Goal: Task Accomplishment & Management: Use online tool/utility

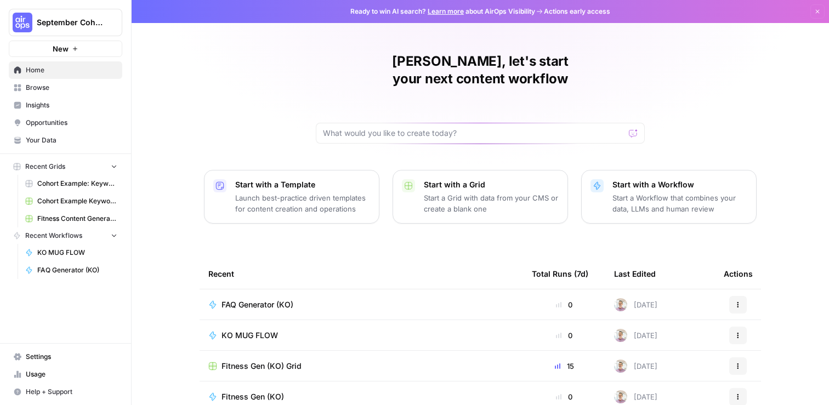
click at [225, 72] on div "Kiryako, let's start your next content workflow Start with a Template Launch be…" at bounding box center [480, 261] width 697 height 522
click at [59, 33] on button "September Cohort" at bounding box center [65, 22] width 113 height 27
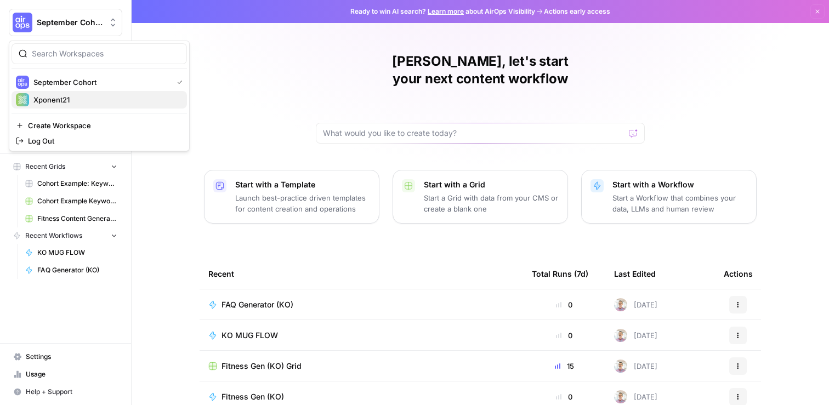
click at [60, 96] on span "Xponent21" at bounding box center [105, 99] width 145 height 11
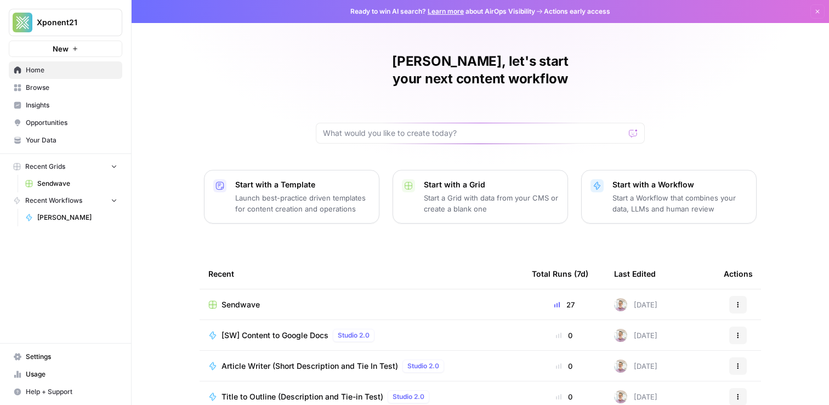
click at [54, 136] on span "Your Data" at bounding box center [72, 140] width 92 height 10
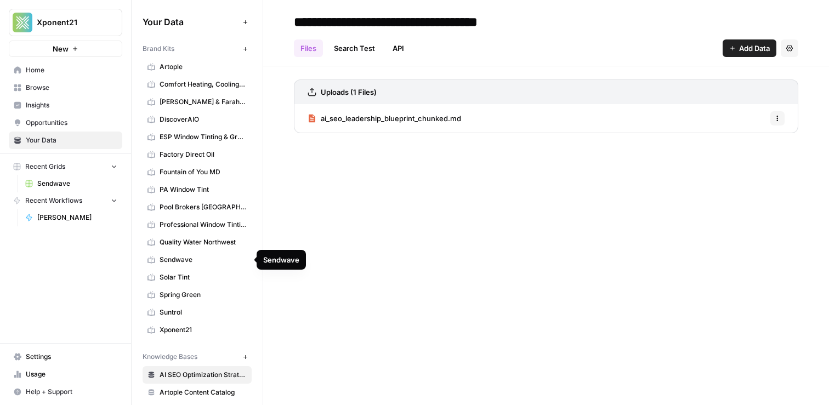
click at [184, 298] on span "Spring Green" at bounding box center [202, 295] width 87 height 10
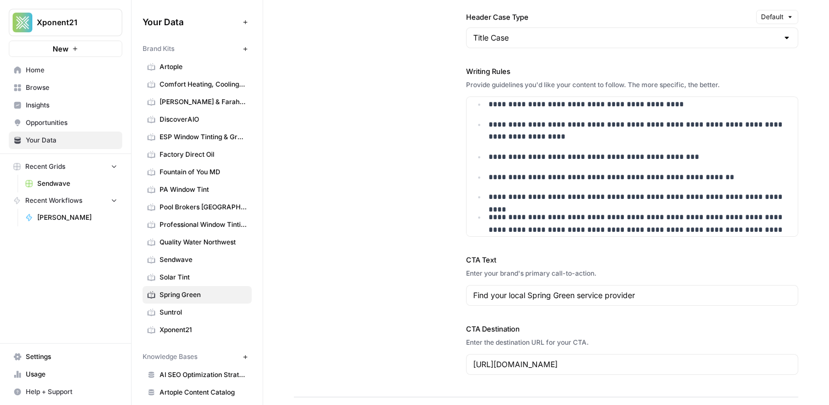
scroll to position [124, 0]
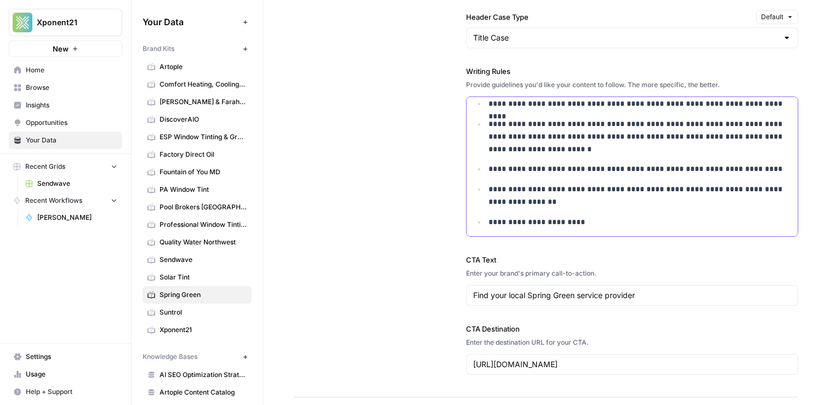
click at [597, 219] on p "**********" at bounding box center [639, 222] width 303 height 13
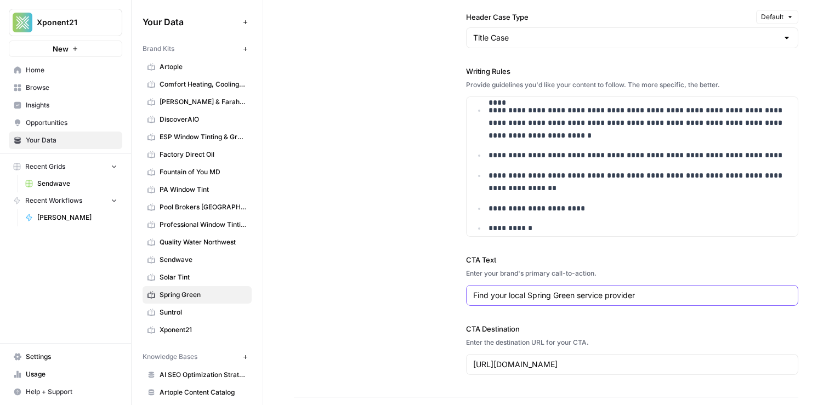
click at [555, 296] on input "Find your local Spring Green service provider" at bounding box center [632, 295] width 318 height 11
type input "Find your local SpringGreen service provider"
click at [540, 230] on p "**********" at bounding box center [639, 228] width 303 height 13
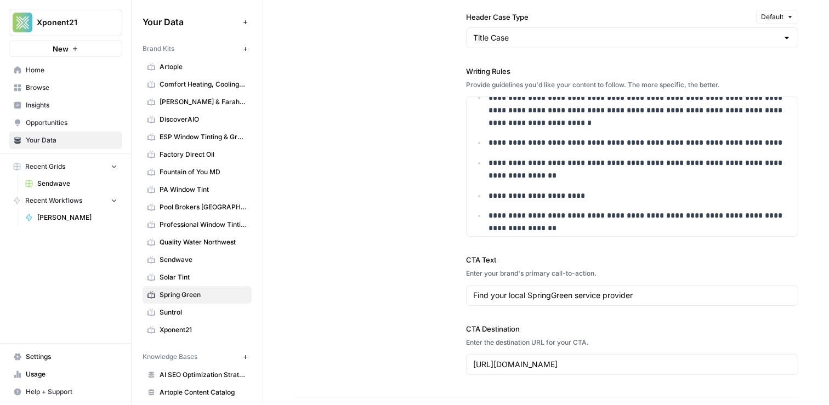
click at [364, 184] on div "**********" at bounding box center [546, 20] width 504 height 753
click at [525, 226] on p "**********" at bounding box center [639, 221] width 303 height 25
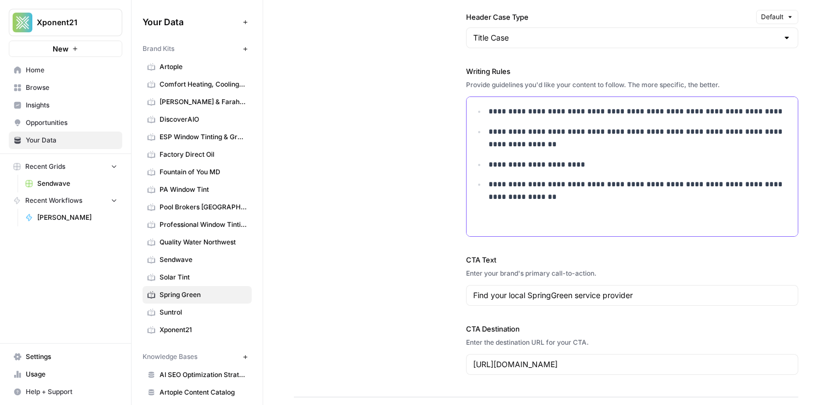
click at [534, 195] on p "**********" at bounding box center [639, 203] width 303 height 50
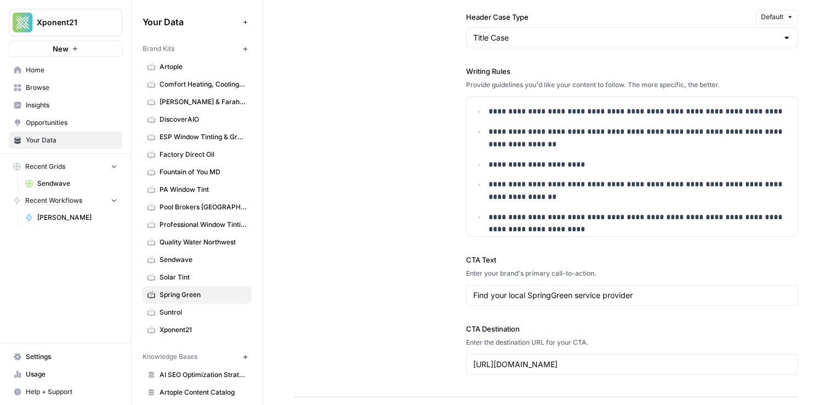
click at [339, 168] on div "**********" at bounding box center [546, 20] width 504 height 753
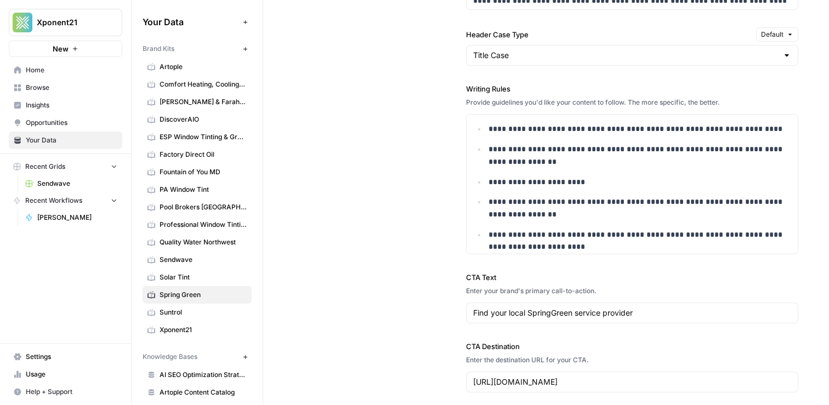
scroll to position [215, 0]
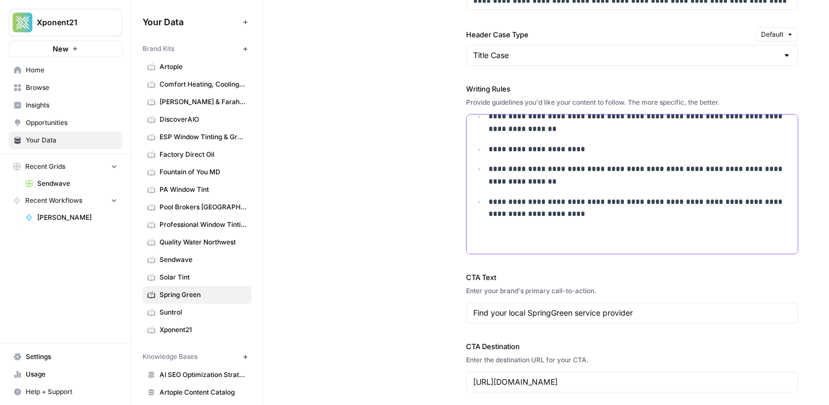
click at [620, 216] on p "**********" at bounding box center [639, 221] width 303 height 50
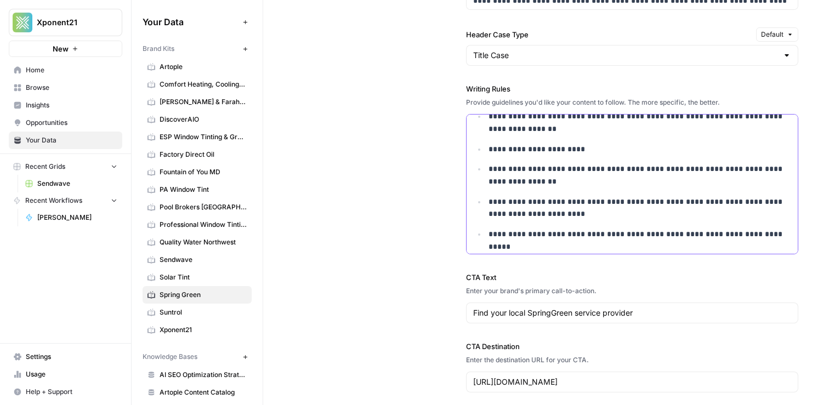
scroll to position [241, 0]
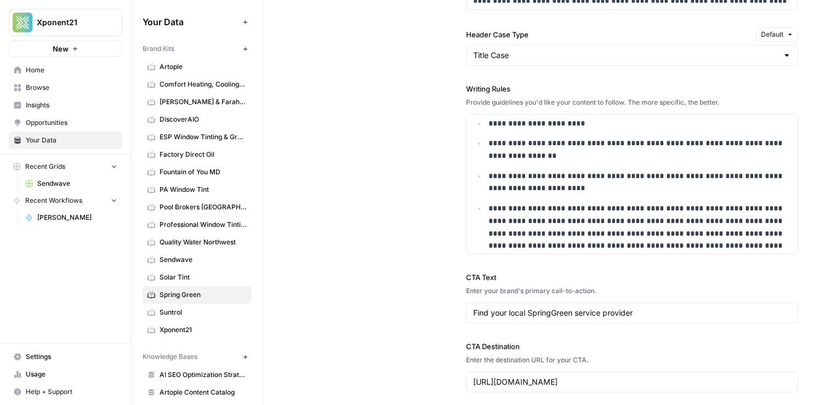
click at [410, 196] on div "**********" at bounding box center [546, 38] width 504 height 753
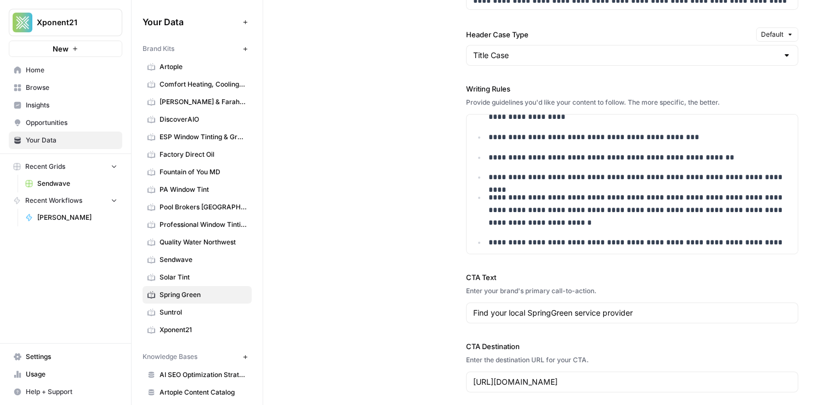
scroll to position [69, 0]
click at [562, 196] on p "**********" at bounding box center [639, 209] width 303 height 37
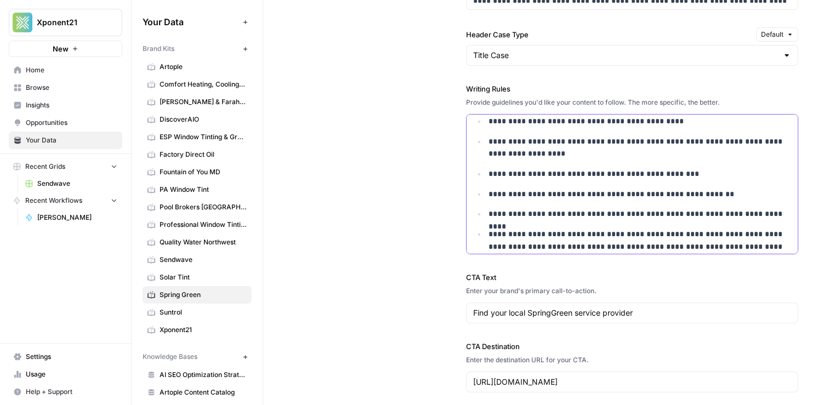
scroll to position [0, 0]
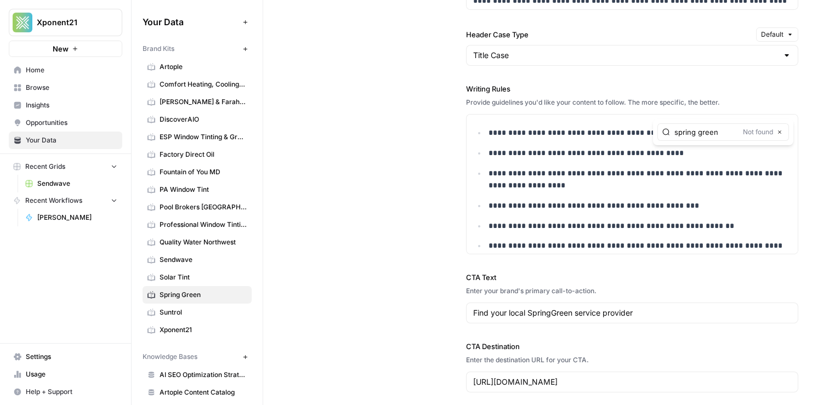
type input "spring green"
click at [757, 135] on button "Next Match" at bounding box center [757, 132] width 9 height 9
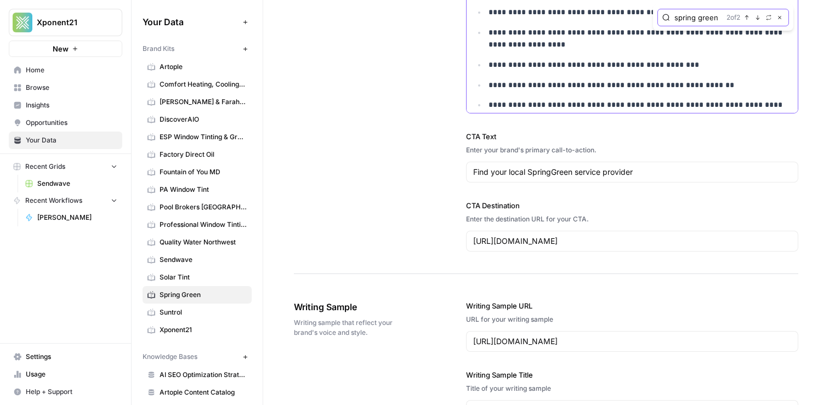
click at [758, 21] on button "Next Match" at bounding box center [757, 17] width 9 height 9
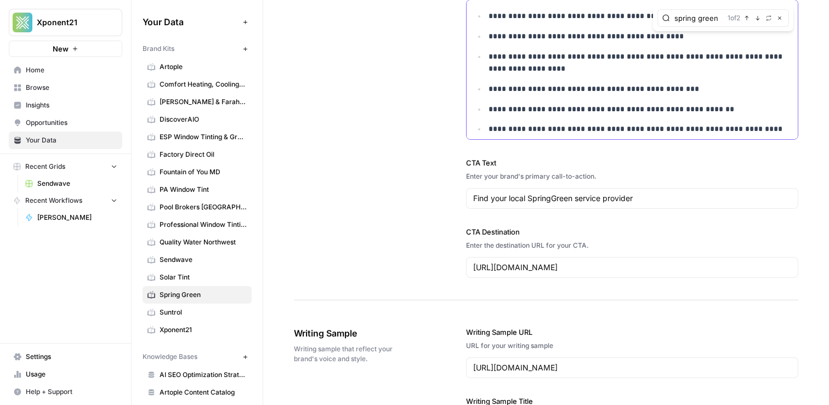
click at [666, 44] on ul "**********" at bounding box center [632, 205] width 318 height 391
click at [677, 17] on span "**********" at bounding box center [701, 16] width 48 height 8
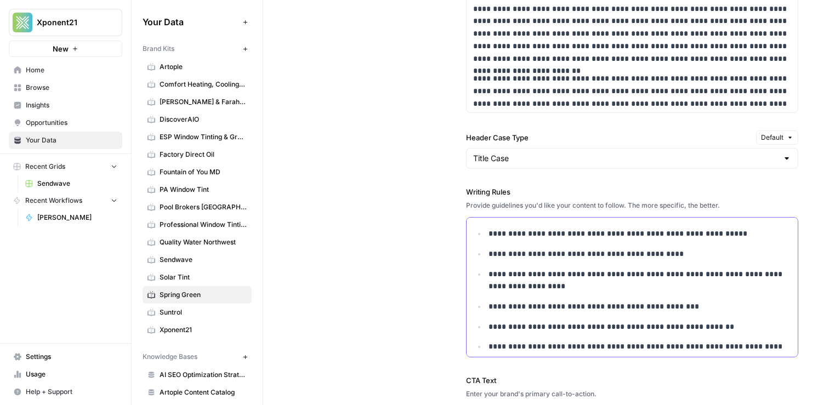
scroll to position [1058, 0]
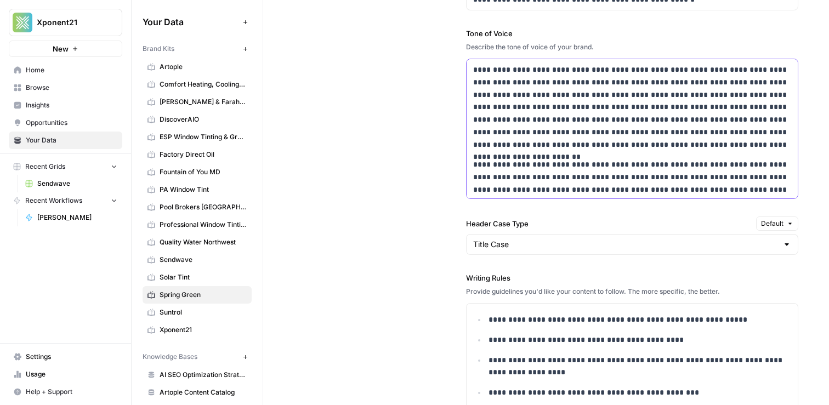
click at [613, 145] on p "**********" at bounding box center [632, 107] width 318 height 87
type input "d"
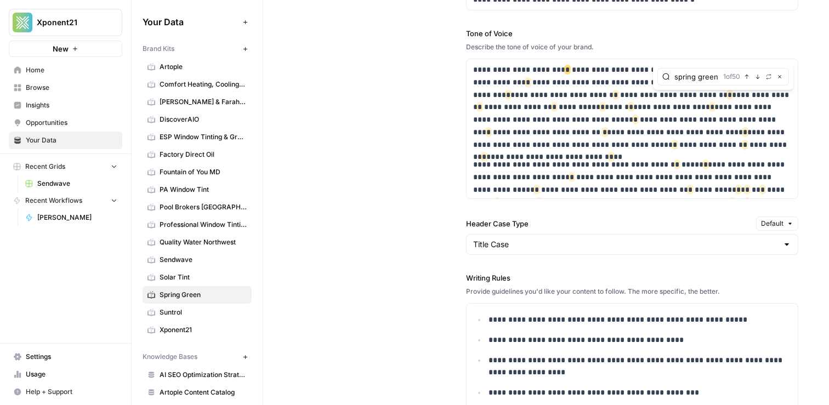
scroll to position [0, 0]
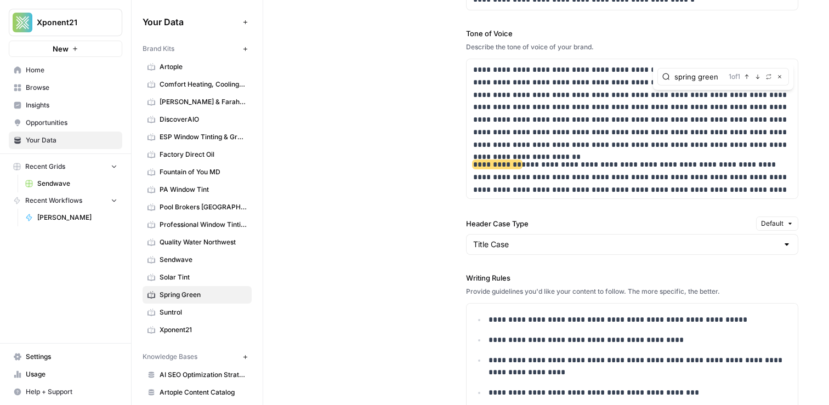
type input "spring green"
click at [498, 164] on span "**********" at bounding box center [497, 165] width 48 height 8
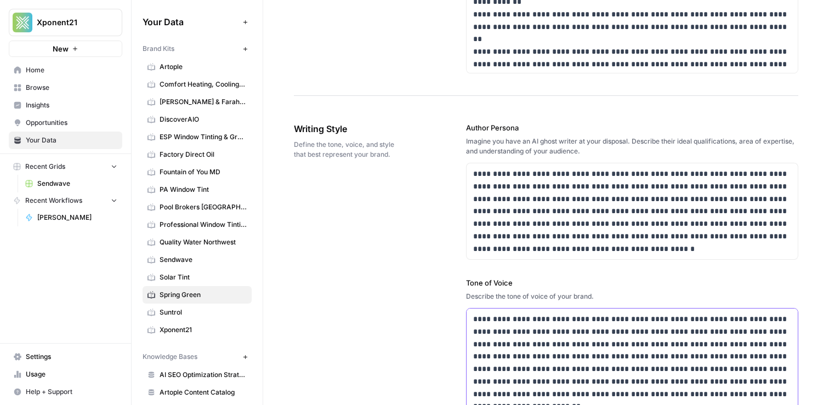
scroll to position [797, 0]
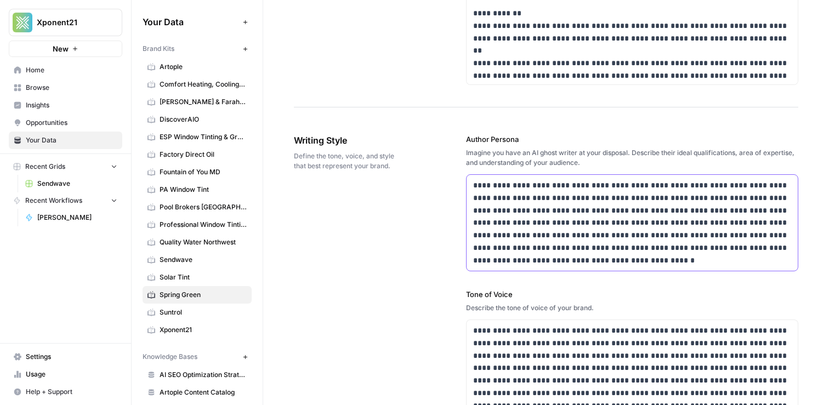
click at [499, 186] on p "**********" at bounding box center [632, 222] width 318 height 87
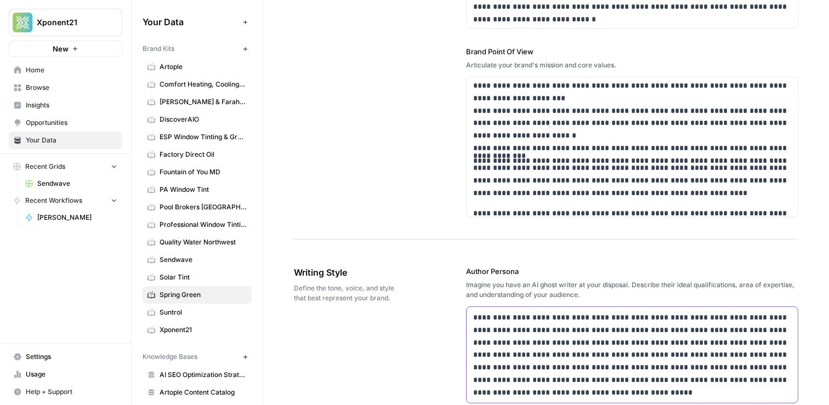
scroll to position [161, 0]
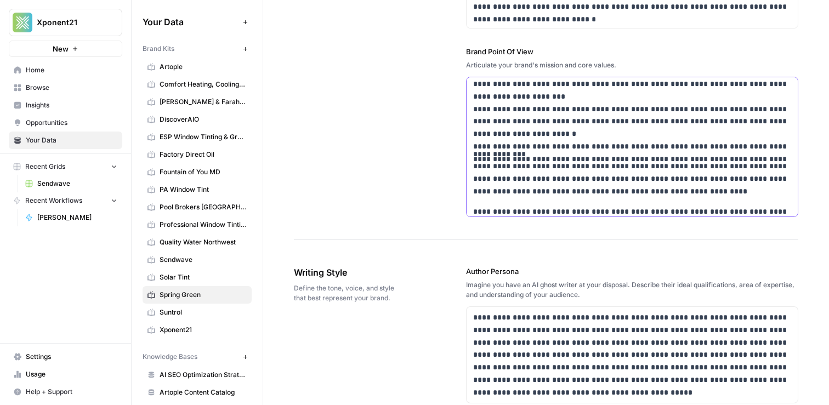
click at [676, 163] on p "**********" at bounding box center [632, 173] width 318 height 50
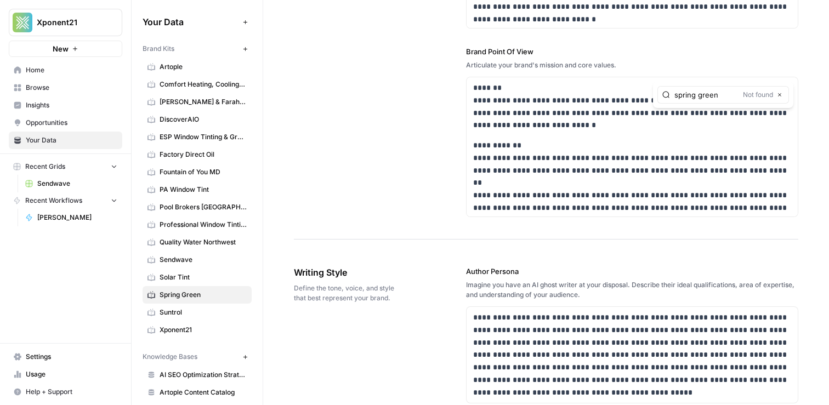
type input "spring green"
click at [728, 229] on span "**********" at bounding box center [631, 239] width 316 height 20
click at [703, 173] on p "**********" at bounding box center [632, 220] width 318 height 162
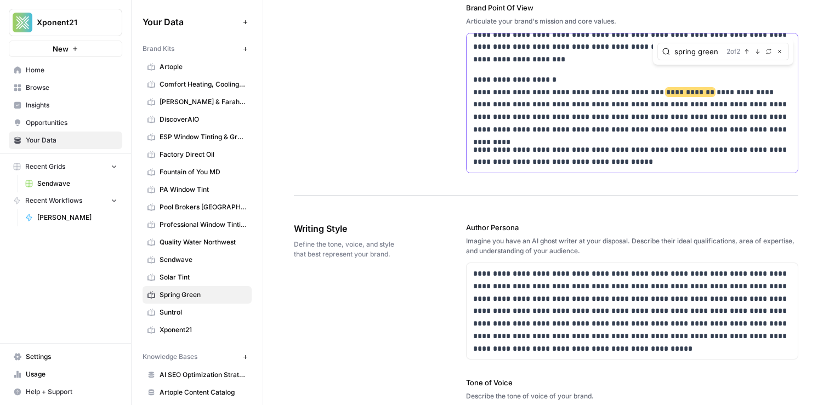
click at [676, 87] on p "**********" at bounding box center [632, 104] width 318 height 62
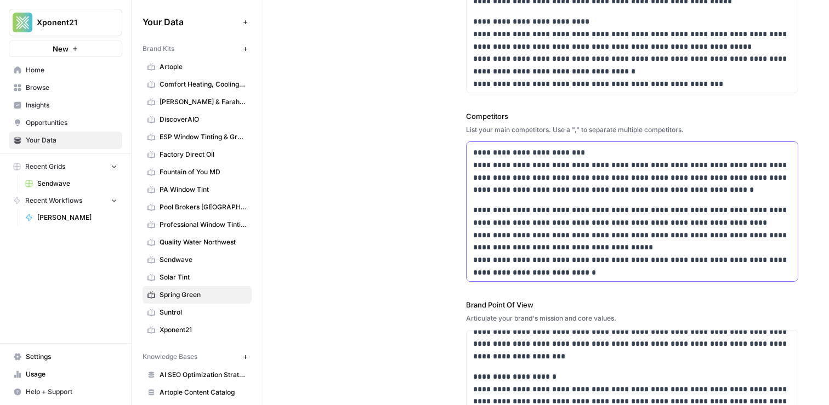
click at [614, 212] on p "**********" at bounding box center [632, 266] width 318 height 125
type input "spring green"
click at [602, 167] on span "**********" at bounding box center [600, 165] width 48 height 8
click at [637, 191] on p "**********" at bounding box center [632, 171] width 318 height 50
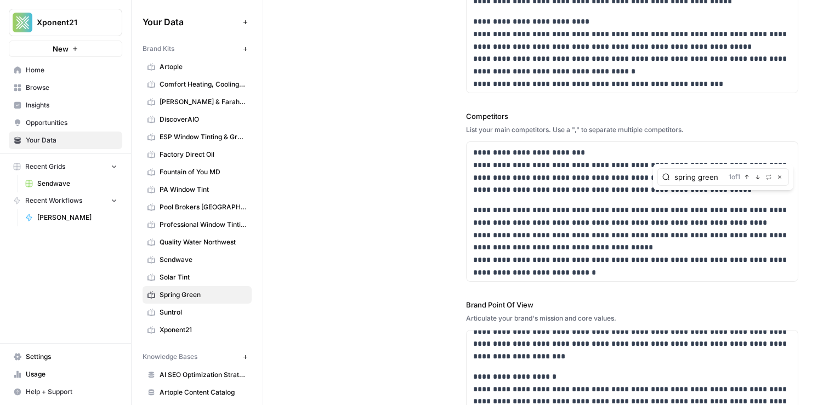
scroll to position [547, 0]
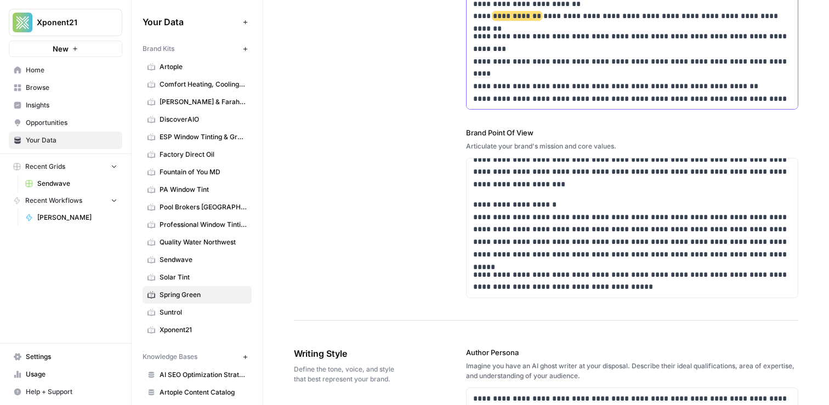
click at [518, 16] on span "**********" at bounding box center [517, 16] width 48 height 8
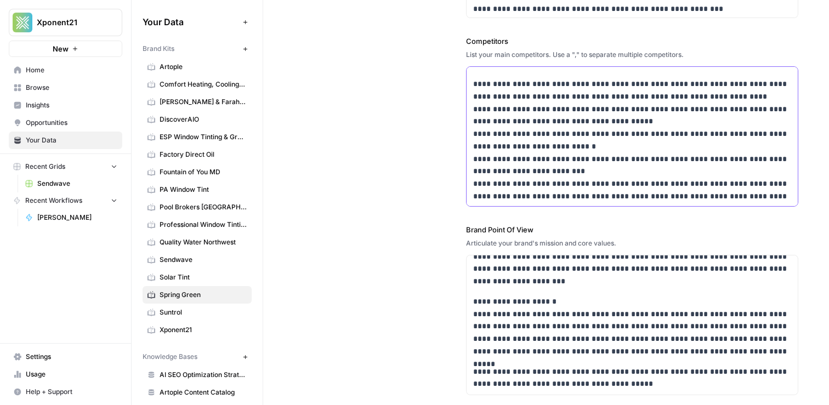
scroll to position [32, 0]
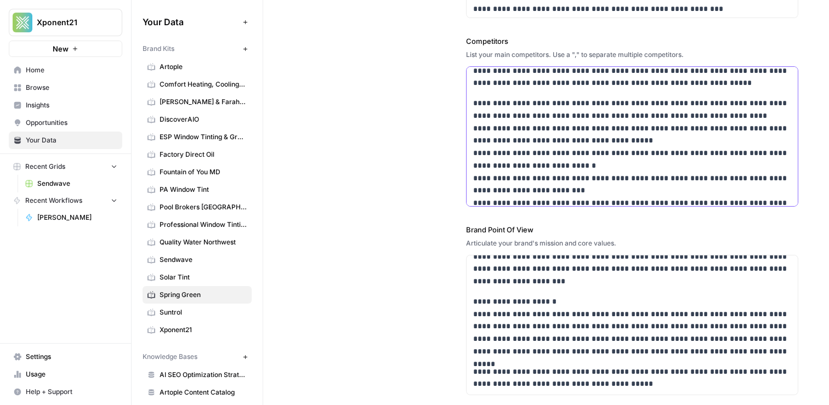
click at [630, 141] on p "**********" at bounding box center [632, 159] width 318 height 125
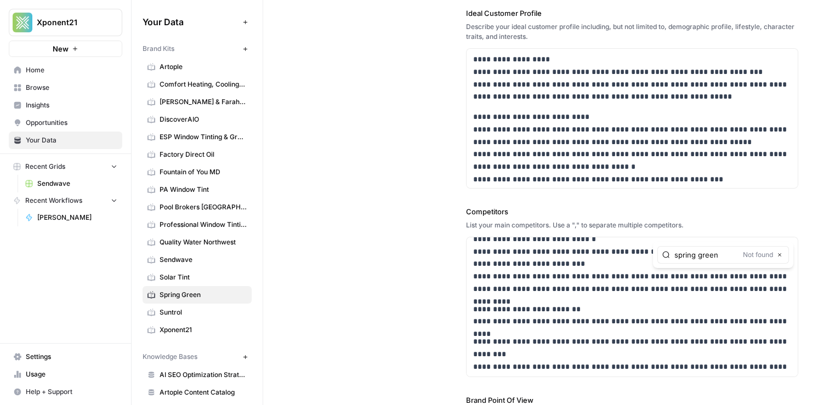
scroll to position [315, 0]
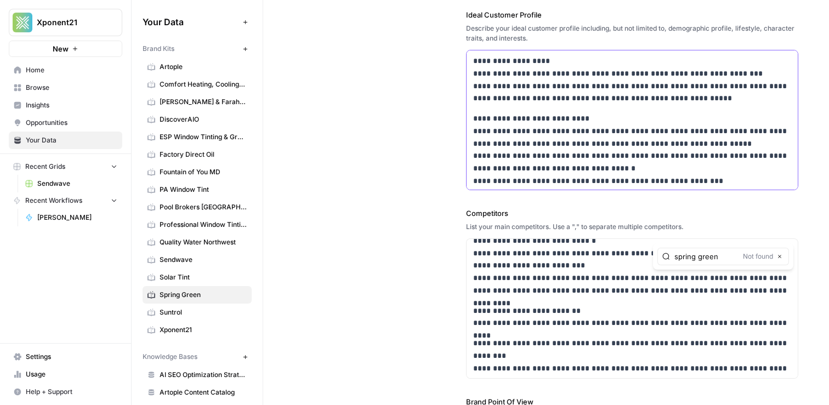
click at [600, 107] on div "**********" at bounding box center [631, 256] width 331 height 413
type input "spring green"
click at [603, 96] on span "**********" at bounding box center [620, 98] width 48 height 8
click at [661, 140] on p "**********" at bounding box center [632, 155] width 318 height 87
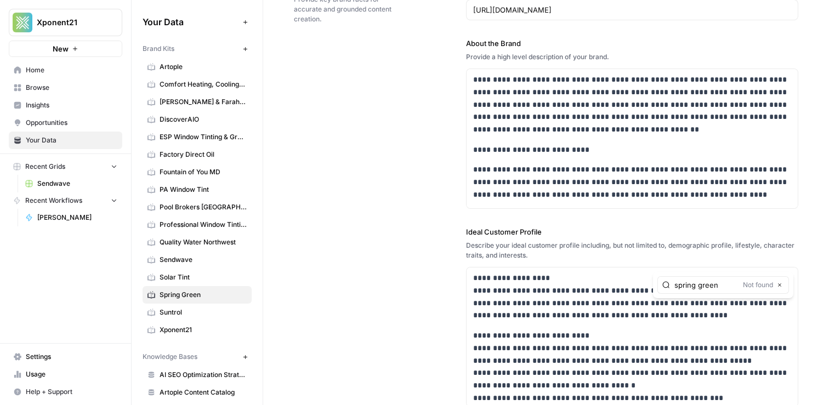
scroll to position [73, 0]
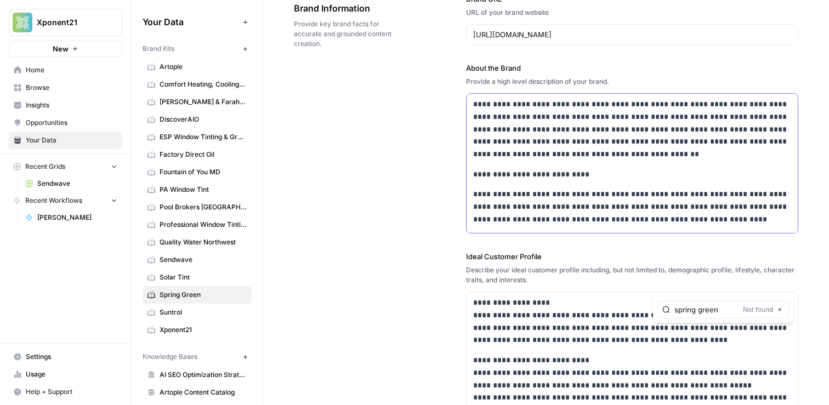
click at [603, 169] on p "**********" at bounding box center [632, 174] width 318 height 13
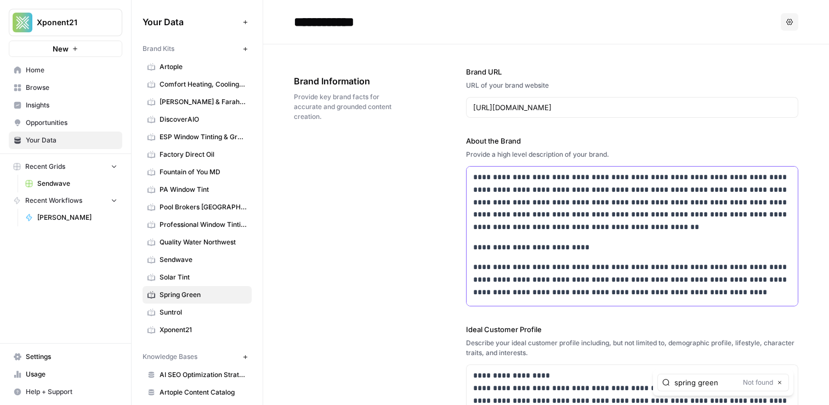
click at [614, 179] on p "**********" at bounding box center [632, 202] width 318 height 62
click at [623, 238] on div "**********" at bounding box center [631, 374] width 331 height 414
type input "spring green"
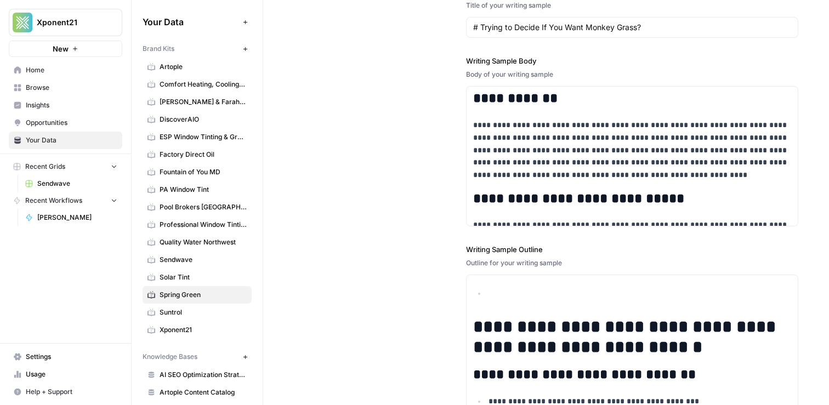
scroll to position [1814, 0]
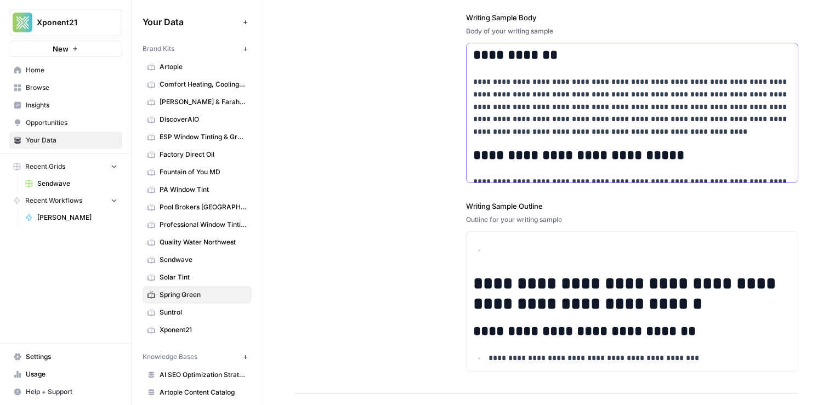
click at [618, 119] on p "**********" at bounding box center [632, 107] width 318 height 62
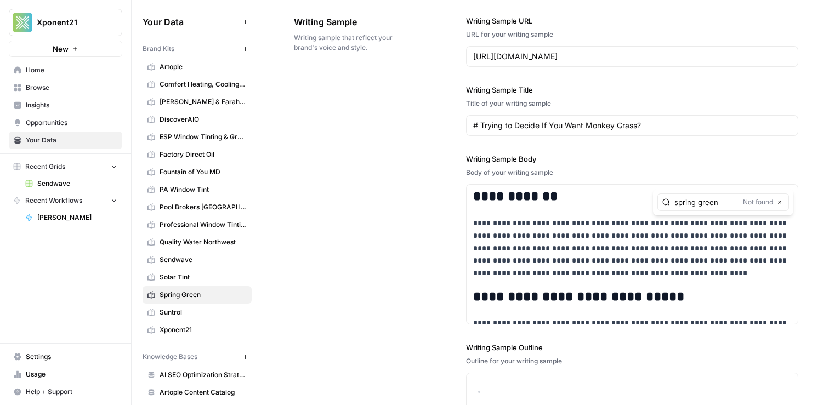
scroll to position [0, 0]
type input "s"
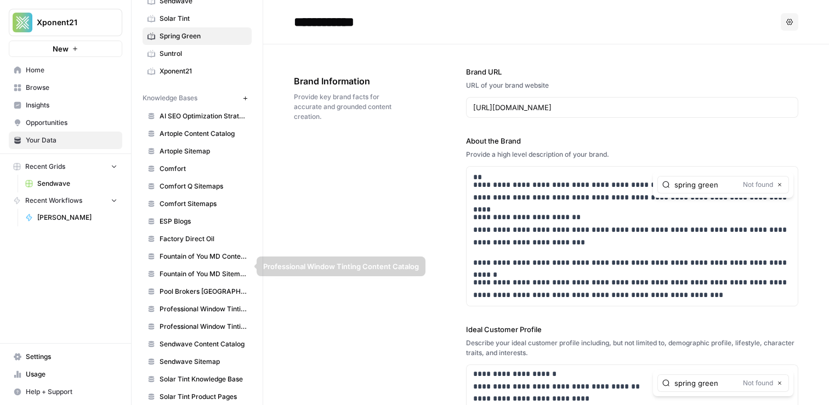
scroll to position [229, 0]
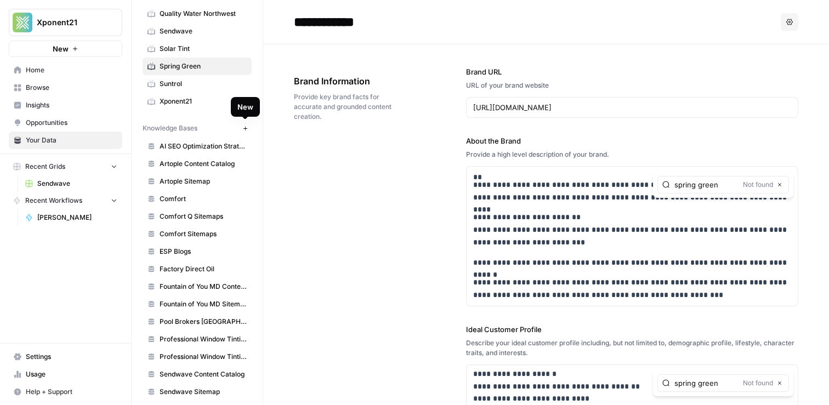
click at [244, 130] on icon "button" at bounding box center [245, 128] width 6 height 6
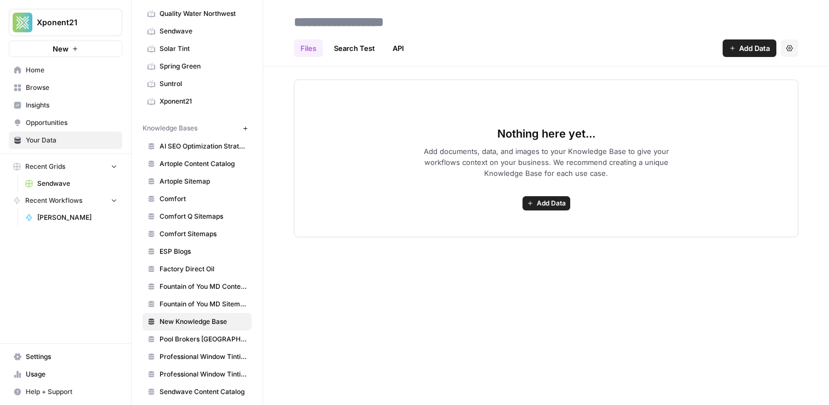
click at [764, 38] on div "Files Search Test API Add Data Settings" at bounding box center [546, 44] width 504 height 26
click at [760, 42] on button "Add Data" at bounding box center [749, 48] width 54 height 18
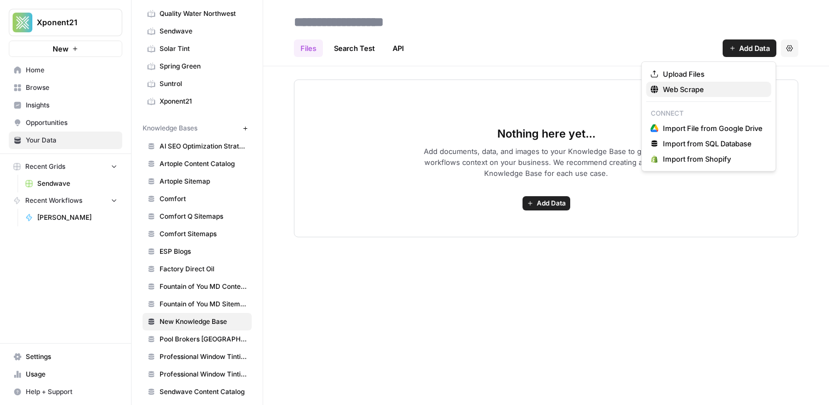
click at [691, 91] on span "Web Scrape" at bounding box center [713, 89] width 100 height 11
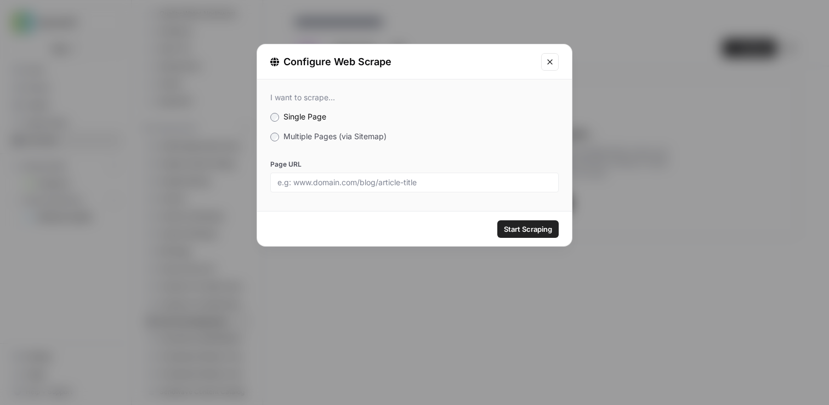
click at [318, 187] on div at bounding box center [414, 183] width 288 height 20
click at [318, 185] on input "Page URL" at bounding box center [414, 183] width 274 height 10
paste input "https://www.spring-green.com/faqs"
type input "https://www.spring-green.com/faqs"
click at [523, 226] on span "Start Scraping" at bounding box center [528, 229] width 48 height 11
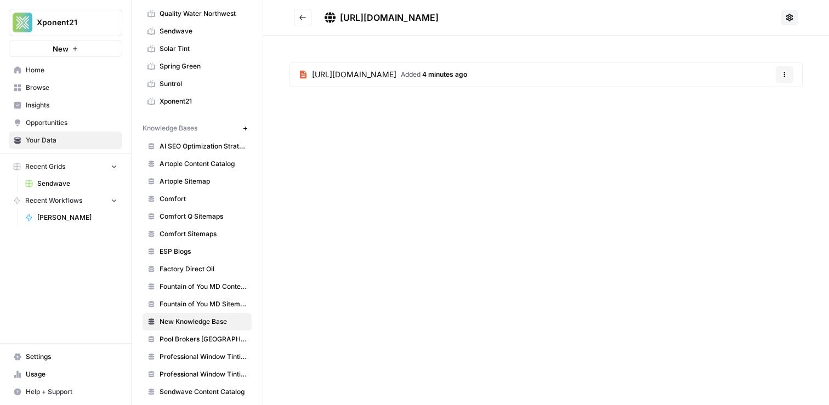
click at [438, 16] on span "https://www.spring-green.com/faqs" at bounding box center [389, 17] width 99 height 11
click at [238, 318] on span "New Knowledge Base" at bounding box center [202, 322] width 87 height 10
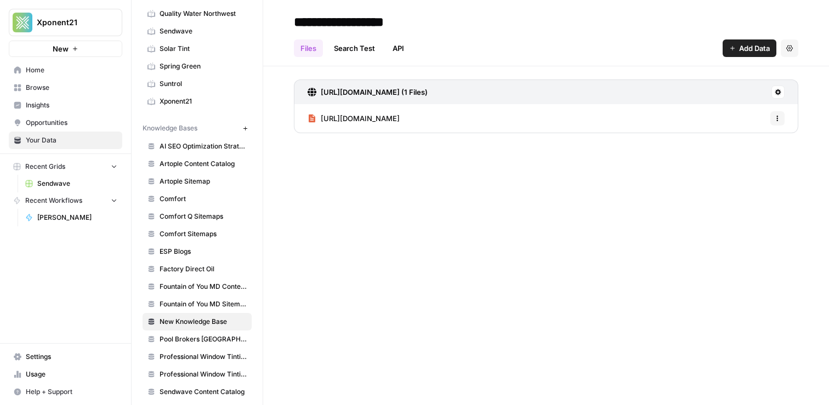
click at [406, 28] on input "**********" at bounding box center [376, 22] width 175 height 22
drag, startPoint x: 440, startPoint y: 25, endPoint x: 264, endPoint y: 24, distance: 175.9
click at [263, 24] on header "**********" at bounding box center [546, 33] width 566 height 66
type input "*"
type input "**********"
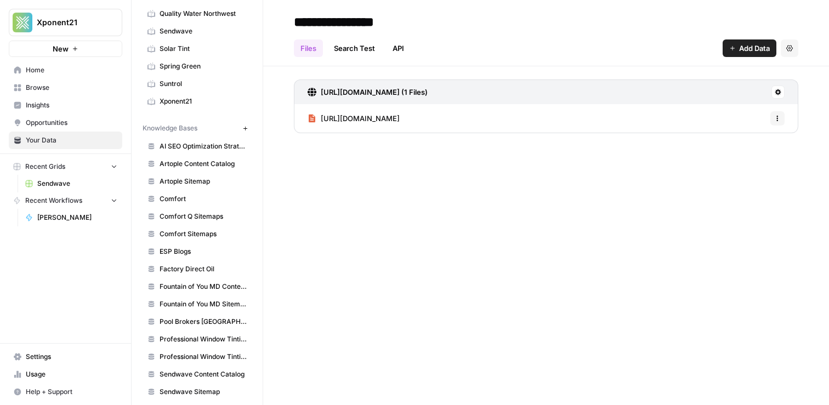
click at [353, 241] on div "**********" at bounding box center [546, 202] width 566 height 405
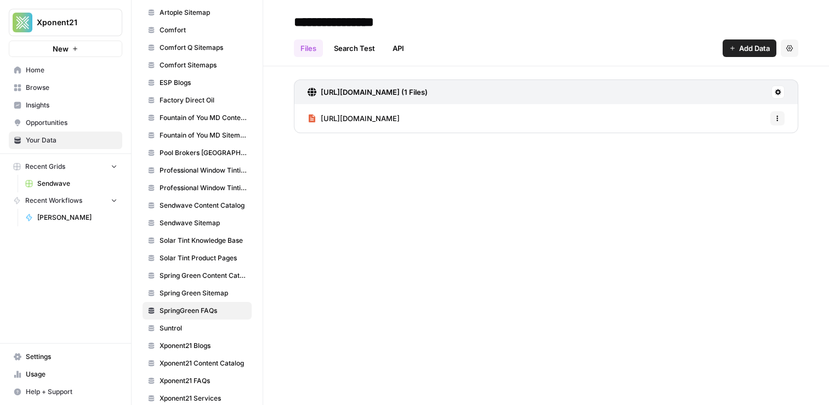
scroll to position [395, 0]
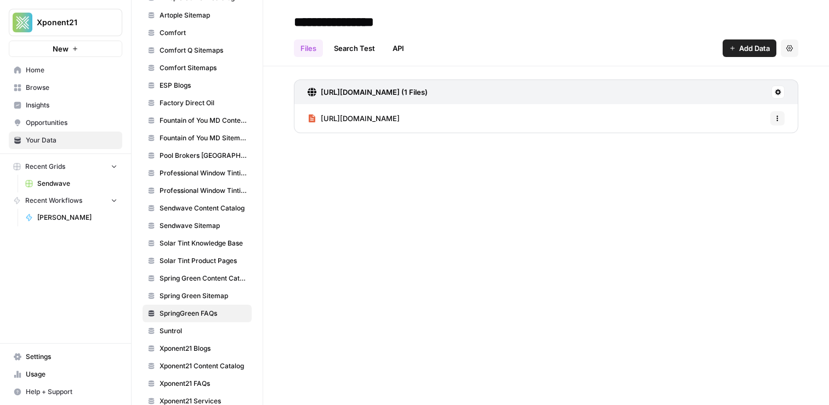
click at [207, 309] on span "SpringGreen FAQs" at bounding box center [202, 314] width 87 height 10
click at [398, 116] on span "https://www.spring-green.com/faqs" at bounding box center [360, 118] width 79 height 11
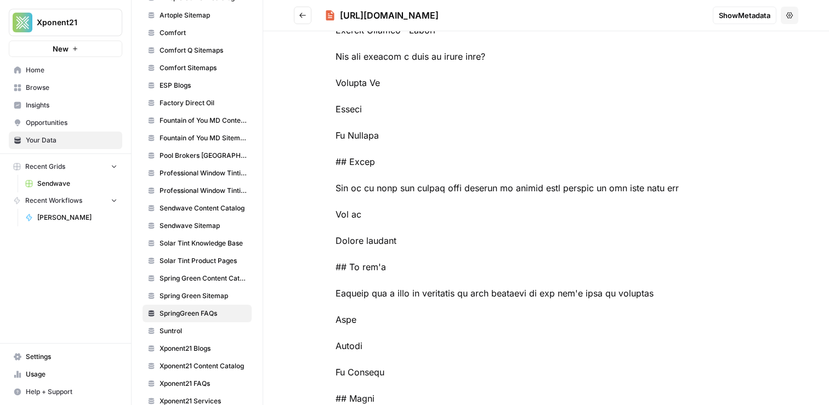
scroll to position [111, 0]
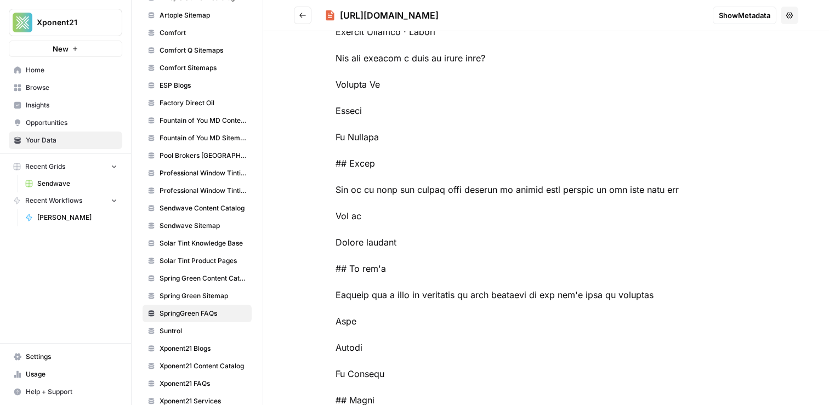
click at [746, 16] on span "Show Metadata" at bounding box center [744, 15] width 52 height 11
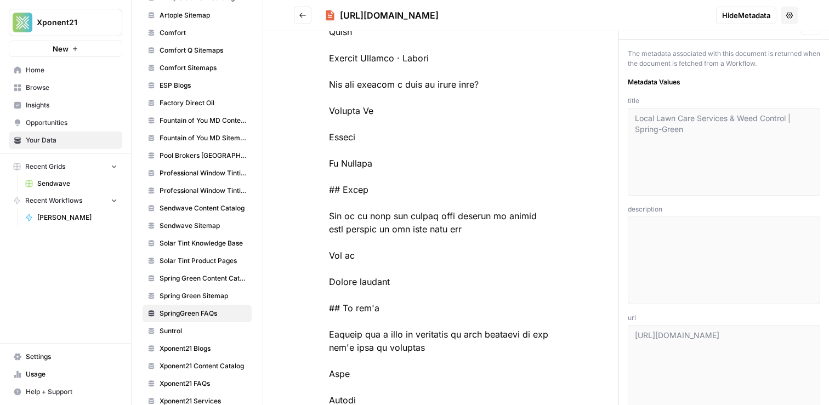
scroll to position [9, 0]
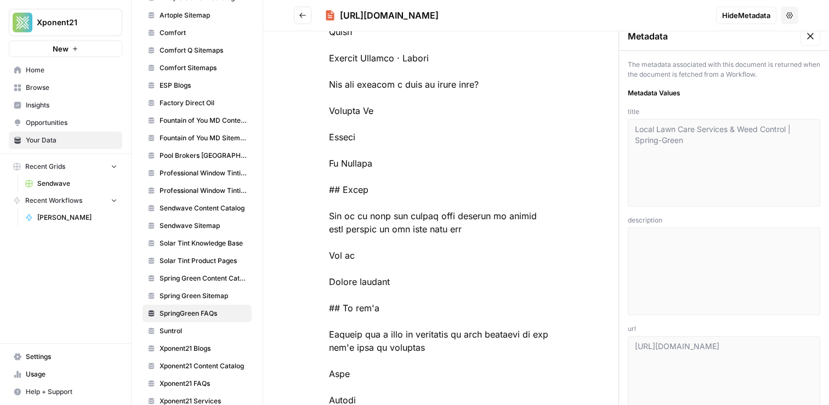
click at [813, 36] on icon at bounding box center [809, 36] width 11 height 11
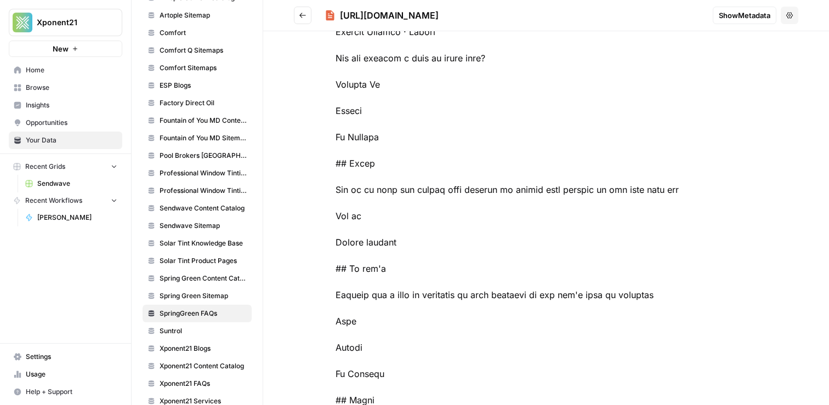
click at [300, 13] on icon "Go back" at bounding box center [303, 16] width 8 height 8
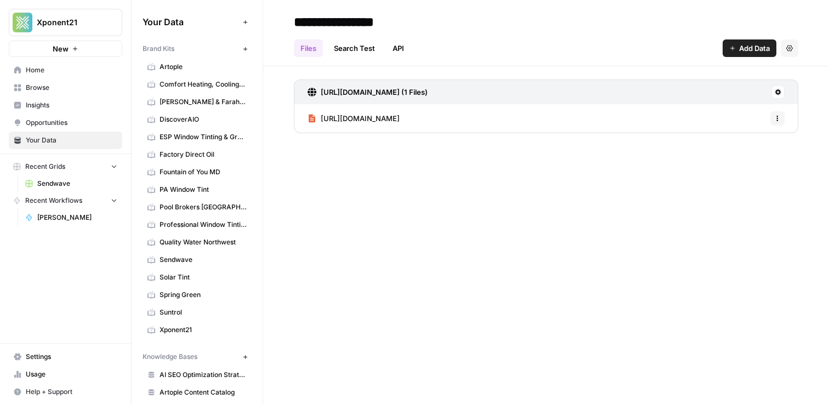
click at [198, 293] on span "Spring Green" at bounding box center [202, 295] width 87 height 10
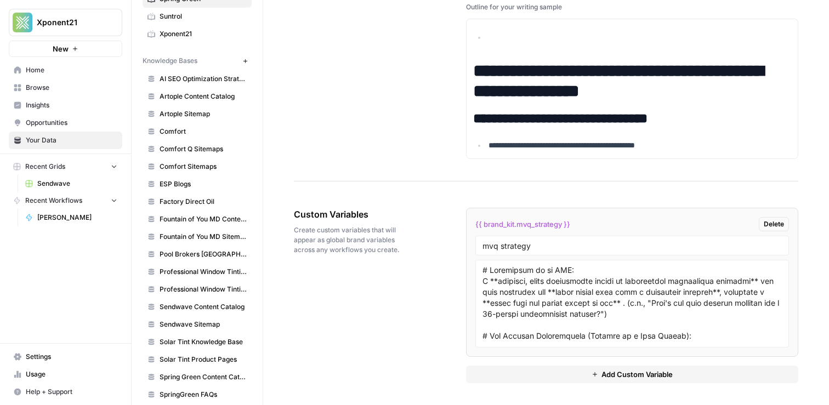
scroll to position [430, 0]
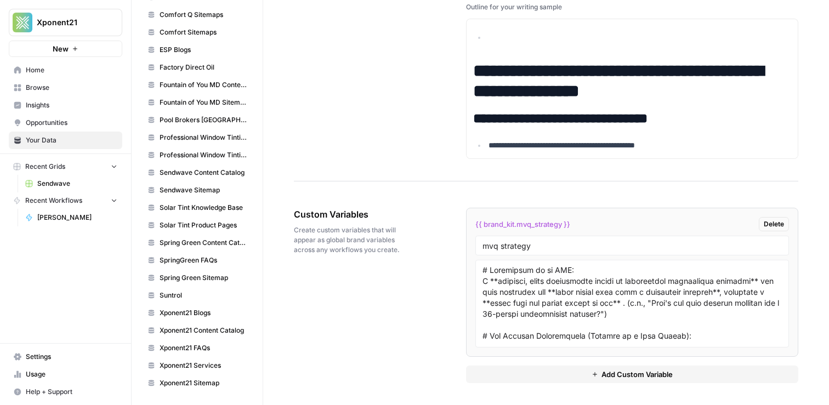
click at [202, 344] on span "Xponent21 FAQs" at bounding box center [202, 348] width 87 height 10
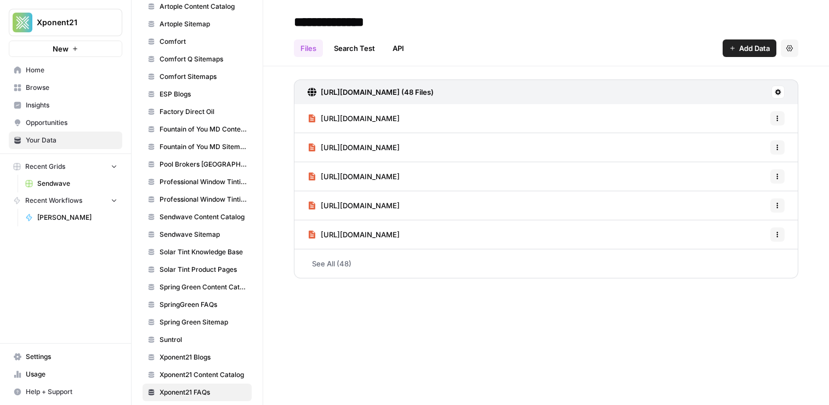
scroll to position [410, 0]
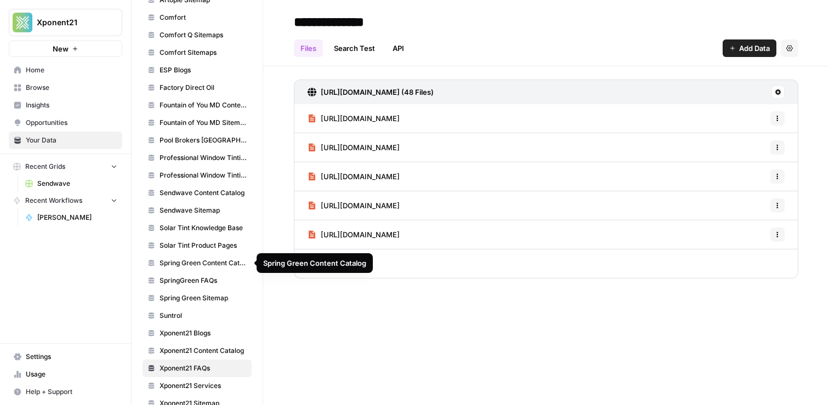
click at [203, 278] on span "SpringGreen FAQs" at bounding box center [202, 281] width 87 height 10
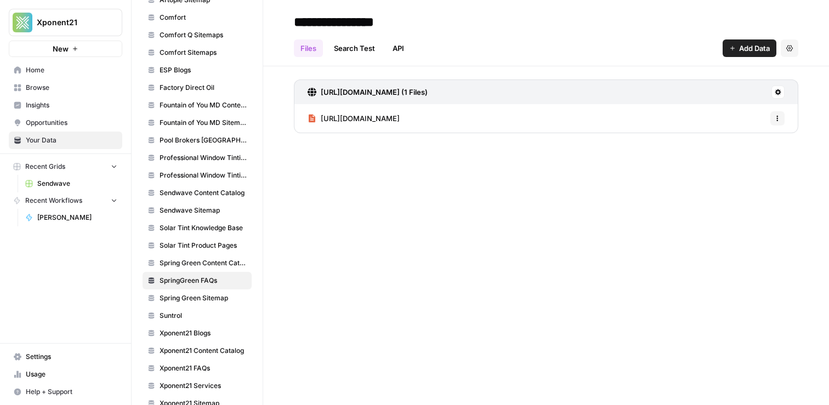
click at [197, 367] on span "Xponent21 FAQs" at bounding box center [202, 368] width 87 height 10
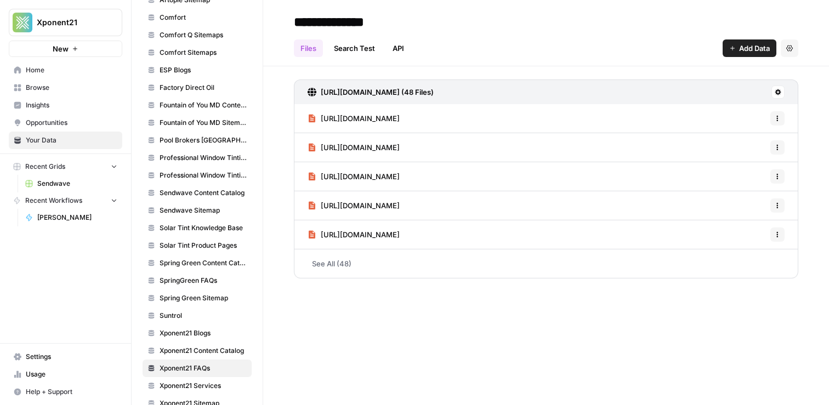
click at [200, 284] on span "SpringGreen FAQs" at bounding box center [202, 281] width 87 height 10
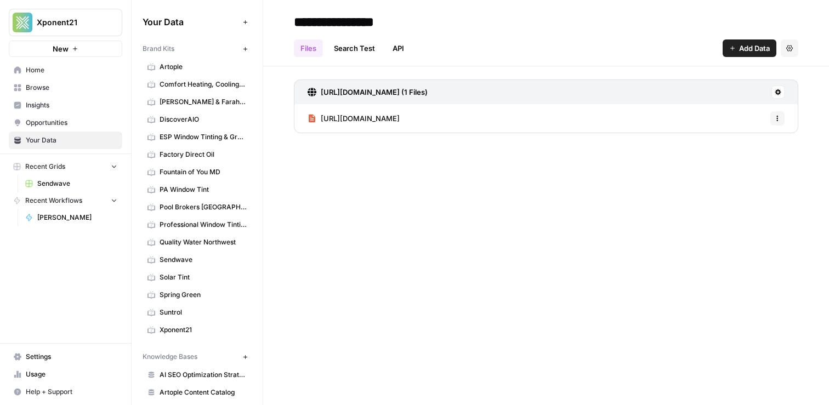
click at [193, 292] on span "Spring Green" at bounding box center [202, 295] width 87 height 10
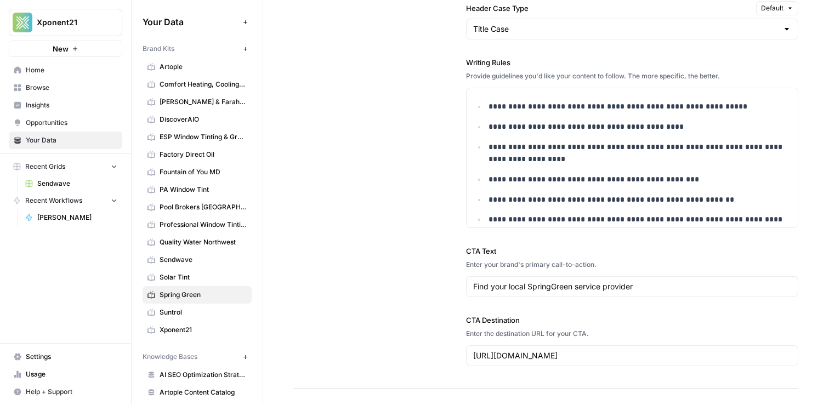
scroll to position [2027, 0]
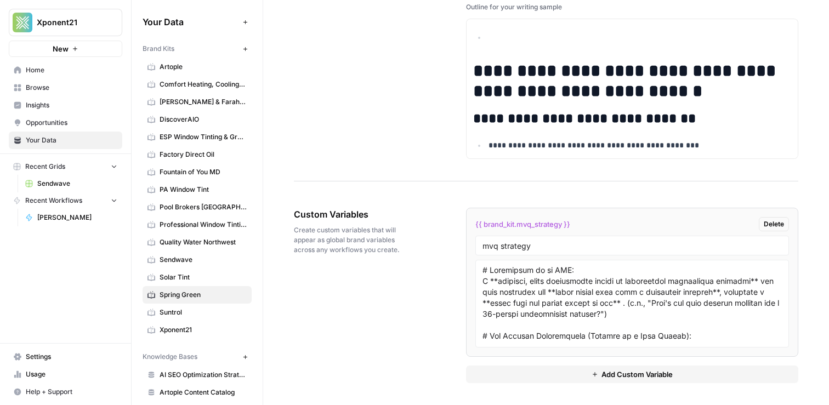
click at [547, 375] on button "Add Custom Variable" at bounding box center [632, 375] width 332 height 18
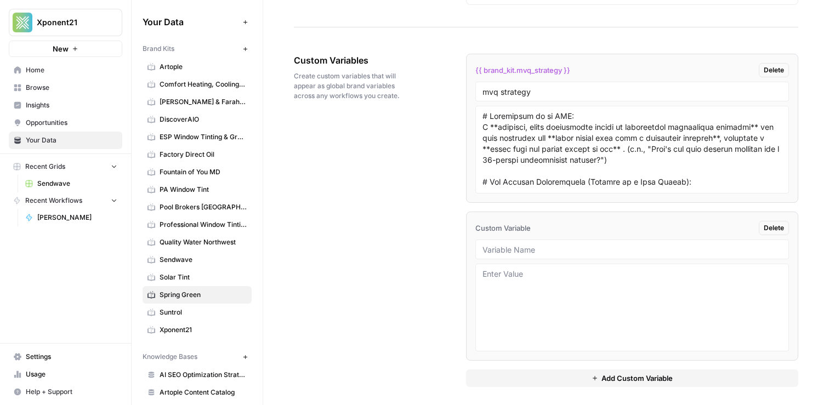
scroll to position [2184, 0]
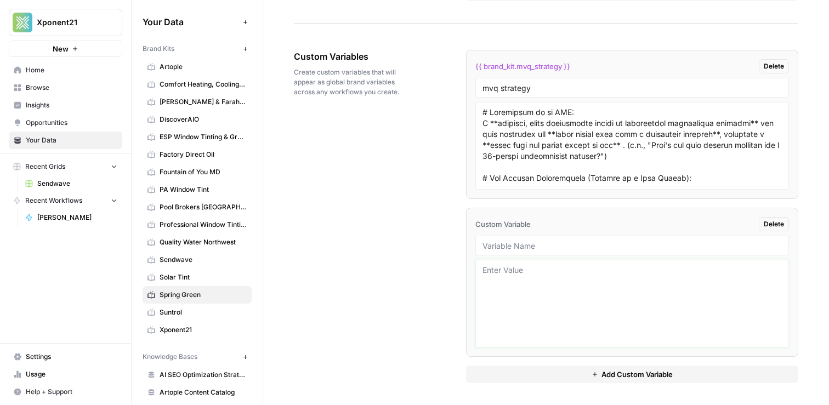
click at [517, 275] on textarea at bounding box center [631, 304] width 299 height 78
paste textarea "12659"
type textarea "12659"
click at [535, 246] on input "text" at bounding box center [631, 246] width 299 height 10
click at [410, 267] on div "Custom Variables Create custom variables that will appear as global brand varia…" at bounding box center [546, 216] width 504 height 377
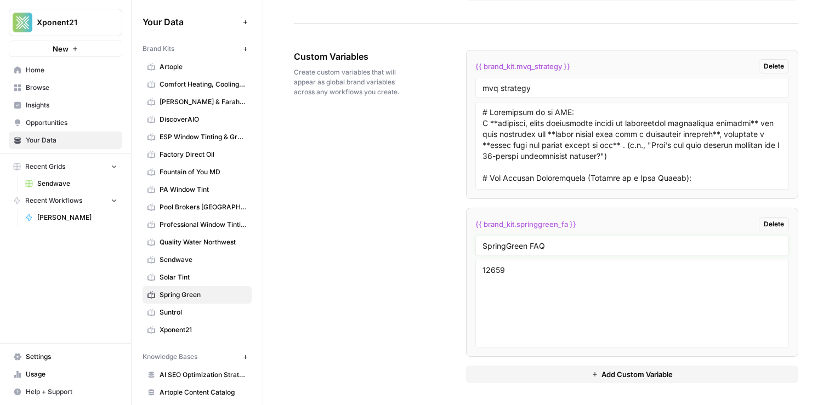
click at [560, 248] on input "SpringGreen FAQ" at bounding box center [631, 246] width 299 height 10
type input "SpringGreen FAQs"
click at [365, 225] on div "Custom Variables Create custom variables that will appear as global brand varia…" at bounding box center [546, 216] width 504 height 377
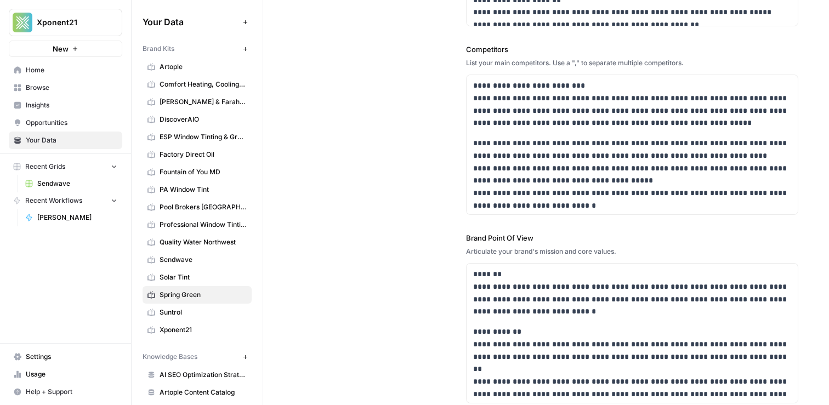
scroll to position [453, 0]
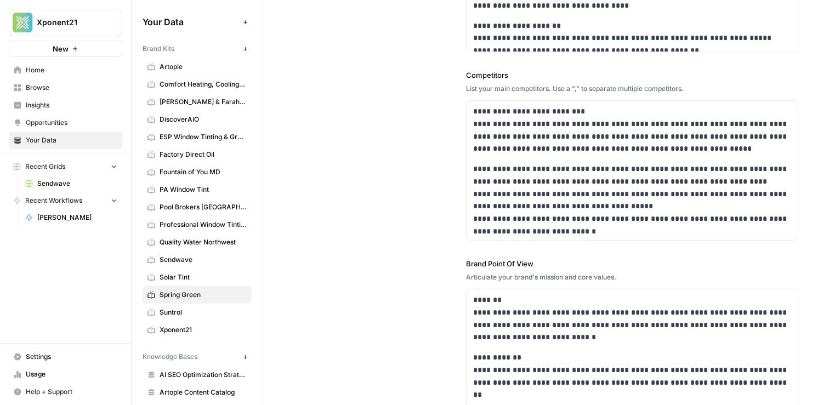
click at [46, 83] on span "Browse" at bounding box center [72, 88] width 92 height 10
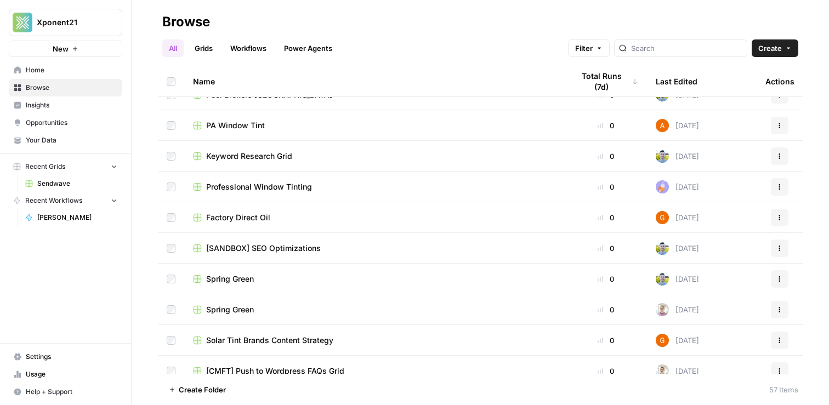
scroll to position [477, 0]
click at [239, 305] on span "Spring Green" at bounding box center [230, 310] width 48 height 11
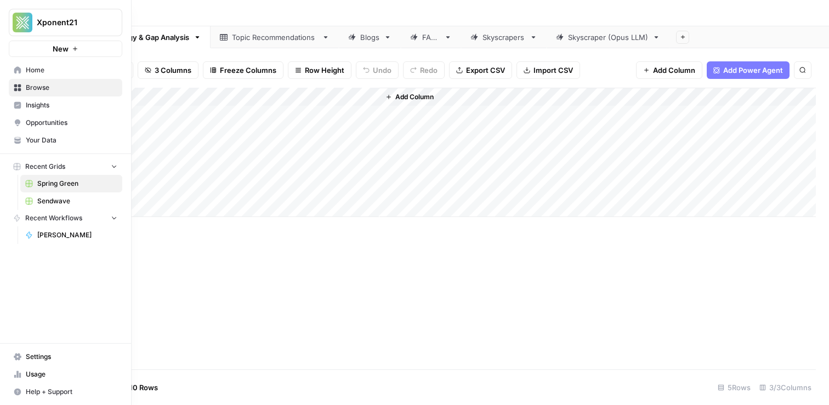
click at [18, 79] on link "Browse" at bounding box center [65, 88] width 113 height 18
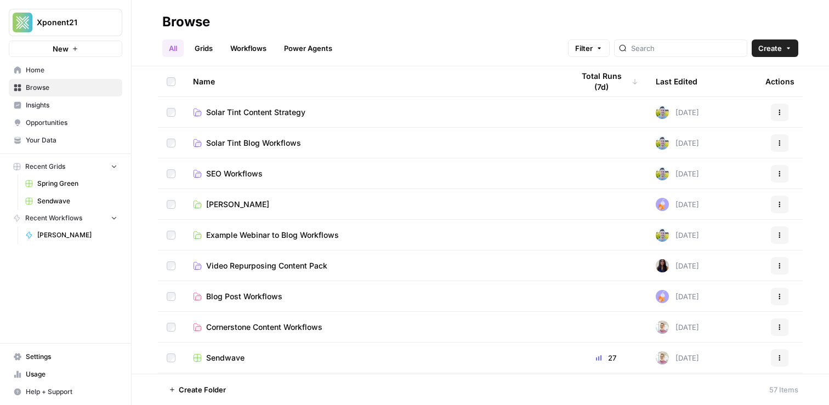
click at [47, 159] on button "Recent Grids" at bounding box center [65, 166] width 113 height 16
click at [213, 49] on link "Grids" at bounding box center [203, 48] width 31 height 18
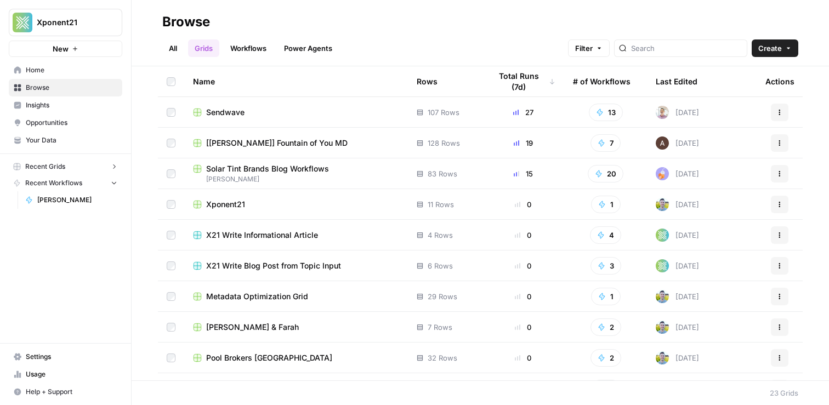
click at [700, 37] on div "All Grids Workflows Power Agents Filter Create" at bounding box center [480, 44] width 636 height 26
click at [691, 48] on input "search" at bounding box center [686, 48] width 111 height 11
type input "spring green"
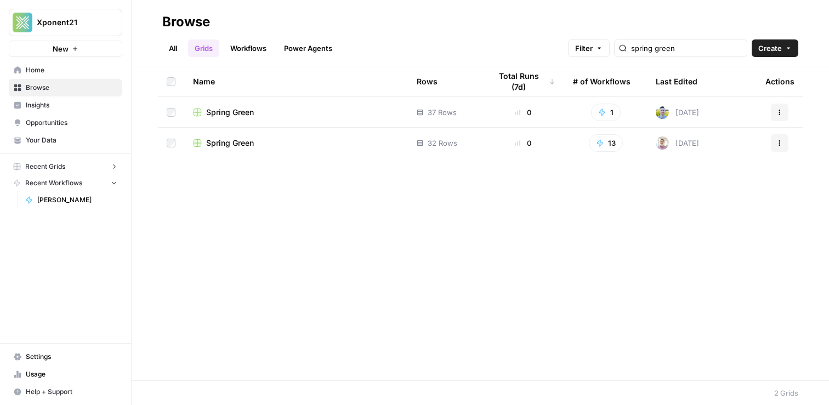
click at [235, 110] on span "Spring Green" at bounding box center [230, 112] width 48 height 11
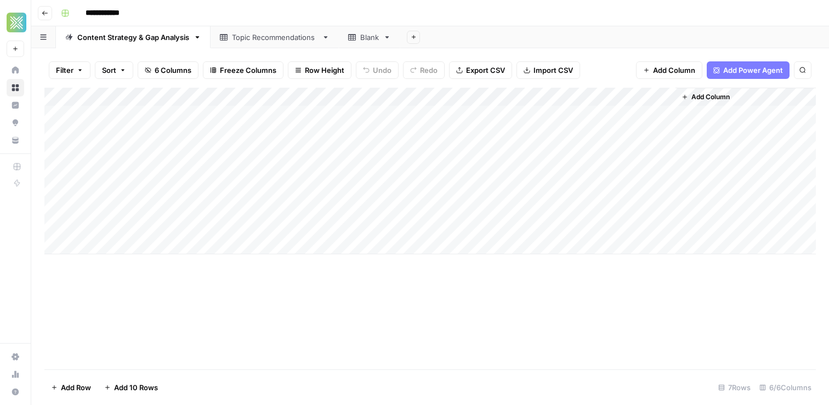
click at [47, 17] on button "Go back" at bounding box center [45, 13] width 14 height 14
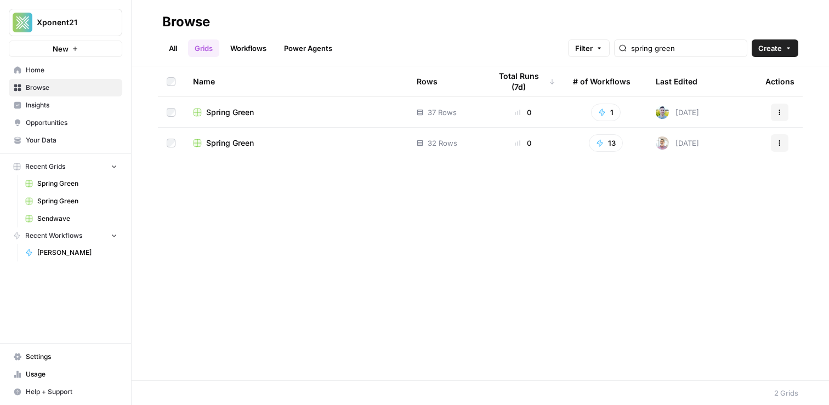
click at [238, 146] on span "Spring Green" at bounding box center [230, 143] width 48 height 11
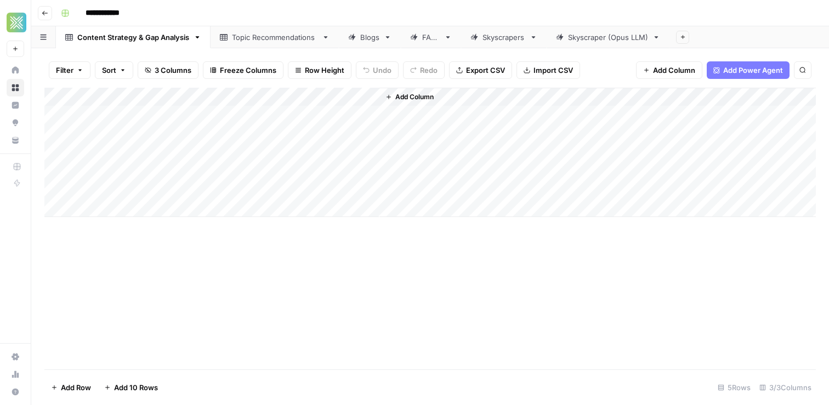
click at [366, 48] on link "Blogs" at bounding box center [370, 37] width 62 height 22
click at [494, 96] on div "Add Column" at bounding box center [429, 171] width 771 height 167
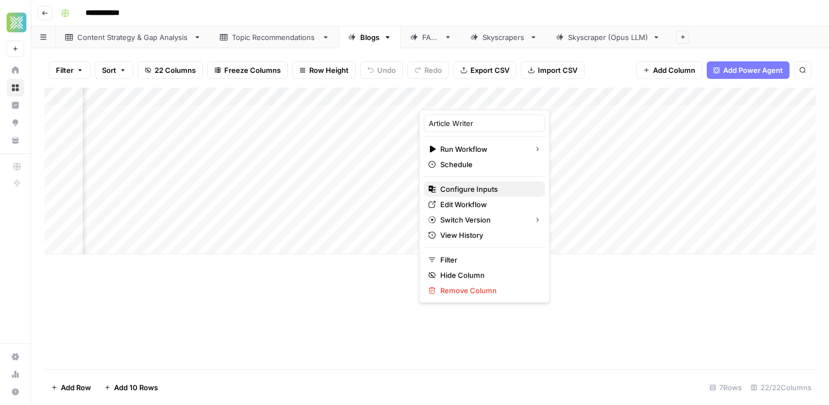
click at [470, 187] on span "Configure Inputs" at bounding box center [488, 189] width 96 height 11
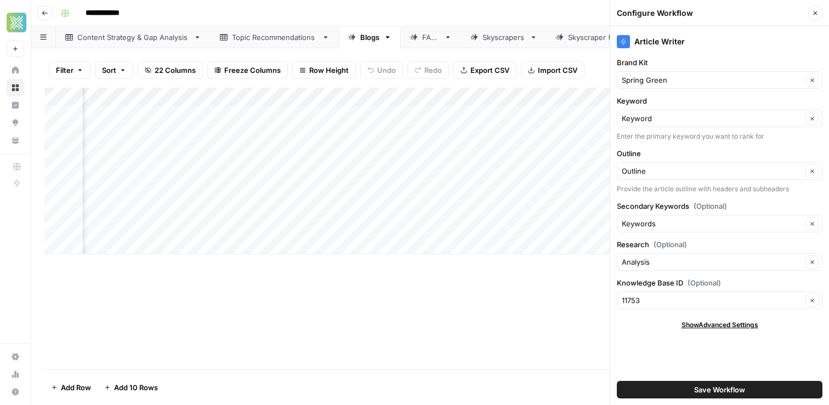
click at [492, 99] on div "Add Column" at bounding box center [429, 171] width 771 height 167
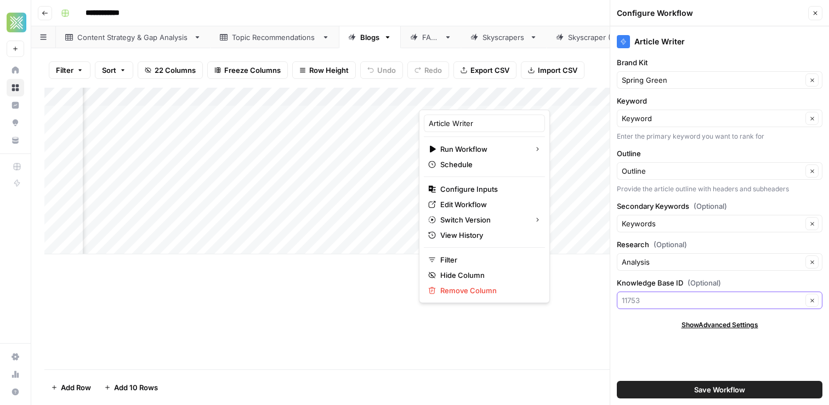
click at [701, 304] on input "Knowledge Base ID (Optional)" at bounding box center [711, 300] width 180 height 11
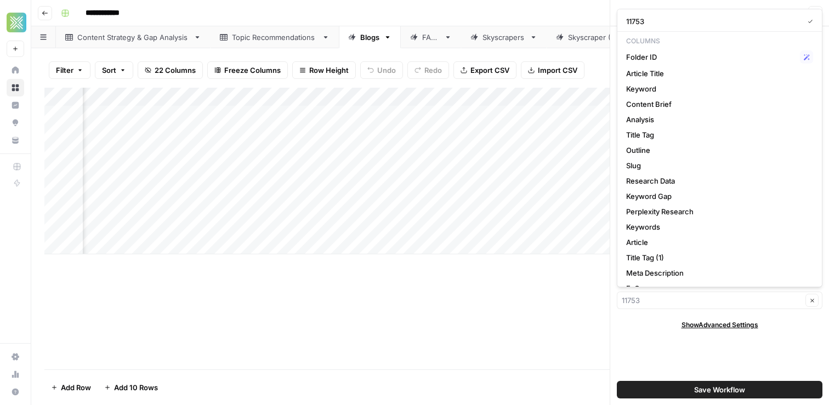
type input "11753"
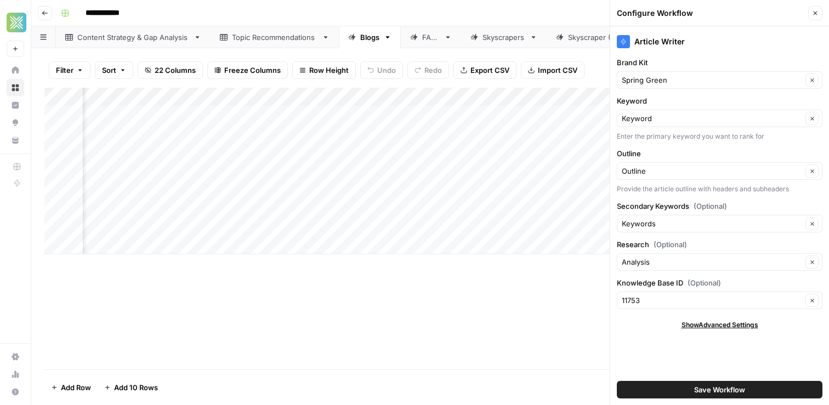
click at [520, 289] on div "Add Column" at bounding box center [429, 229] width 771 height 282
click at [681, 79] on input "Brand Kit" at bounding box center [711, 80] width 180 height 11
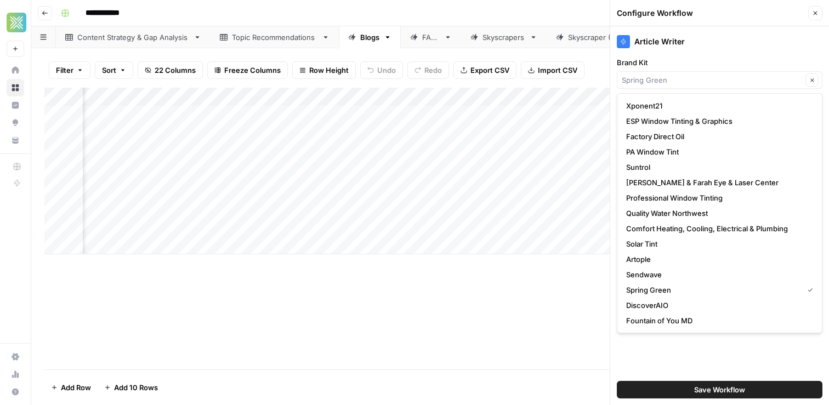
scroll to position [0, 0]
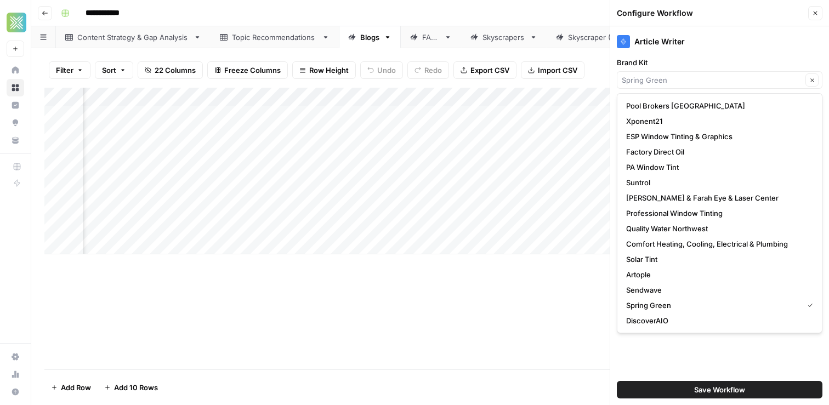
type input "Spring Green"
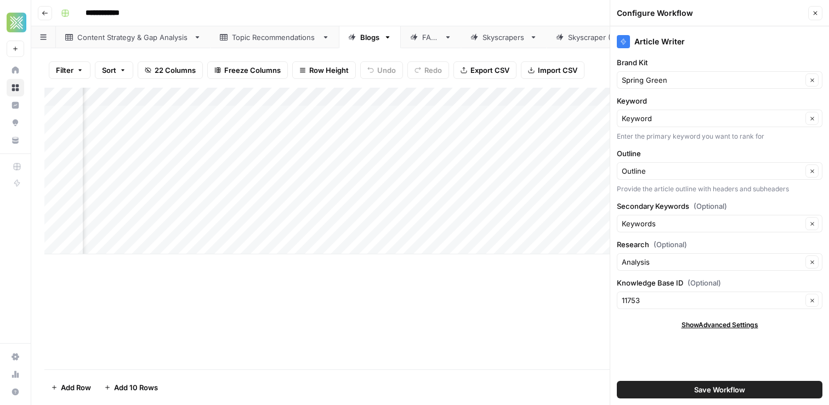
click at [521, 324] on div "Add Column" at bounding box center [429, 229] width 771 height 282
click at [814, 9] on button "Close" at bounding box center [815, 13] width 14 height 14
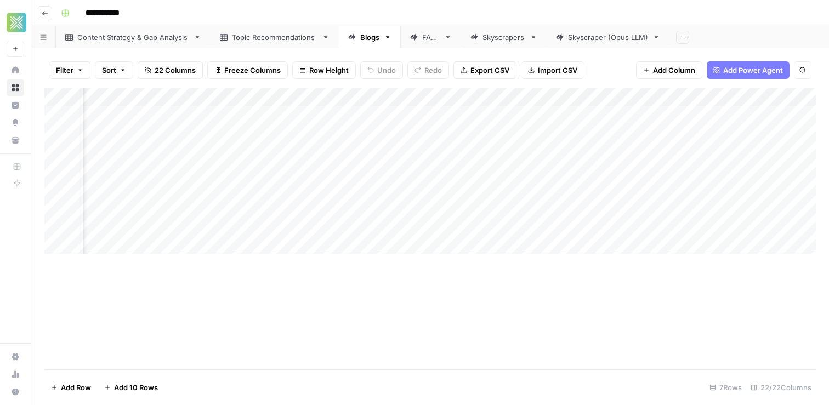
click at [495, 100] on div "Add Column" at bounding box center [429, 171] width 771 height 167
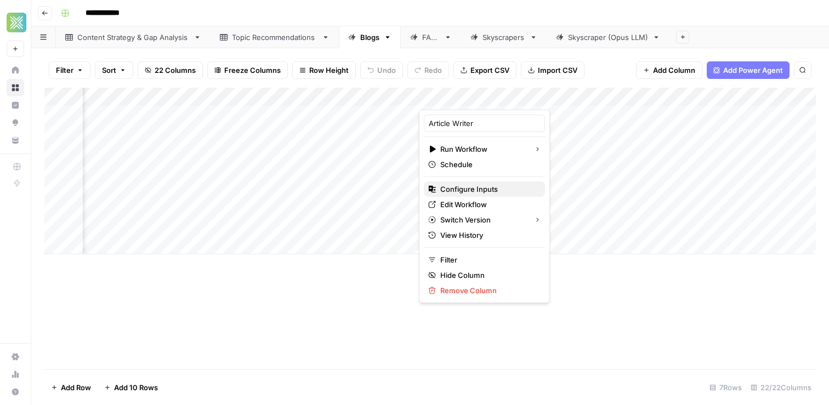
click at [472, 194] on span "Configure Inputs" at bounding box center [488, 189] width 96 height 11
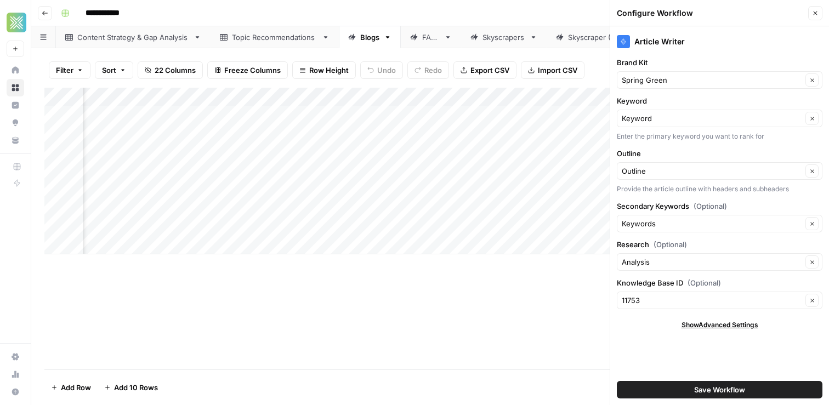
click at [817, 18] on button "Close" at bounding box center [815, 13] width 14 height 14
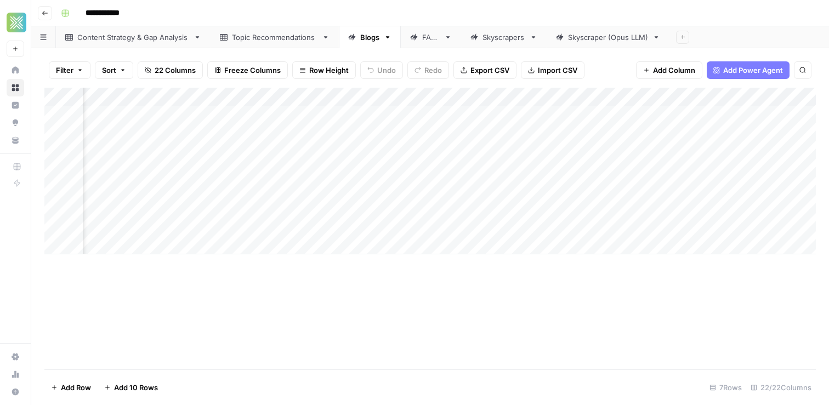
click at [495, 97] on div "Add Column" at bounding box center [429, 171] width 771 height 167
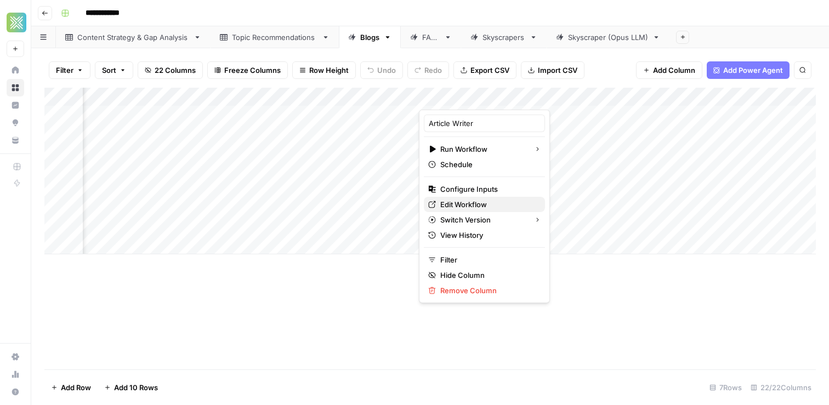
click at [458, 207] on span "Edit Workflow" at bounding box center [488, 204] width 96 height 11
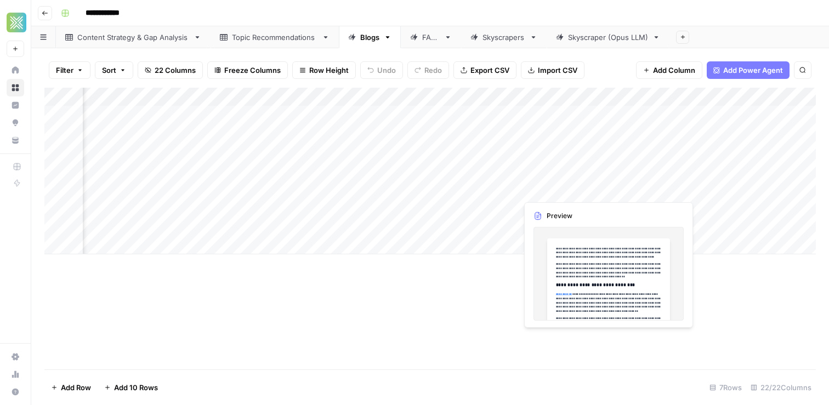
scroll to position [0, 1205]
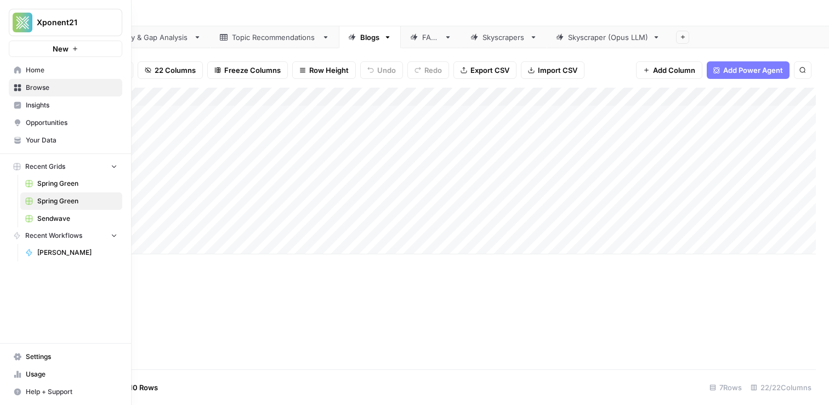
click at [17, 138] on icon at bounding box center [18, 140] width 8 height 8
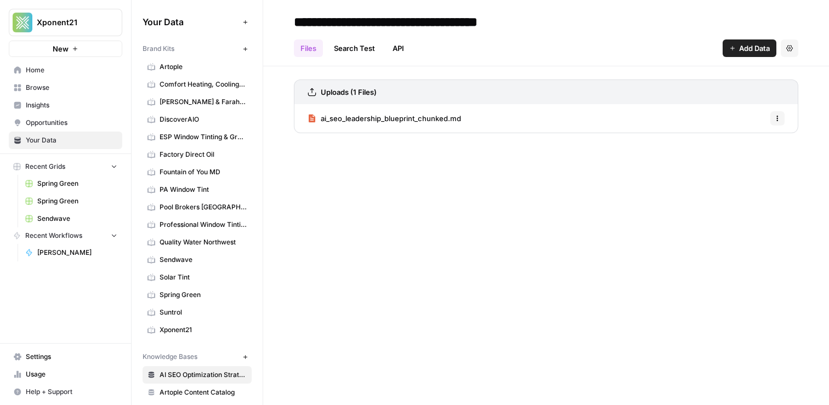
click at [52, 196] on span "Spring Green" at bounding box center [77, 201] width 80 height 10
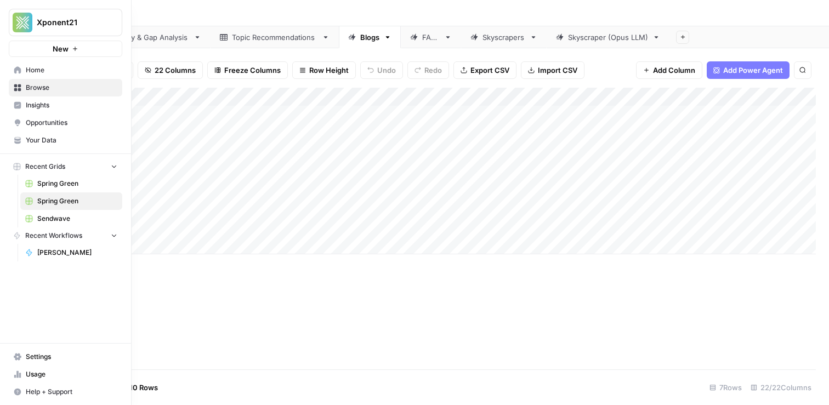
click at [49, 181] on span "Spring Green" at bounding box center [77, 184] width 80 height 10
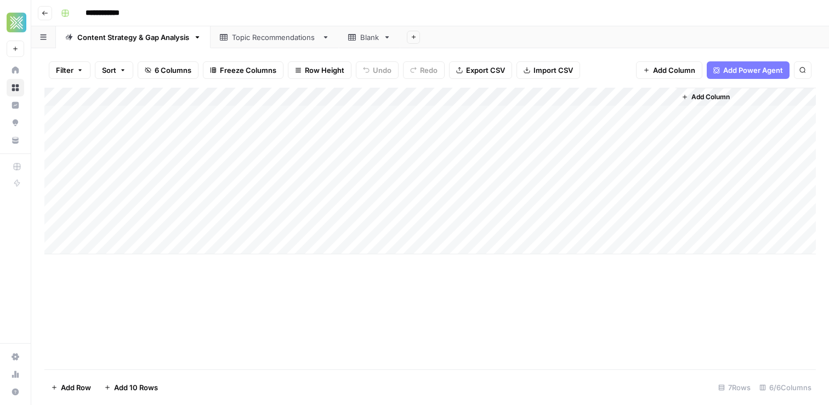
click at [140, 12] on input "**********" at bounding box center [111, 13] width 61 height 18
type input "**********"
click at [171, 287] on div "Add Column" at bounding box center [429, 229] width 771 height 282
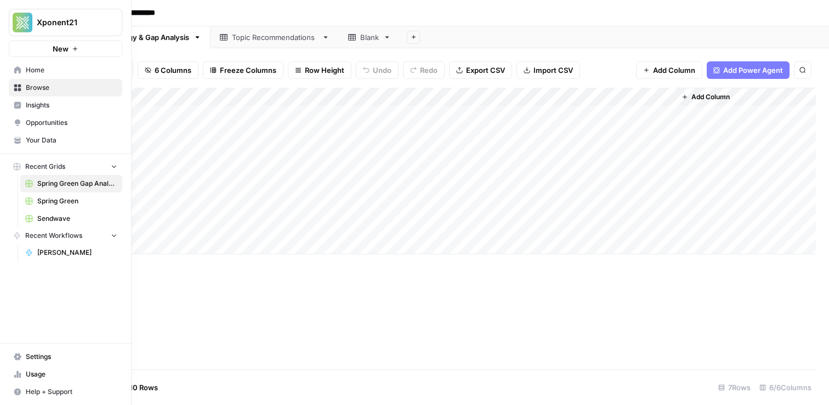
click at [63, 198] on span "Spring Green" at bounding box center [77, 201] width 80 height 10
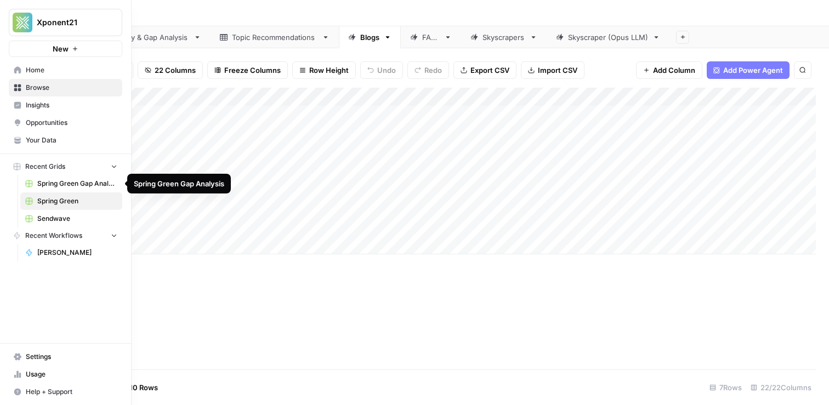
click at [86, 184] on span "Spring Green Gap Analysis" at bounding box center [77, 184] width 80 height 10
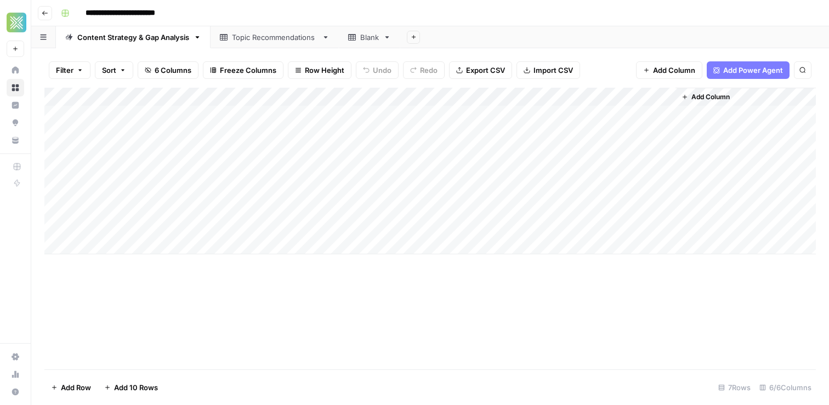
click at [185, 14] on input "**********" at bounding box center [136, 13] width 110 height 18
type input "**********"
click at [403, 7] on div "**********" at bounding box center [436, 13] width 761 height 18
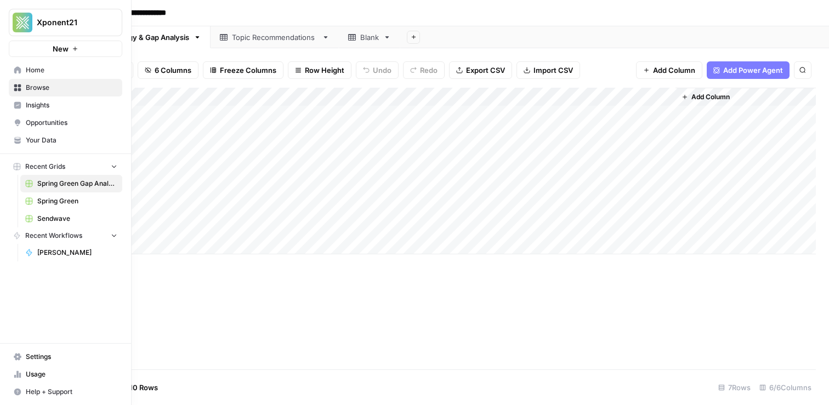
click at [66, 209] on link "Spring Green" at bounding box center [71, 201] width 102 height 18
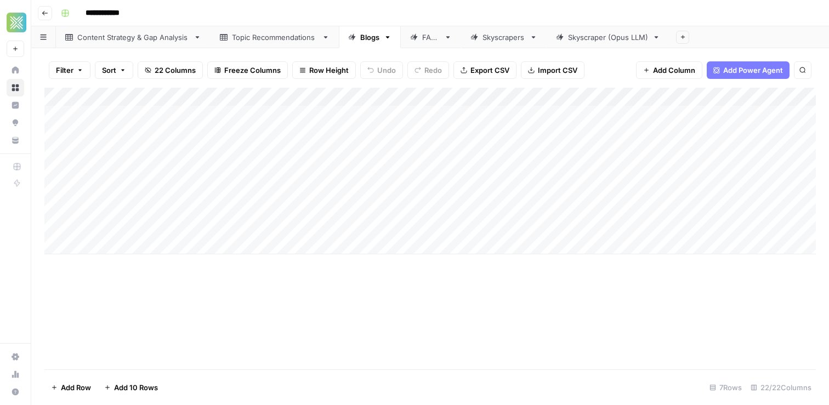
click at [622, 96] on div "Add Column" at bounding box center [429, 171] width 771 height 167
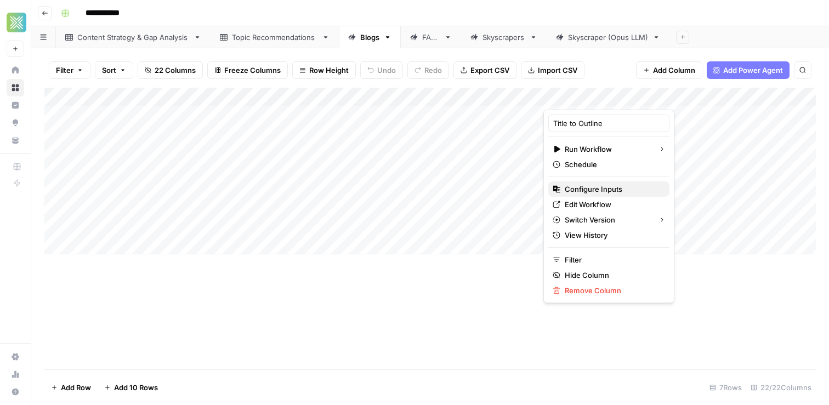
click at [600, 192] on span "Configure Inputs" at bounding box center [612, 189] width 96 height 11
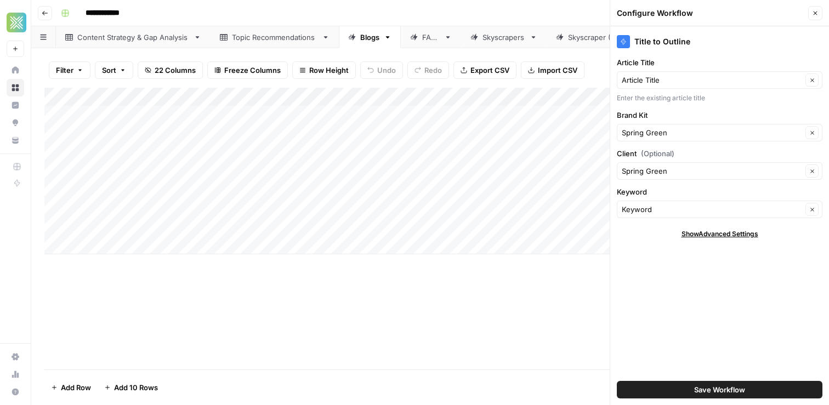
click at [816, 19] on button "Close" at bounding box center [815, 13] width 14 height 14
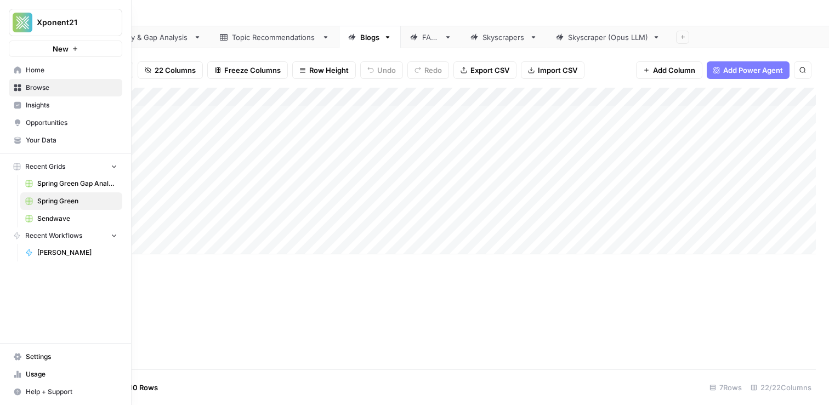
click at [16, 140] on icon at bounding box center [17, 139] width 6 height 4
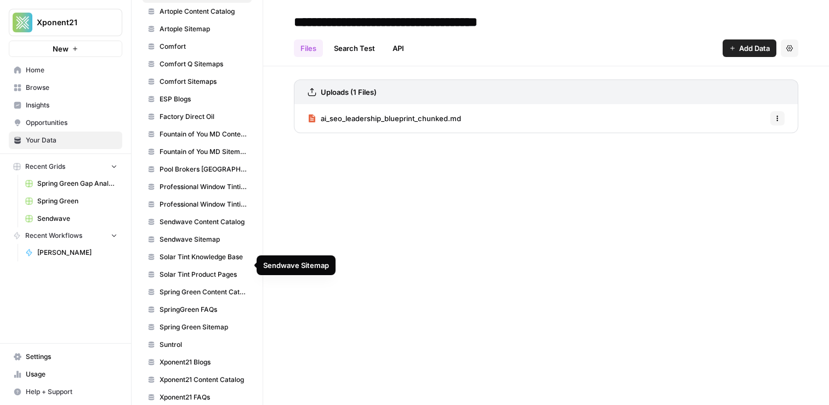
scroll to position [390, 0]
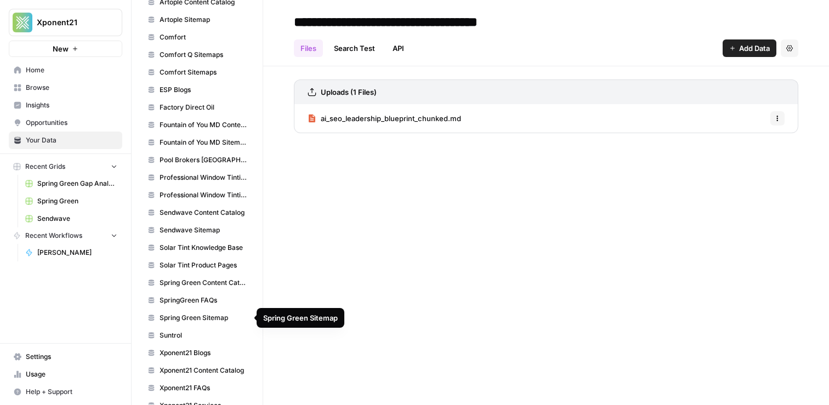
click at [203, 303] on span "SpringGreen FAQs" at bounding box center [202, 300] width 87 height 10
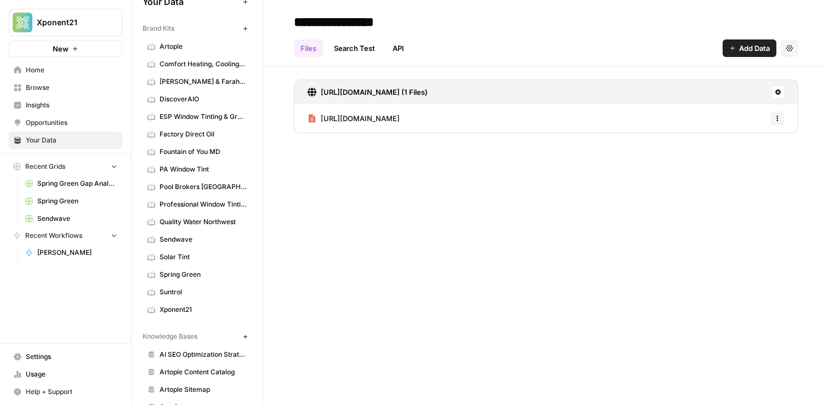
scroll to position [20, 0]
click at [185, 273] on span "Spring Green" at bounding box center [202, 275] width 87 height 10
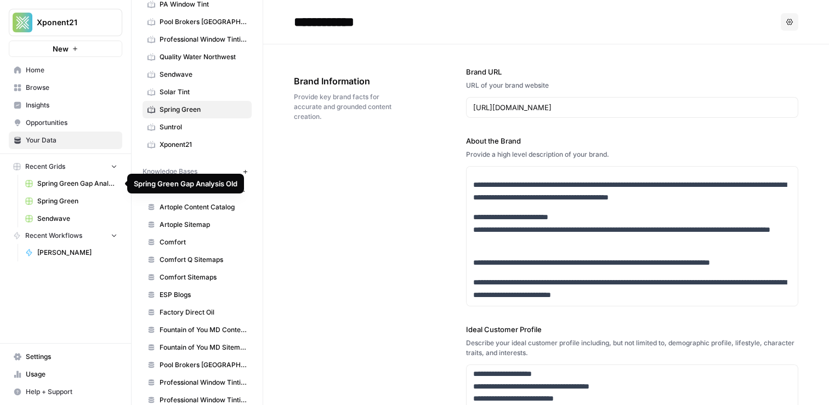
click at [44, 202] on span "Spring Green" at bounding box center [77, 201] width 80 height 10
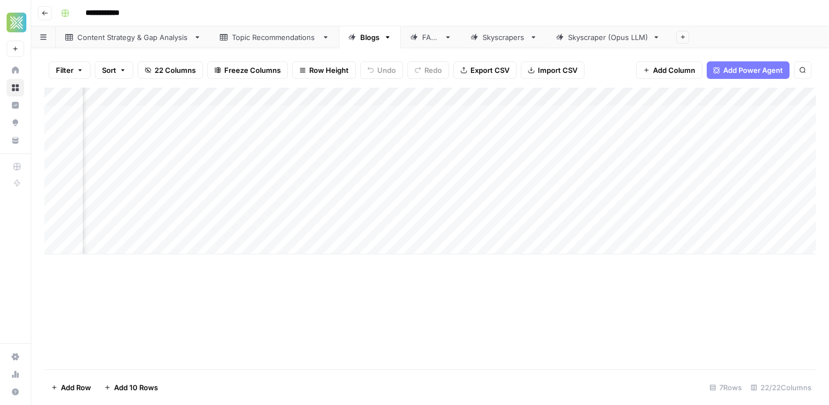
scroll to position [0, 977]
click at [634, 97] on div "Add Column" at bounding box center [429, 171] width 771 height 167
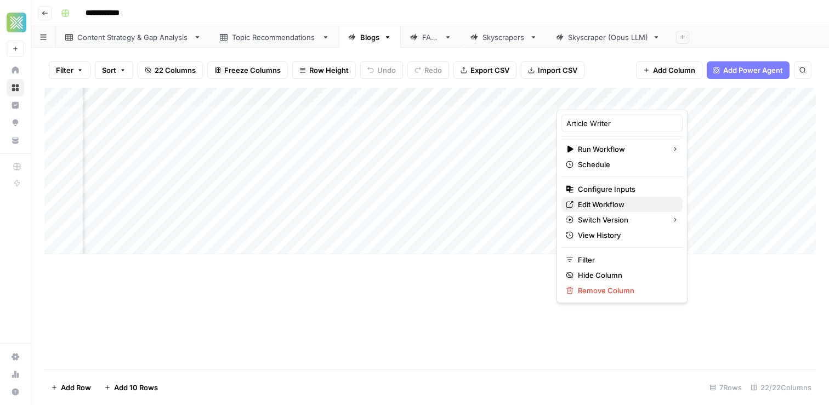
click at [591, 204] on span "Edit Workflow" at bounding box center [626, 204] width 96 height 11
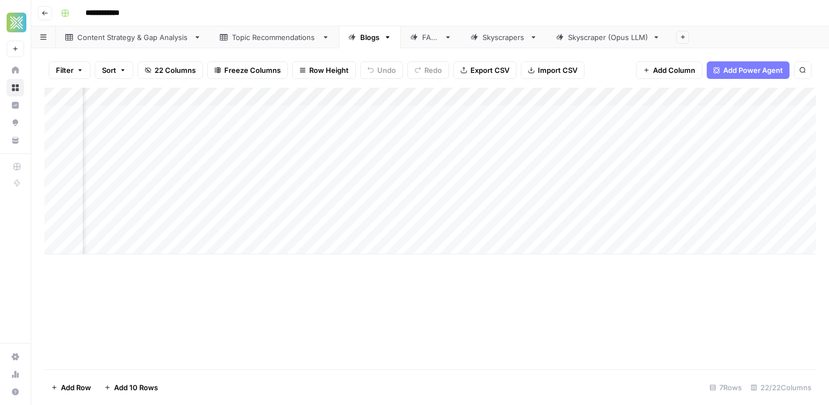
click at [633, 95] on div "Add Column" at bounding box center [429, 171] width 771 height 167
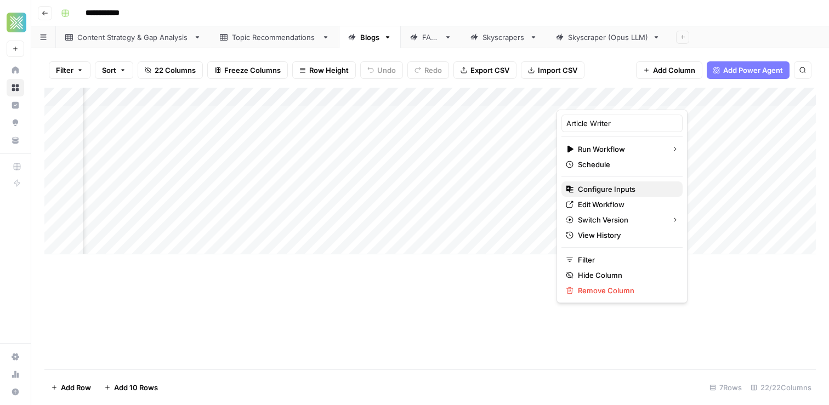
click at [596, 191] on span "Configure Inputs" at bounding box center [626, 189] width 96 height 11
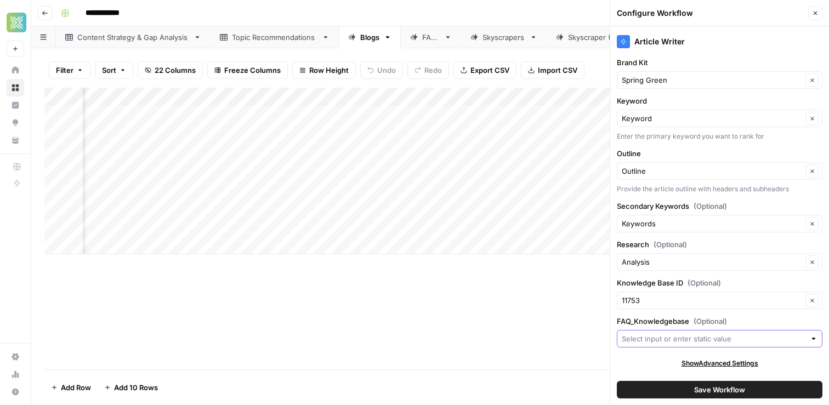
click at [717, 339] on input "FAQ_Knowledgebase (Optional)" at bounding box center [713, 338] width 184 height 11
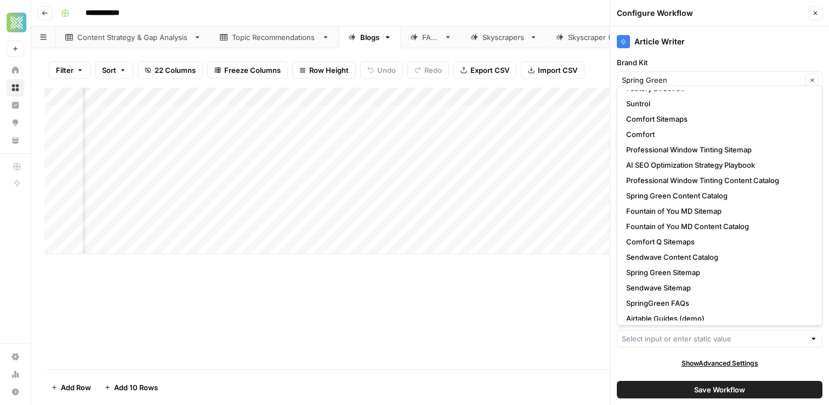
scroll to position [184, 0]
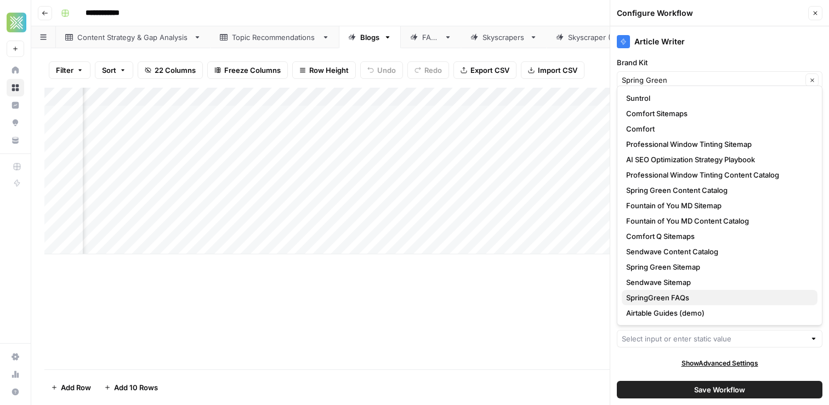
click at [688, 295] on span "SpringGreen FAQs" at bounding box center [717, 297] width 182 height 11
type input "SpringGreen FAQs"
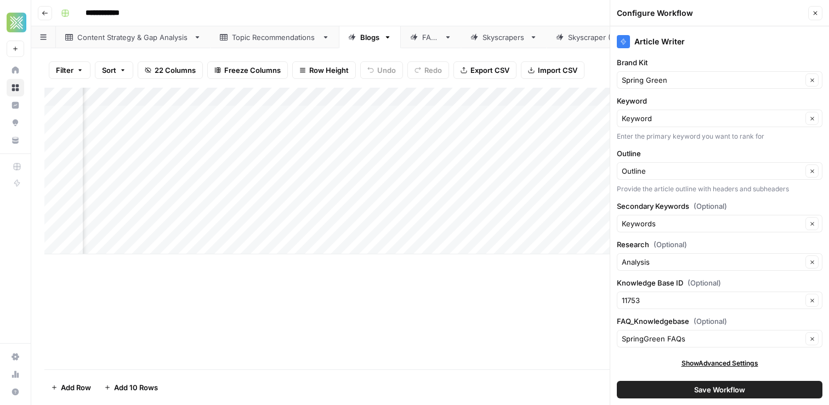
click at [657, 391] on button "Save Workflow" at bounding box center [720, 390] width 206 height 18
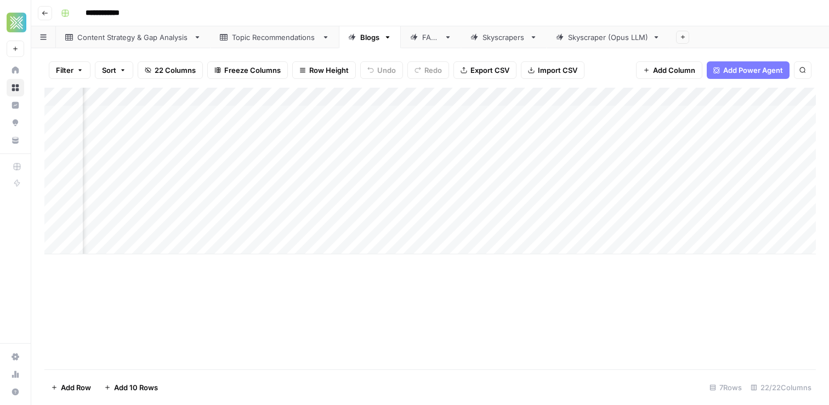
click at [629, 99] on div "Add Column" at bounding box center [429, 171] width 771 height 167
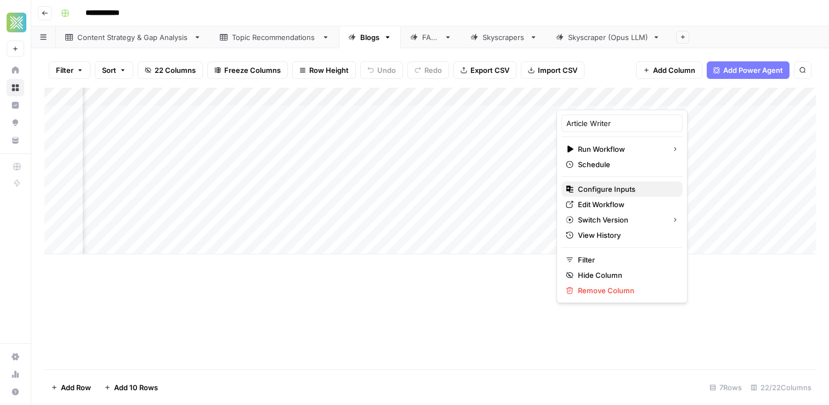
click at [608, 188] on span "Configure Inputs" at bounding box center [626, 189] width 96 height 11
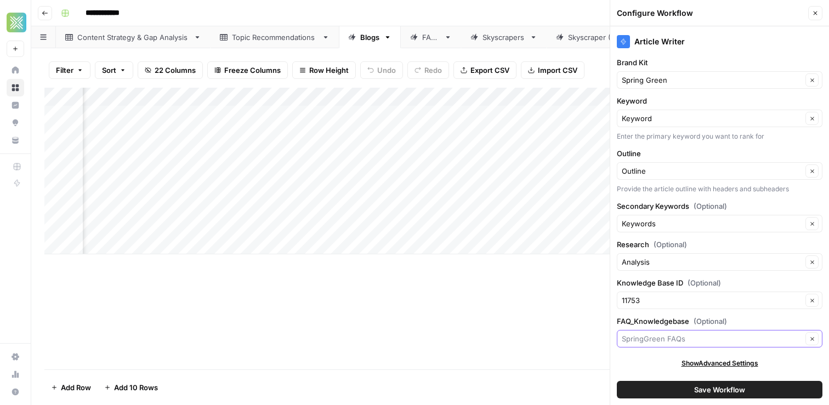
click at [717, 334] on input "FAQ_Knowledgebase (Optional)" at bounding box center [711, 338] width 180 height 11
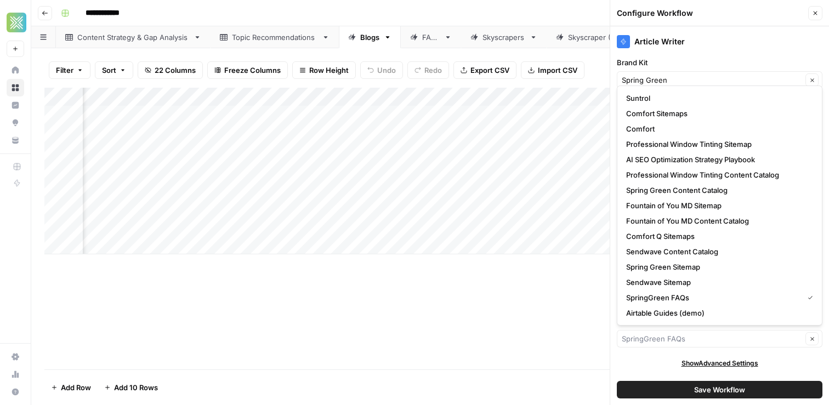
type input "SpringGreen FAQs"
click at [474, 339] on div "Add Column" at bounding box center [429, 229] width 771 height 282
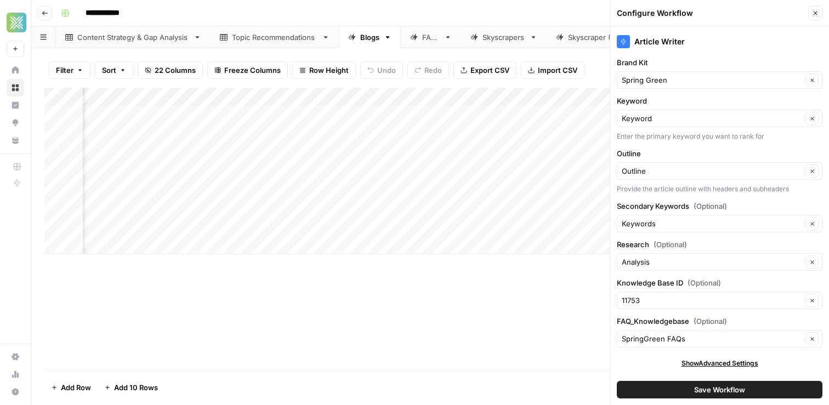
click at [819, 15] on button "Close" at bounding box center [815, 13] width 14 height 14
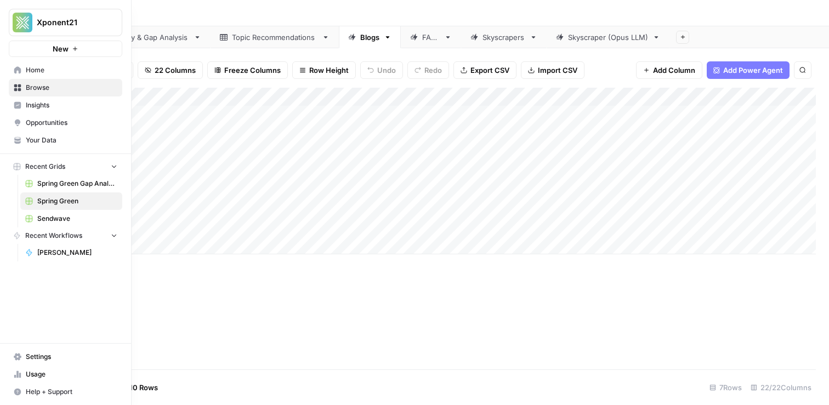
click at [38, 141] on span "Your Data" at bounding box center [72, 140] width 92 height 10
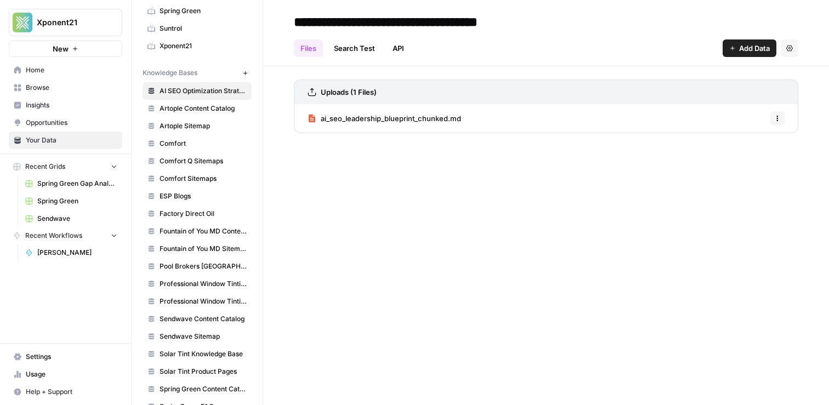
scroll to position [284, 0]
click at [42, 90] on span "Browse" at bounding box center [72, 88] width 92 height 10
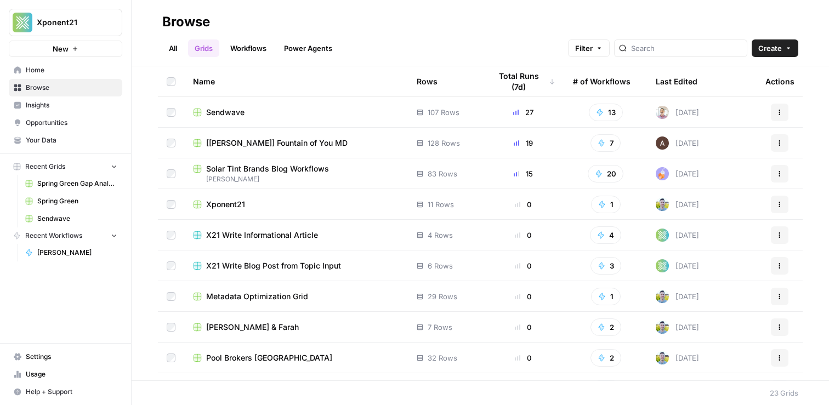
click at [256, 51] on link "Workflows" at bounding box center [248, 48] width 49 height 18
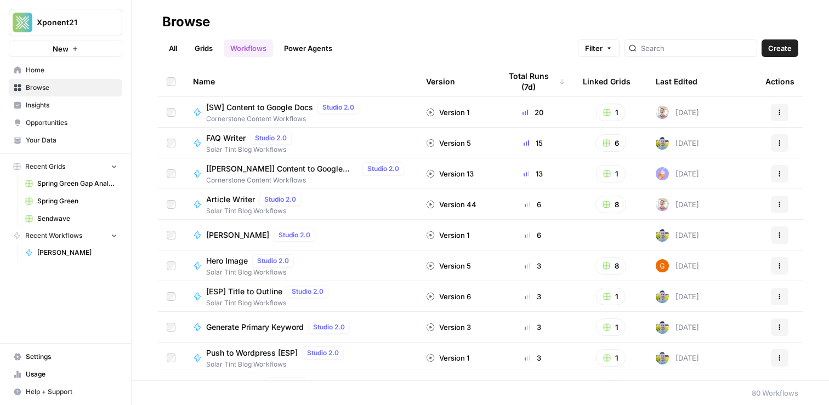
click at [699, 55] on div at bounding box center [690, 48] width 133 height 18
type input "article writer"
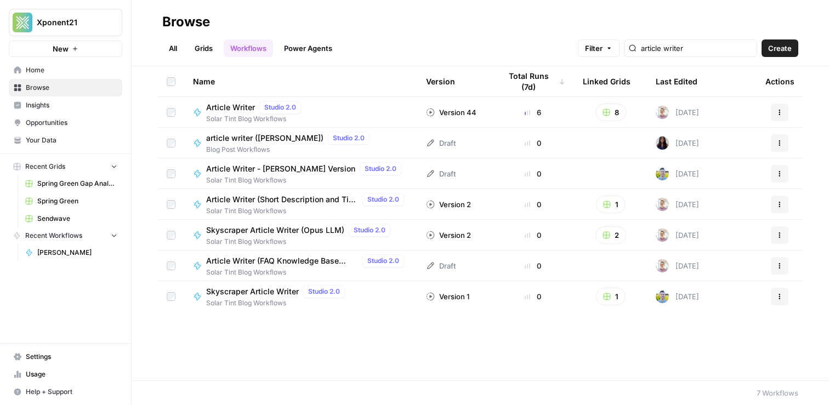
click at [262, 260] on span "Article Writer (FAQ Knowledge Base Test)" at bounding box center [282, 260] width 152 height 11
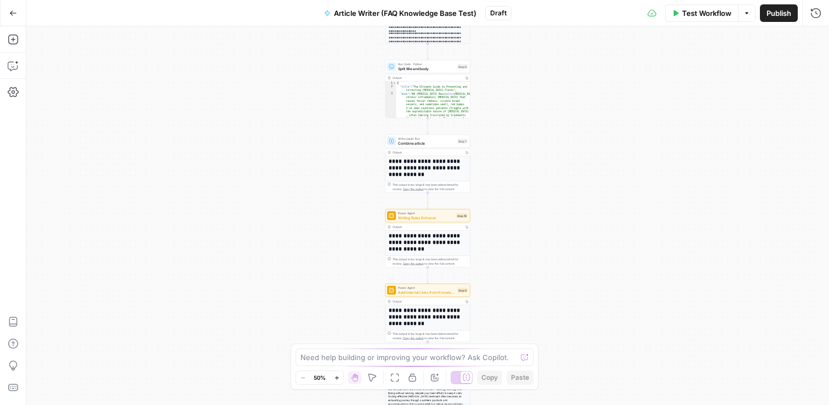
click at [763, 15] on button "Publish" at bounding box center [779, 13] width 38 height 18
click at [13, 18] on button "Go Back" at bounding box center [13, 13] width 20 height 20
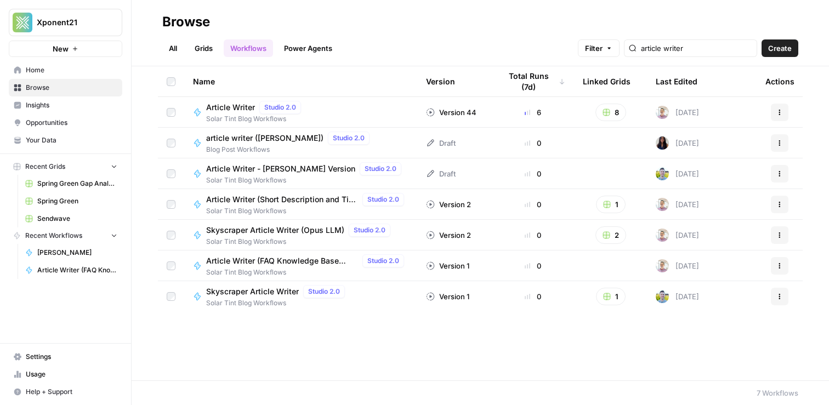
click at [68, 203] on span "Spring Green" at bounding box center [77, 201] width 80 height 10
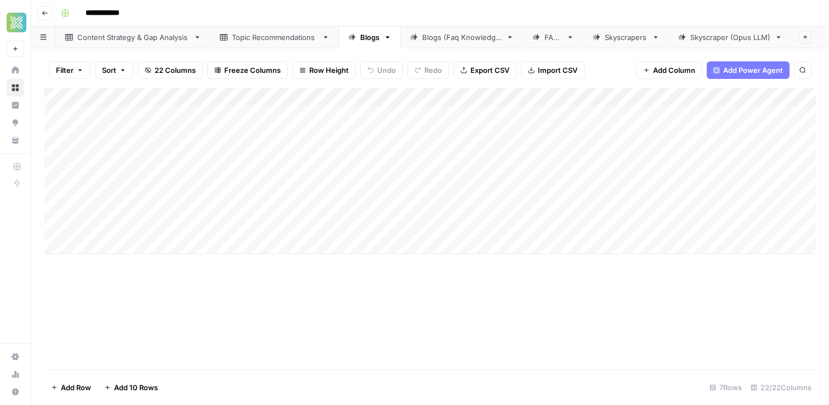
click at [455, 40] on div "Blogs (Faq Knowledge)" at bounding box center [461, 37] width 79 height 11
click at [803, 97] on span "Add Column" at bounding box center [790, 97] width 38 height 10
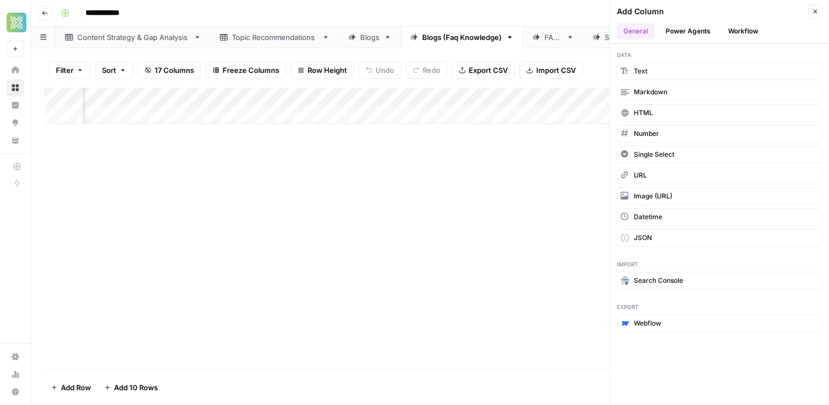
click at [737, 25] on button "Workflow" at bounding box center [742, 31] width 43 height 16
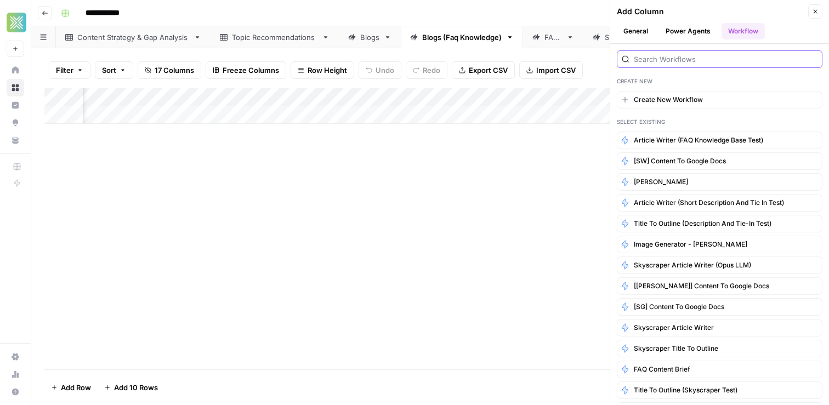
click at [661, 55] on input "search" at bounding box center [726, 59] width 184 height 11
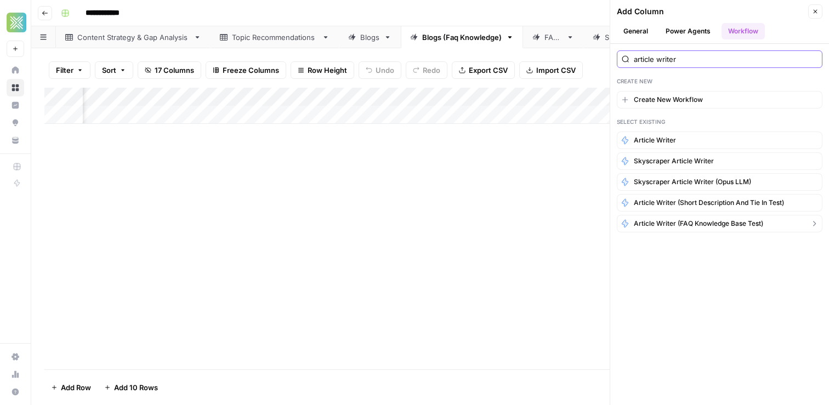
type input "article writer"
click at [688, 220] on span "Article Writer (FAQ Knowledge Base Test)" at bounding box center [698, 224] width 129 height 10
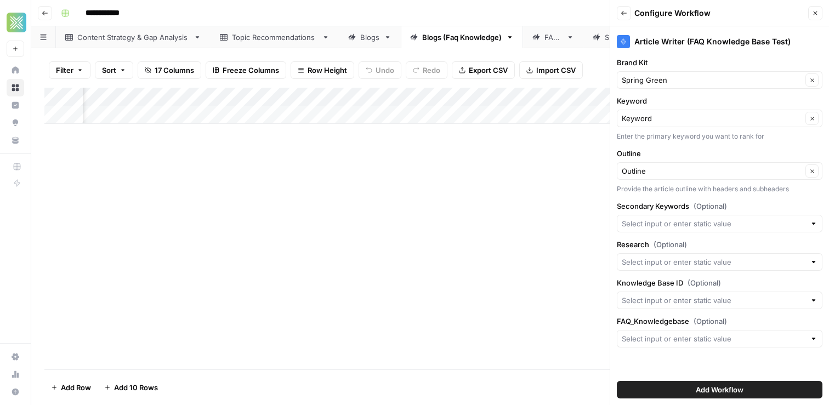
click at [560, 295] on div "Add Column" at bounding box center [429, 229] width 771 height 282
click at [692, 388] on button "Add Workflow" at bounding box center [720, 390] width 206 height 18
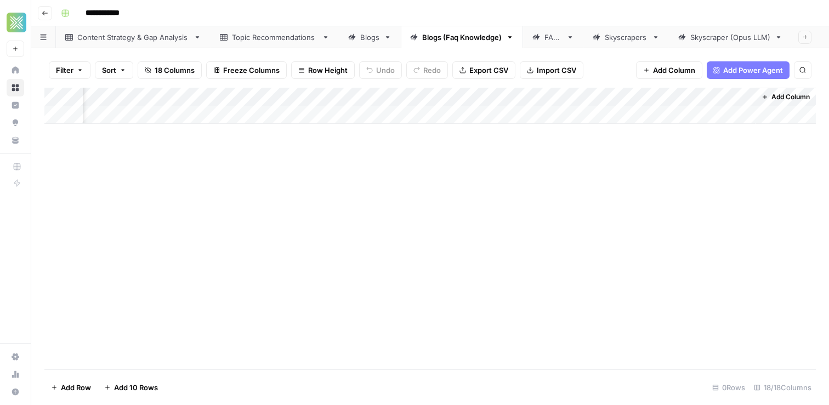
scroll to position [0, 1558]
drag, startPoint x: 607, startPoint y: 93, endPoint x: 178, endPoint y: 102, distance: 429.2
click at [178, 102] on div "Add Column" at bounding box center [429, 106] width 771 height 36
drag, startPoint x: 664, startPoint y: 95, endPoint x: 437, endPoint y: 104, distance: 227.0
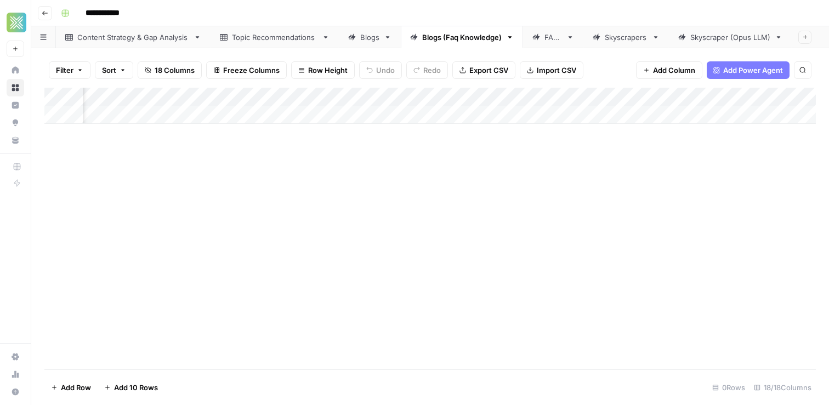
click at [437, 104] on div "Add Column" at bounding box center [429, 106] width 771 height 36
click at [219, 113] on div "Add Column" at bounding box center [429, 106] width 771 height 36
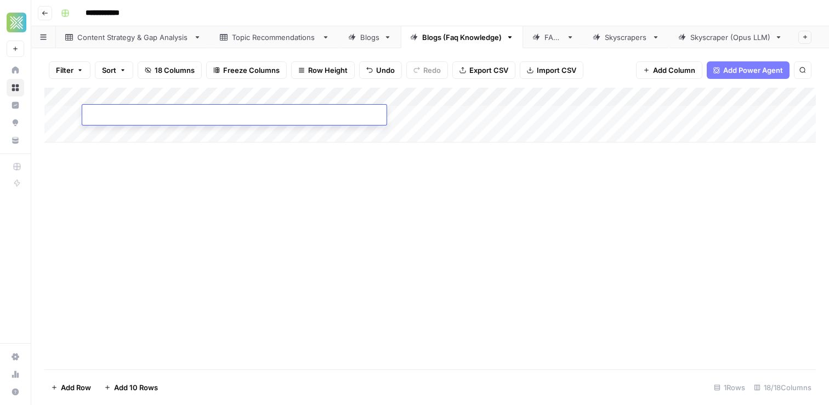
type textarea "*"
type textarea "**********"
type textarea "*"
click at [176, 111] on div "Add Column" at bounding box center [429, 115] width 771 height 55
click at [380, 219] on div "Add Column" at bounding box center [429, 229] width 771 height 282
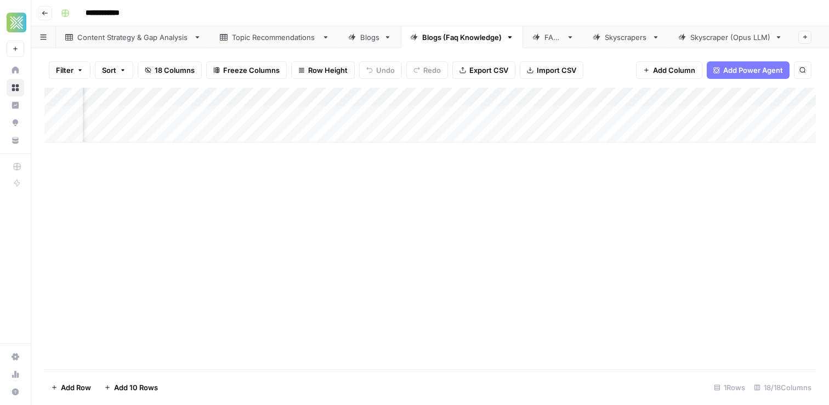
scroll to position [0, 1232]
click at [468, 96] on div "Add Column" at bounding box center [429, 115] width 771 height 55
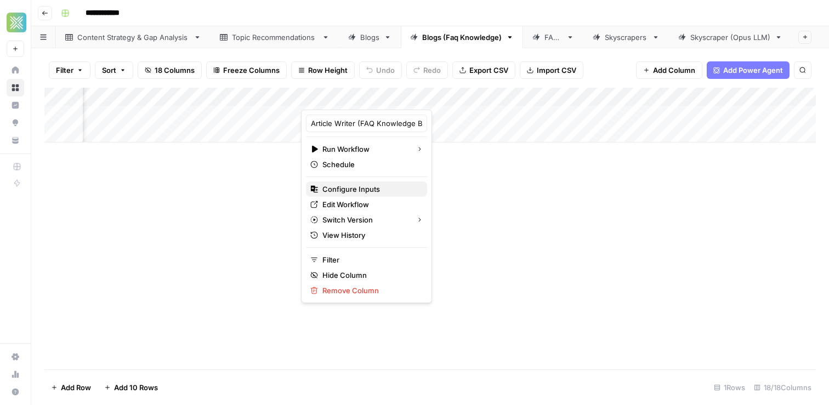
click at [352, 189] on span "Configure Inputs" at bounding box center [370, 189] width 96 height 11
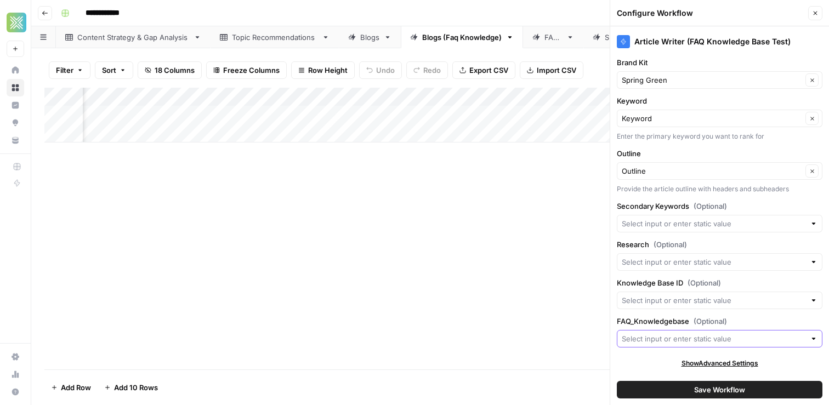
click at [803, 338] on input "FAQ_Knowledgebase (Optional)" at bounding box center [713, 338] width 184 height 11
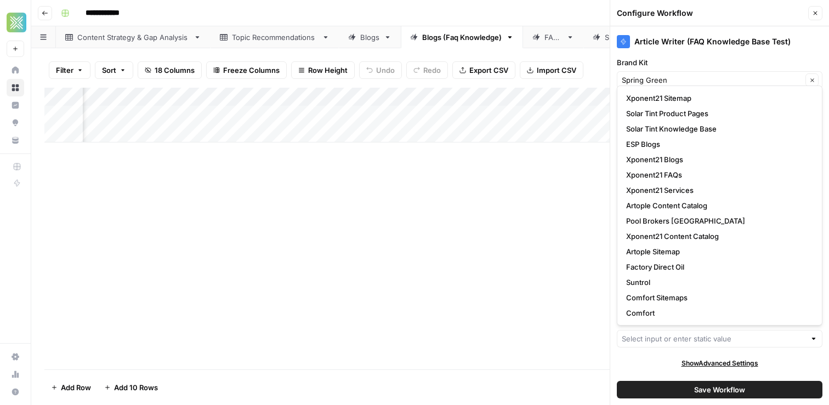
scroll to position [184, 0]
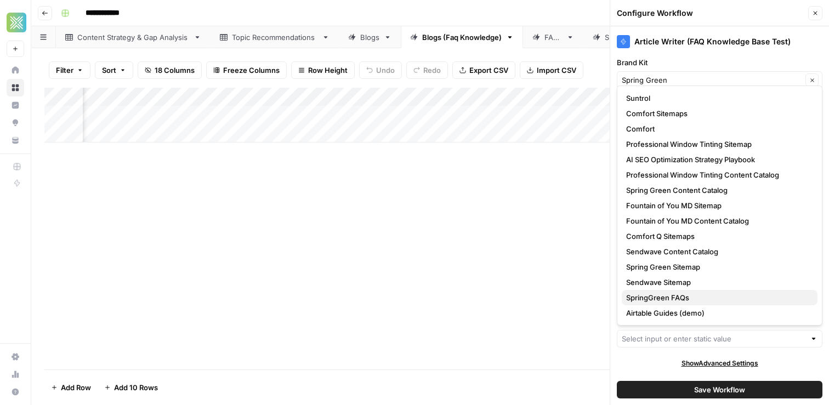
click at [665, 296] on span "SpringGreen FAQs" at bounding box center [717, 297] width 182 height 11
type input "SpringGreen FAQs"
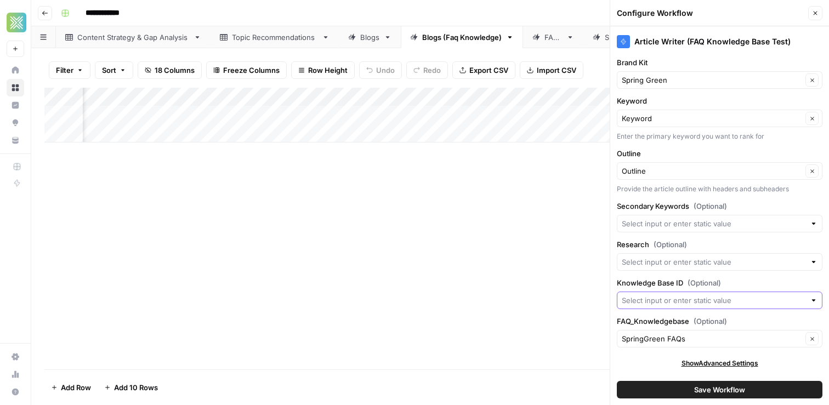
click at [693, 301] on input "Knowledge Base ID (Optional)" at bounding box center [713, 300] width 184 height 11
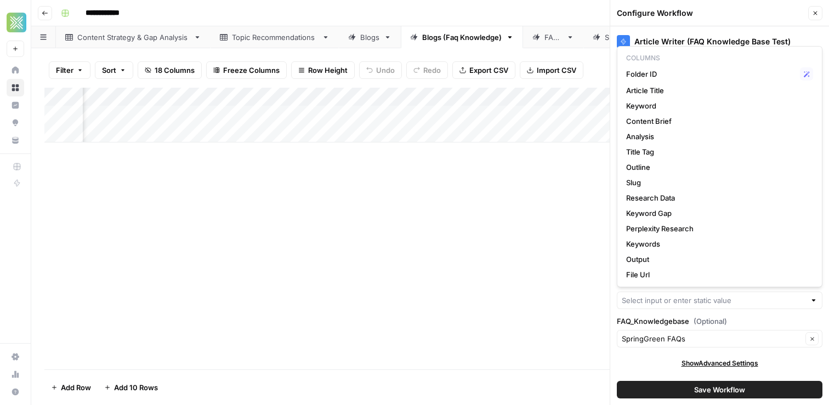
click at [814, 305] on div at bounding box center [813, 300] width 8 height 11
click at [814, 297] on div at bounding box center [813, 300] width 8 height 11
click at [511, 311] on div "Add Column" at bounding box center [429, 229] width 771 height 282
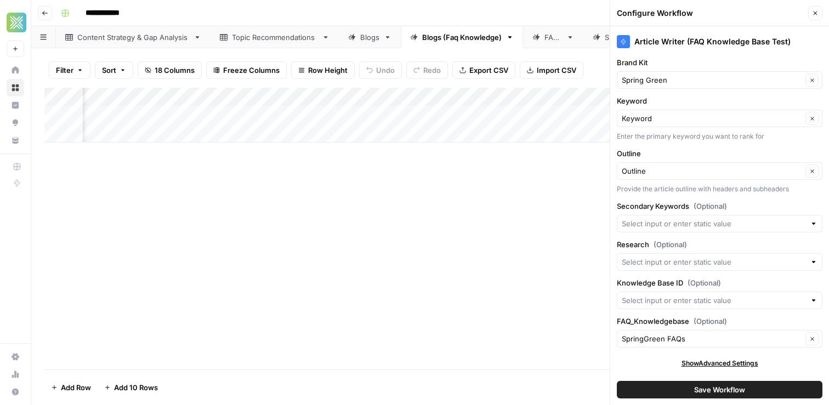
click at [813, 296] on div at bounding box center [813, 300] width 8 height 11
click at [441, 255] on div "Add Column" at bounding box center [429, 229] width 771 height 282
click at [817, 16] on icon "button" at bounding box center [815, 13] width 7 height 7
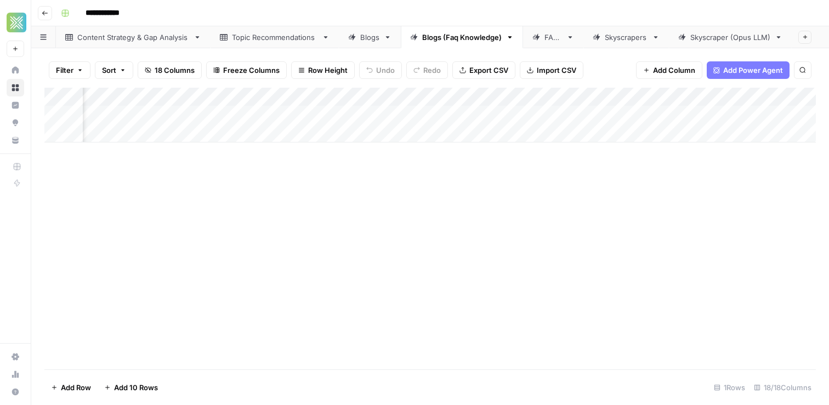
click at [466, 96] on div "Add Column" at bounding box center [429, 115] width 771 height 55
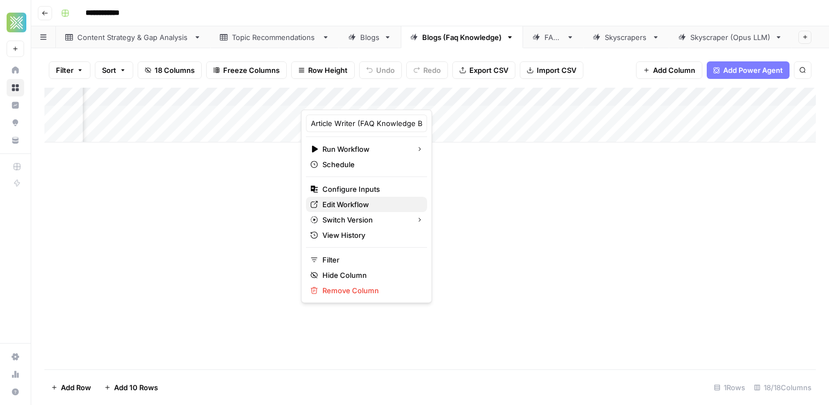
click at [346, 206] on span "Edit Workflow" at bounding box center [370, 204] width 96 height 11
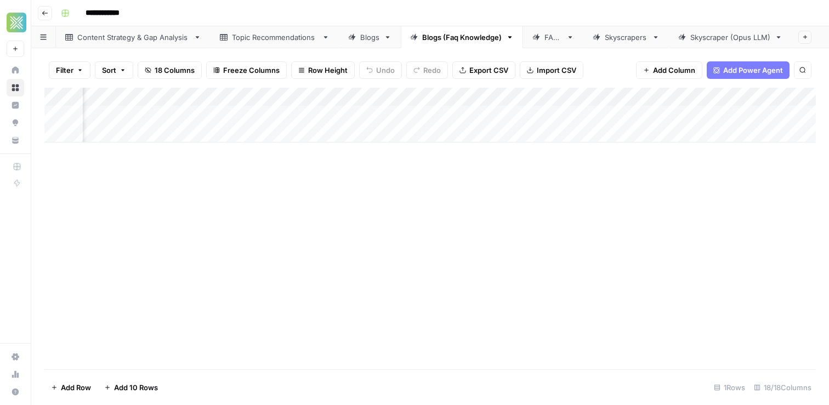
click at [469, 96] on div "Add Column" at bounding box center [429, 115] width 771 height 55
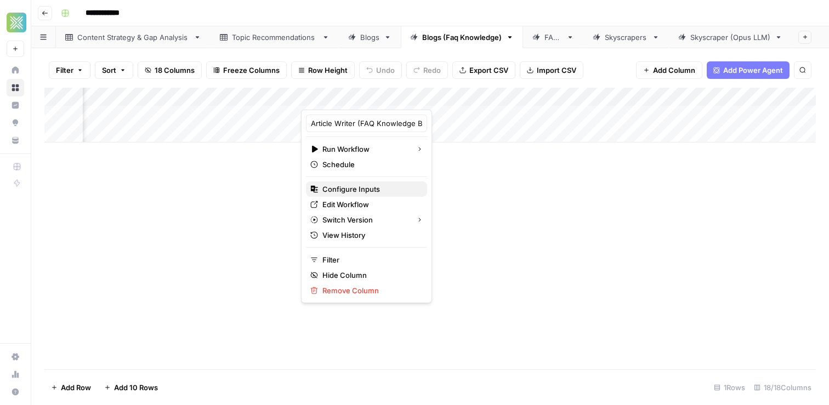
click at [351, 187] on span "Configure Inputs" at bounding box center [370, 189] width 96 height 11
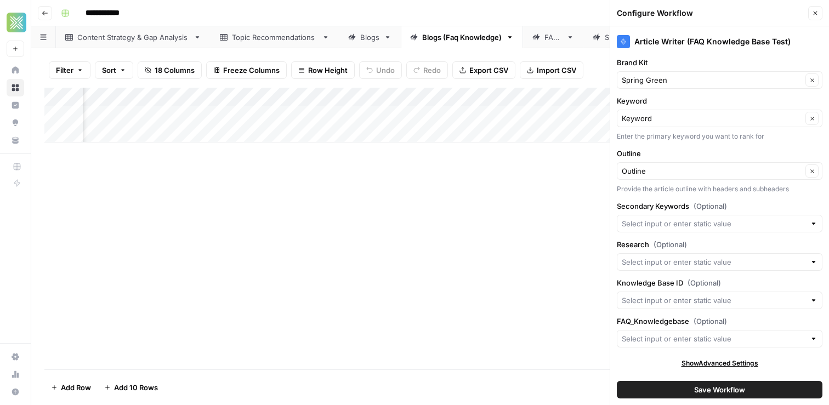
click at [809, 335] on div at bounding box center [813, 338] width 8 height 11
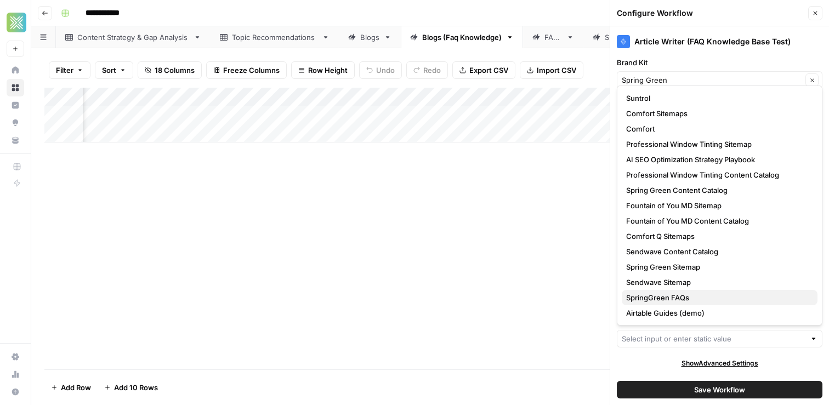
click at [681, 303] on button "SpringGreen FAQs" at bounding box center [719, 297] width 196 height 15
type input "SpringGreen FAQs"
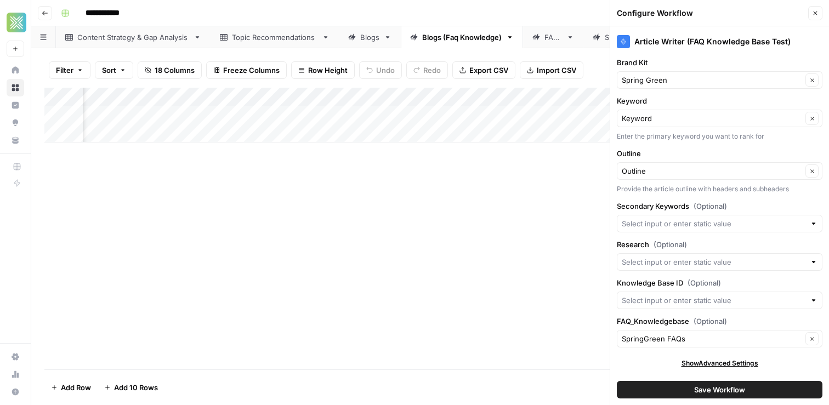
click at [683, 386] on button "Save Workflow" at bounding box center [720, 390] width 206 height 18
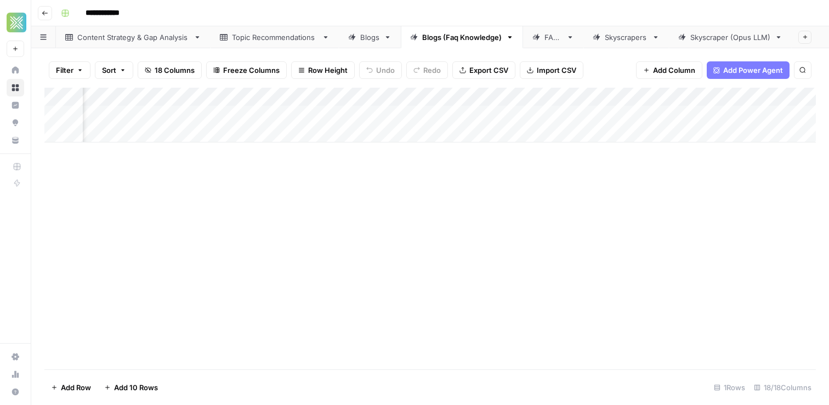
click at [470, 95] on div "Add Column" at bounding box center [429, 115] width 771 height 55
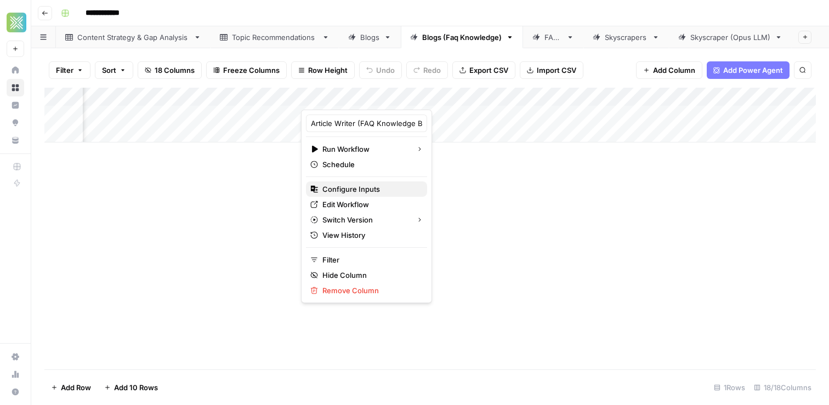
click at [366, 184] on span "Configure Inputs" at bounding box center [370, 189] width 96 height 11
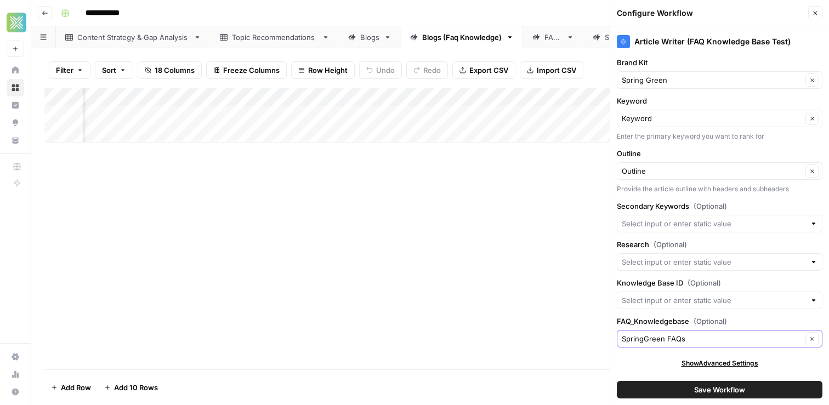
click at [815, 343] on button "Clear" at bounding box center [811, 338] width 13 height 13
click at [813, 339] on icon "button" at bounding box center [812, 339] width 6 height 6
click at [809, 338] on icon "button" at bounding box center [812, 339] width 6 height 6
click at [738, 339] on input "FAQ_Knowledgebase (Optional)" at bounding box center [711, 338] width 180 height 11
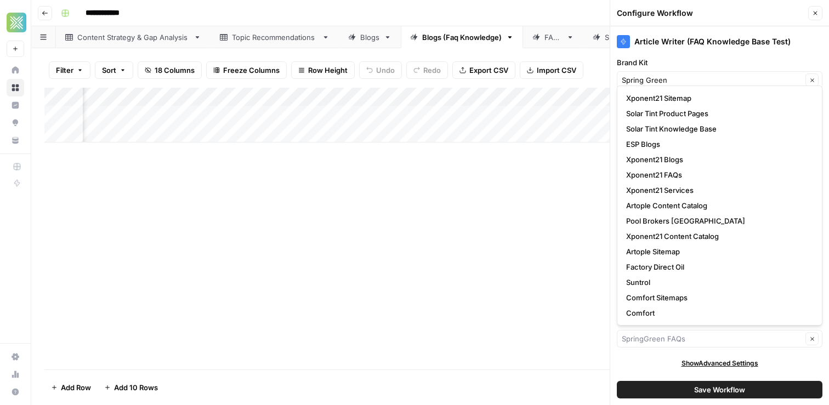
type input "SpringGreen FAQs"
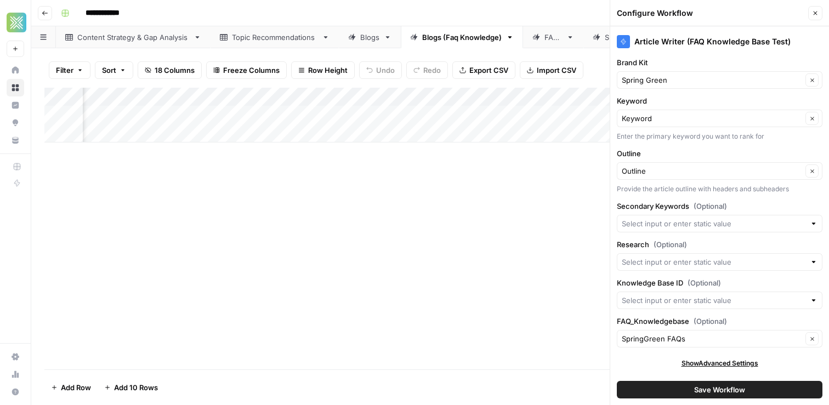
click at [720, 379] on div "Save Workflow" at bounding box center [720, 389] width 206 height 31
click at [704, 335] on input "FAQ_Knowledgebase (Optional)" at bounding box center [711, 338] width 180 height 11
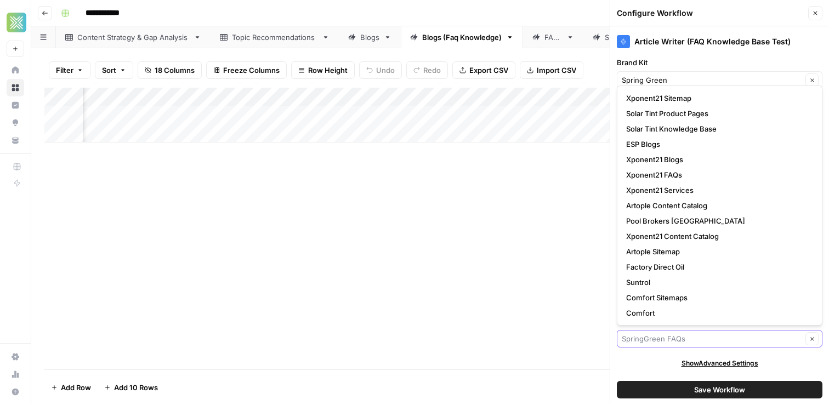
click at [812, 333] on button "Clear" at bounding box center [811, 338] width 13 height 13
type input "SpringGreen FAQs"
click at [659, 353] on div "Article Writer (FAQ Knowledge Base Test) Brand Kit Spring Green Clear Keyword K…" at bounding box center [719, 215] width 219 height 379
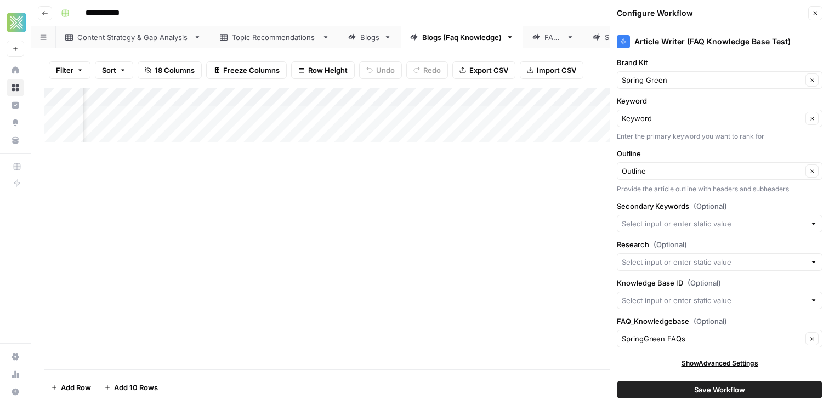
click at [818, 10] on button "Close" at bounding box center [815, 13] width 14 height 14
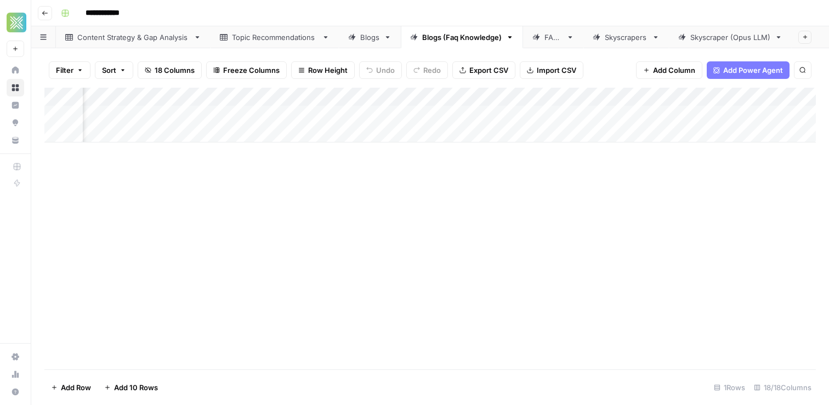
click at [461, 100] on div "Add Column" at bounding box center [429, 115] width 771 height 55
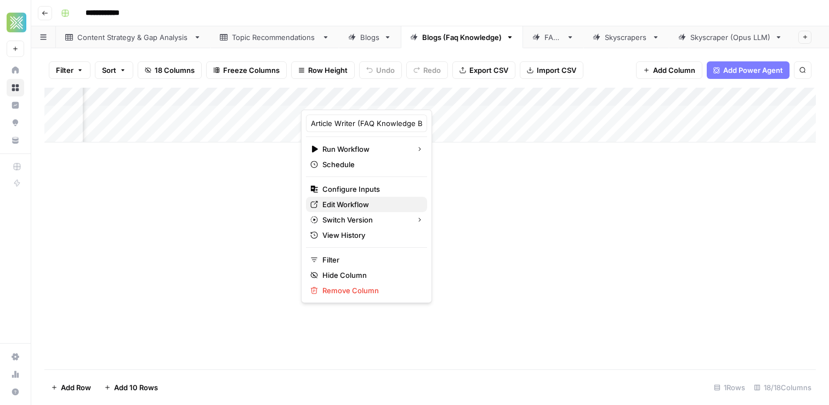
click at [346, 202] on span "Edit Workflow" at bounding box center [370, 204] width 96 height 11
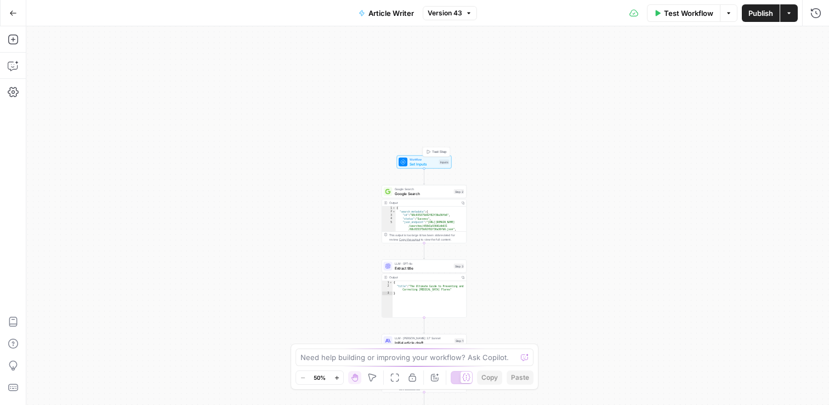
click at [435, 161] on span "Set Inputs" at bounding box center [422, 163] width 27 height 5
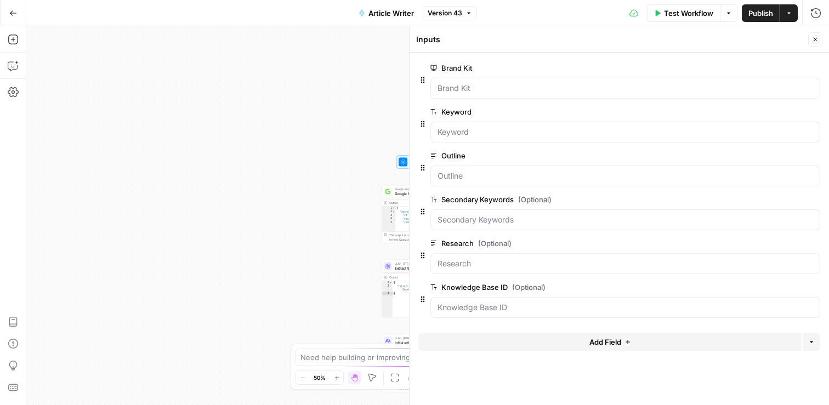
click at [612, 344] on span "Add Field" at bounding box center [605, 341] width 32 height 11
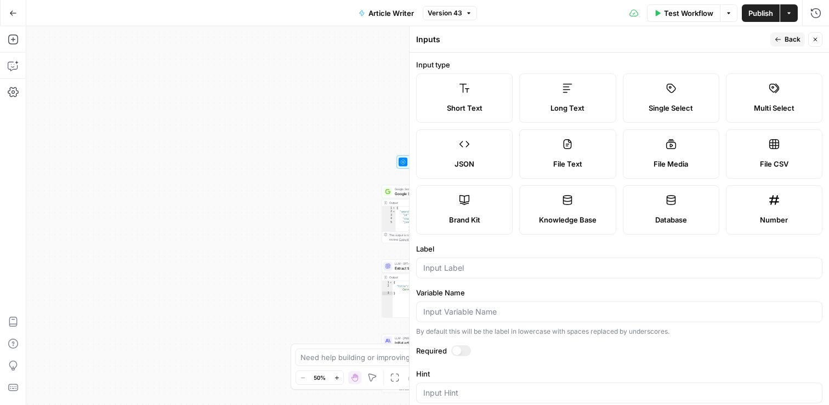
click at [490, 214] on div "Brand Kit" at bounding box center [464, 219] width 78 height 11
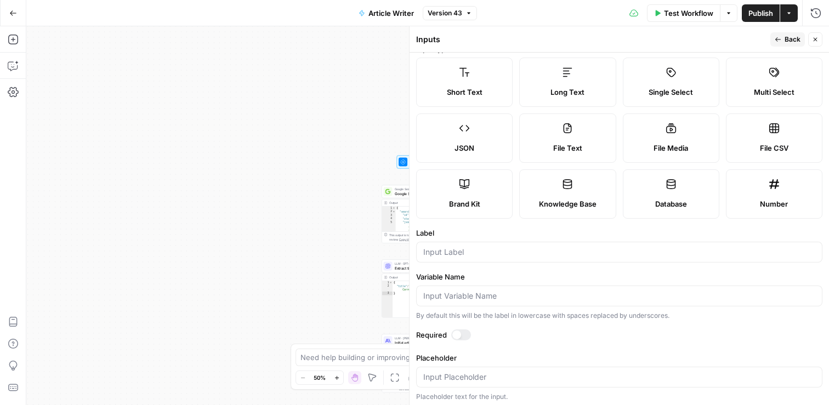
scroll to position [18, 0]
click at [813, 44] on button "Close" at bounding box center [815, 39] width 14 height 14
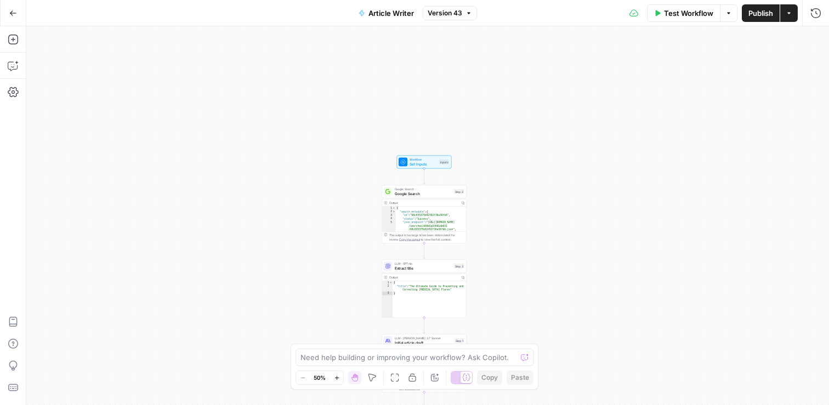
click at [427, 159] on span "Workflow" at bounding box center [422, 159] width 27 height 4
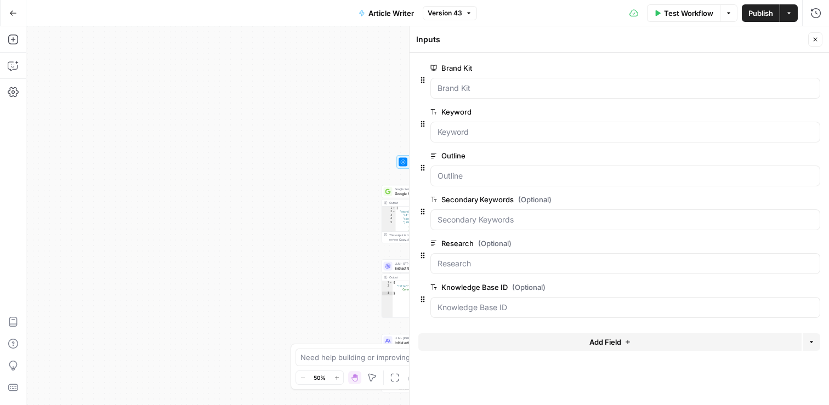
click at [815, 40] on icon "button" at bounding box center [815, 40] width 4 height 4
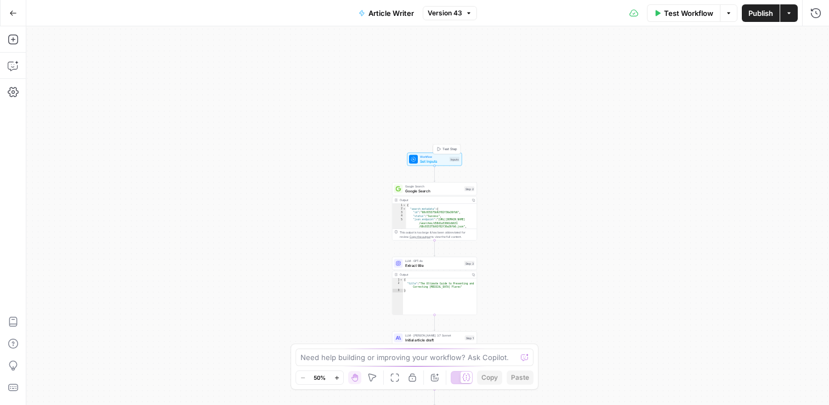
click at [441, 160] on span "Set Inputs" at bounding box center [433, 160] width 27 height 5
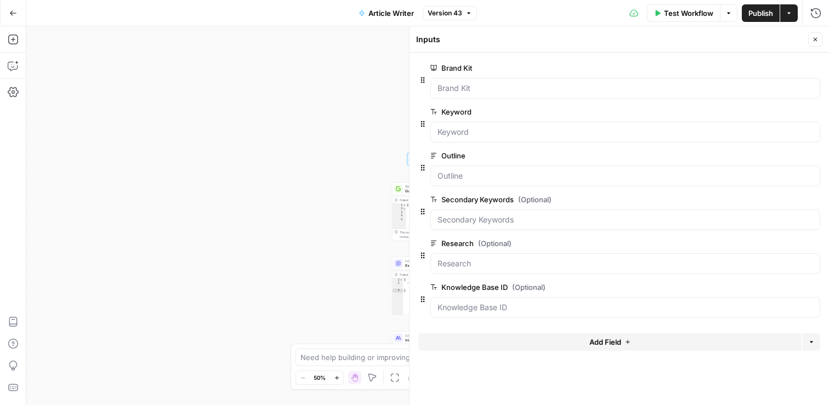
click at [591, 341] on span "Add Field" at bounding box center [605, 341] width 32 height 11
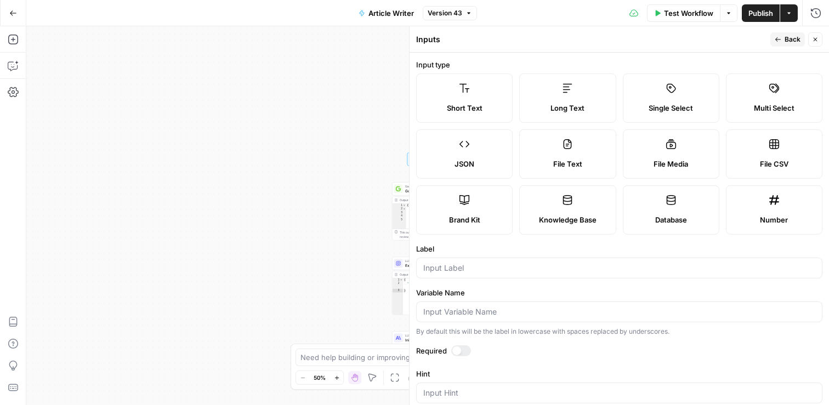
click at [582, 223] on span "Knowledge Base" at bounding box center [568, 219] width 58 height 11
click at [457, 275] on div at bounding box center [619, 268] width 406 height 21
type input "FAQ_Knowledgebase"
click at [581, 353] on label "Required" at bounding box center [619, 350] width 406 height 11
click at [781, 42] on button "Back" at bounding box center [787, 39] width 35 height 14
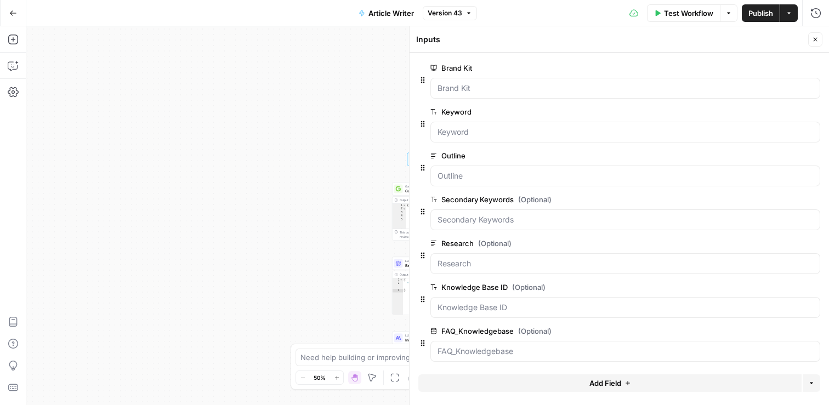
click at [261, 152] on div "**********" at bounding box center [427, 215] width 802 height 379
click at [761, 16] on span "Publish" at bounding box center [760, 13] width 25 height 11
click at [344, 129] on div "**********" at bounding box center [427, 215] width 802 height 379
click at [817, 41] on icon "button" at bounding box center [815, 39] width 7 height 7
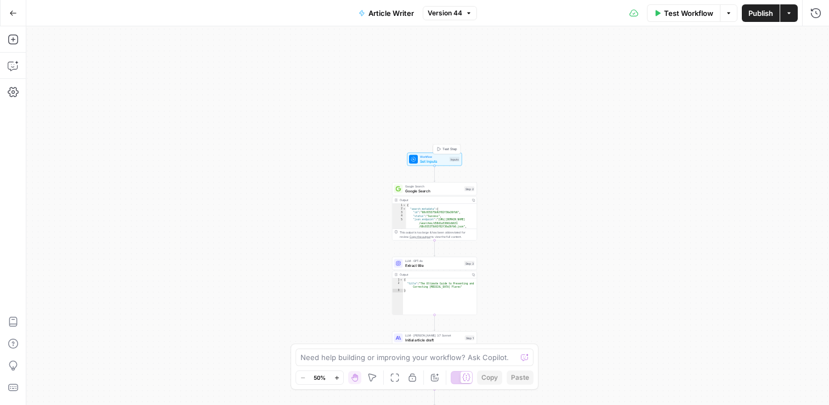
click at [441, 157] on span "Workflow" at bounding box center [433, 157] width 27 height 4
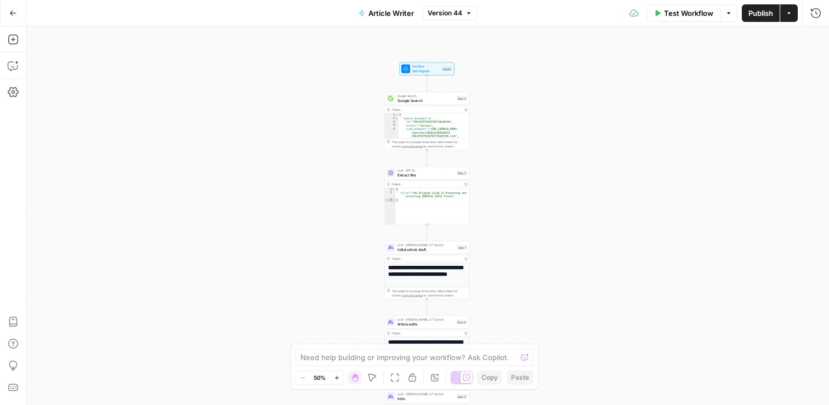
click at [429, 70] on span "Set Inputs" at bounding box center [425, 70] width 27 height 5
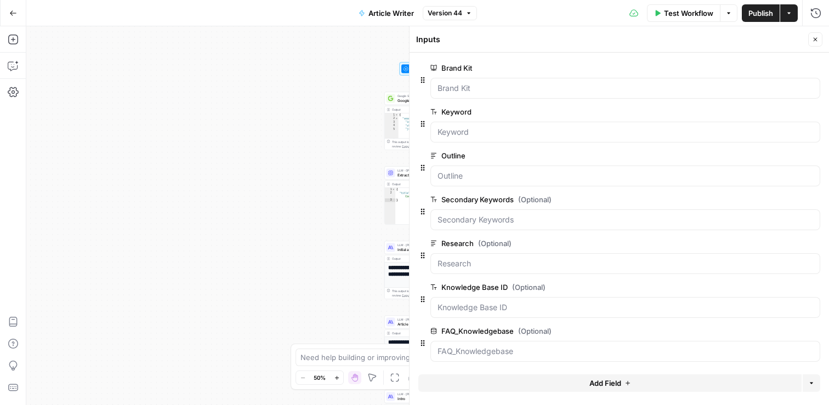
click at [818, 41] on button "Close" at bounding box center [815, 39] width 14 height 14
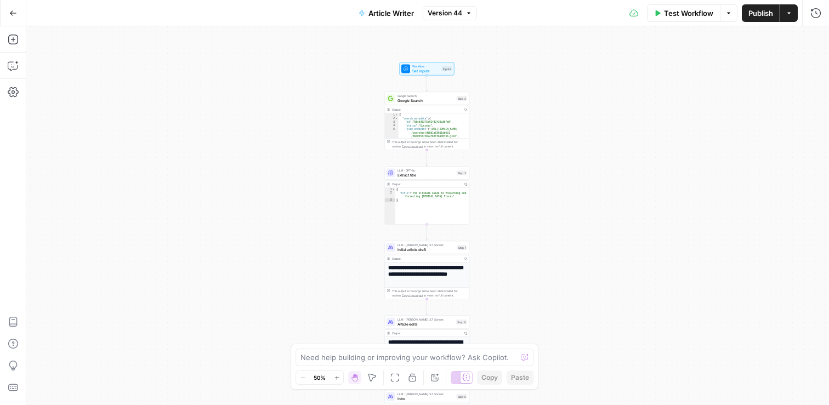
click at [12, 14] on icon "button" at bounding box center [13, 13] width 8 height 8
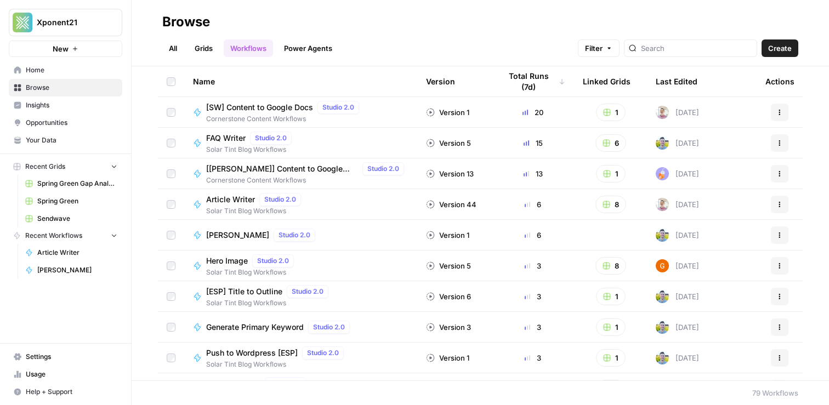
click at [666, 39] on div at bounding box center [690, 48] width 133 height 18
type input "writer"
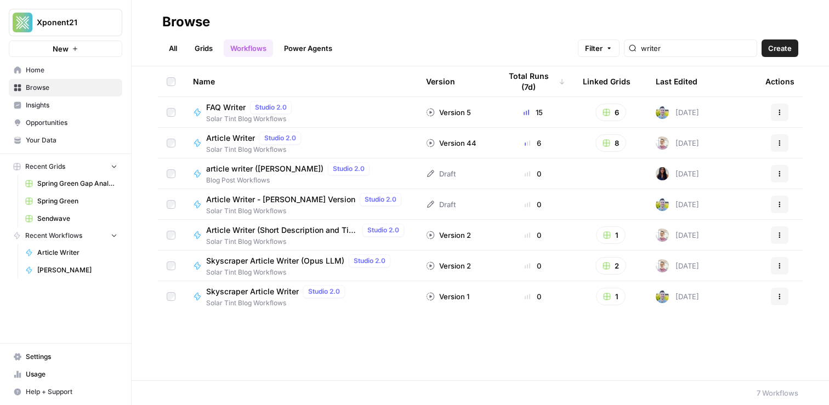
click at [243, 141] on span "Article Writer" at bounding box center [230, 138] width 49 height 11
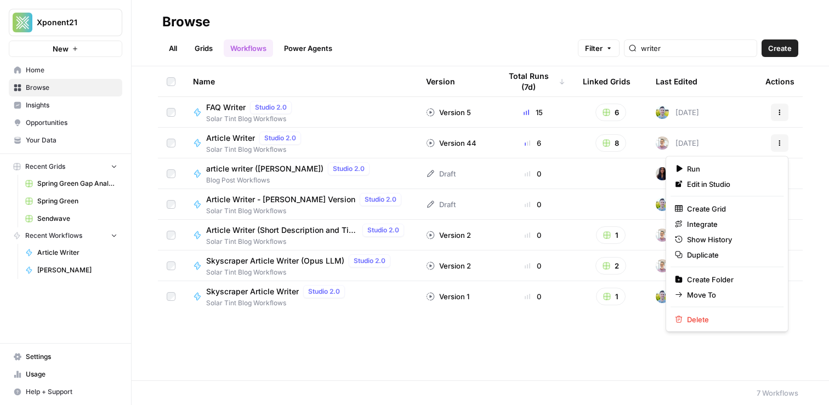
click at [780, 141] on icon "button" at bounding box center [779, 143] width 7 height 7
click at [703, 256] on span "Duplicate" at bounding box center [731, 254] width 88 height 11
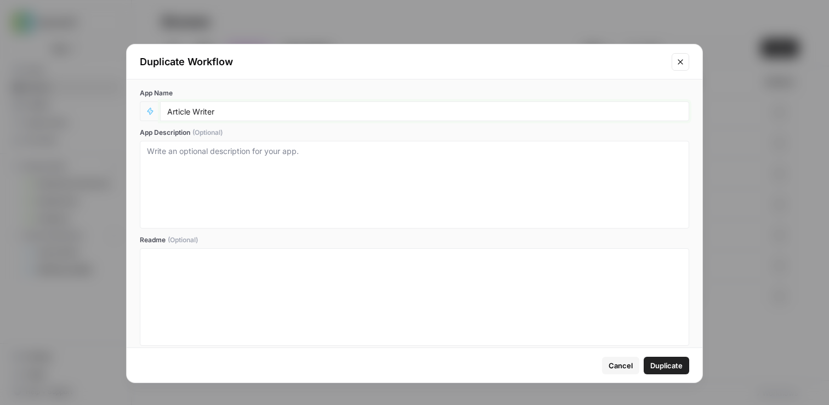
click at [236, 110] on input "Article Writer" at bounding box center [424, 111] width 515 height 10
type input "Article Writer (FAQ Knowledge Base Test)"
click at [668, 367] on span "Duplicate" at bounding box center [666, 365] width 32 height 11
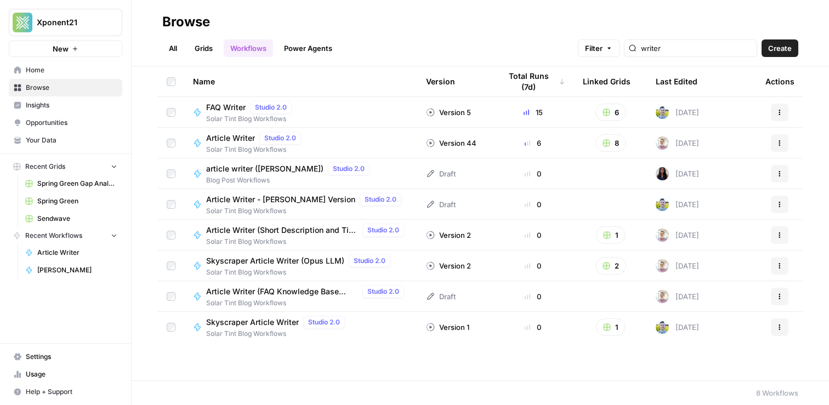
click at [59, 195] on link "Spring Green" at bounding box center [71, 201] width 102 height 18
click at [35, 91] on span "Browse" at bounding box center [72, 88] width 92 height 10
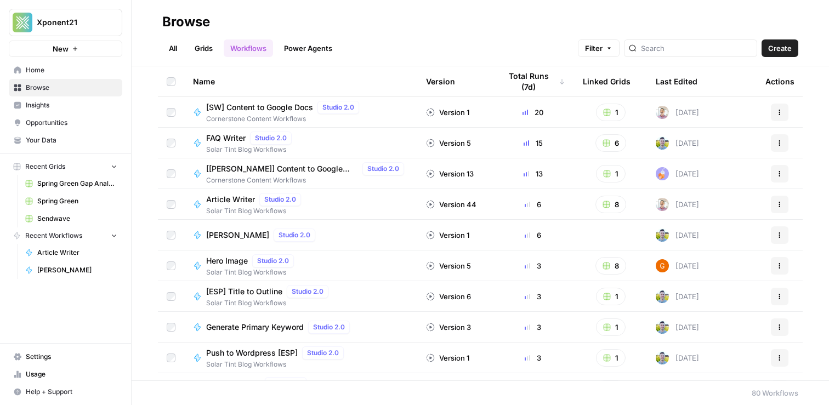
type input "writer"
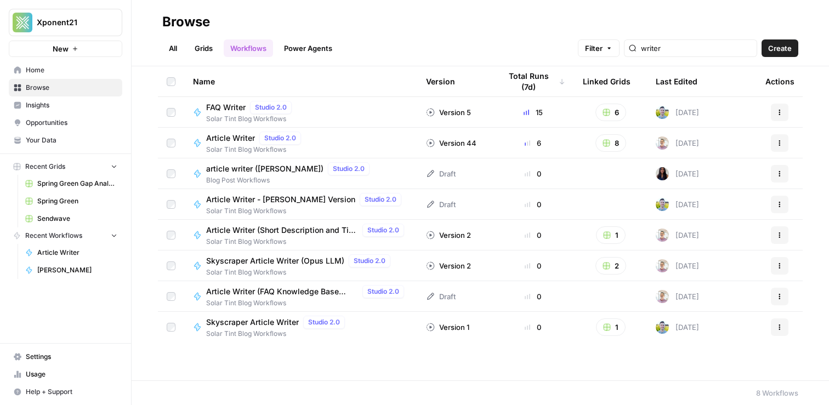
click at [72, 203] on span "Spring Green" at bounding box center [77, 201] width 80 height 10
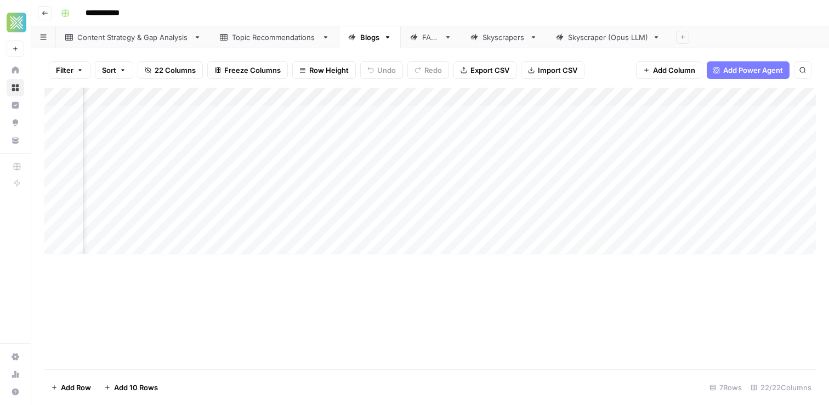
scroll to position [0, 504]
click at [389, 38] on icon "button" at bounding box center [388, 37] width 8 height 8
click at [419, 71] on span "Duplicate Sheet" at bounding box center [431, 73] width 53 height 11
drag, startPoint x: 699, startPoint y: 40, endPoint x: 422, endPoint y: 38, distance: 277.3
click at [422, 38] on div "Content Strategy & Gap Analysis Topic Recommendations Blogs FAQs Skyscrapers Sk…" at bounding box center [429, 37] width 797 height 22
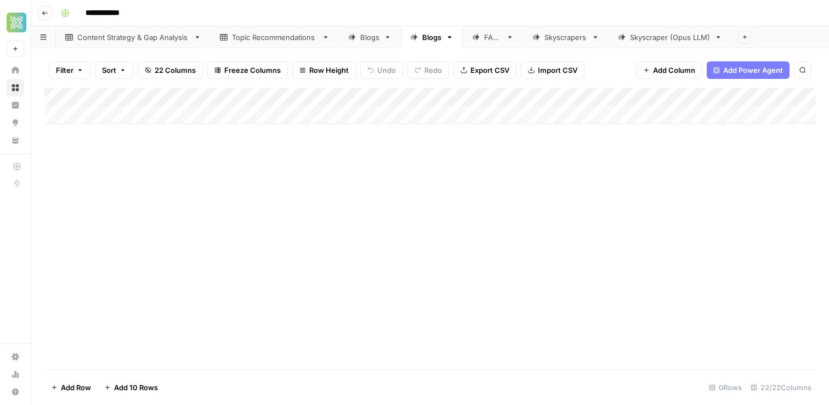
click at [435, 39] on div "Blogs" at bounding box center [431, 37] width 19 height 11
type input "**********"
click at [390, 193] on div "Add Column" at bounding box center [429, 229] width 771 height 282
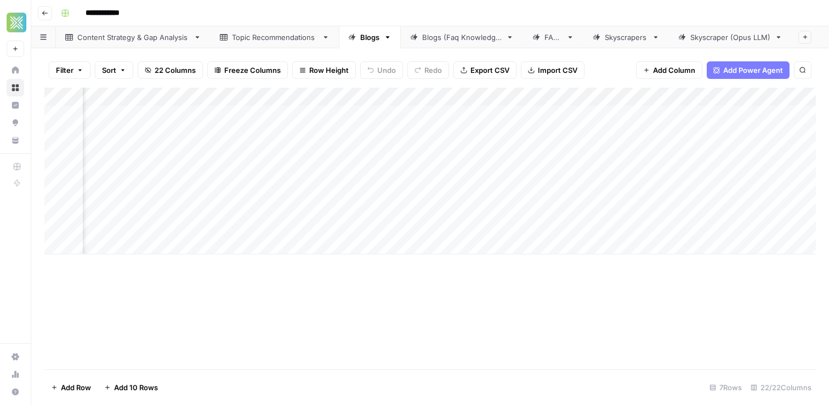
click at [441, 38] on div "Blogs (Faq Knowledge)" at bounding box center [461, 37] width 79 height 11
click at [400, 93] on div "Add Column" at bounding box center [429, 106] width 771 height 36
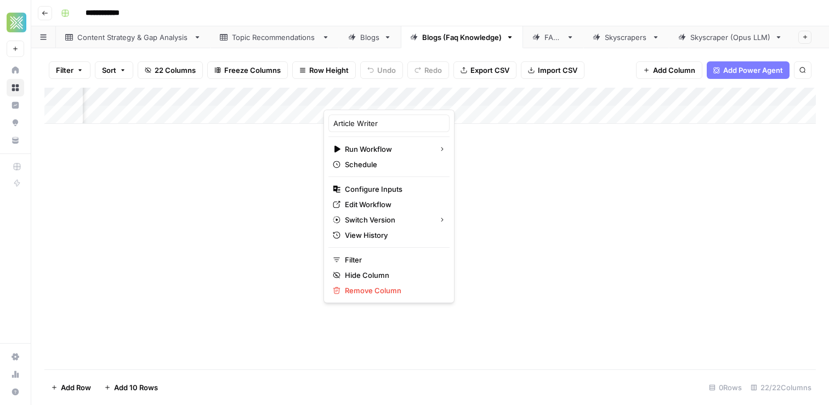
click at [390, 104] on div at bounding box center [372, 99] width 99 height 22
click at [361, 294] on span "Remove Column" at bounding box center [393, 290] width 96 height 11
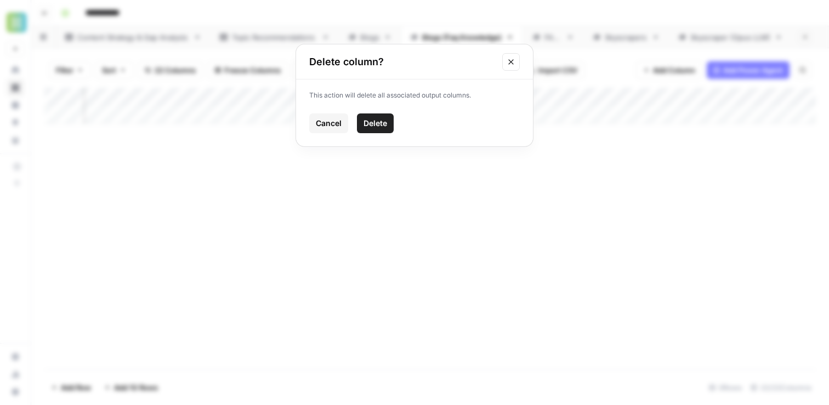
click at [378, 124] on span "Delete" at bounding box center [375, 123] width 24 height 11
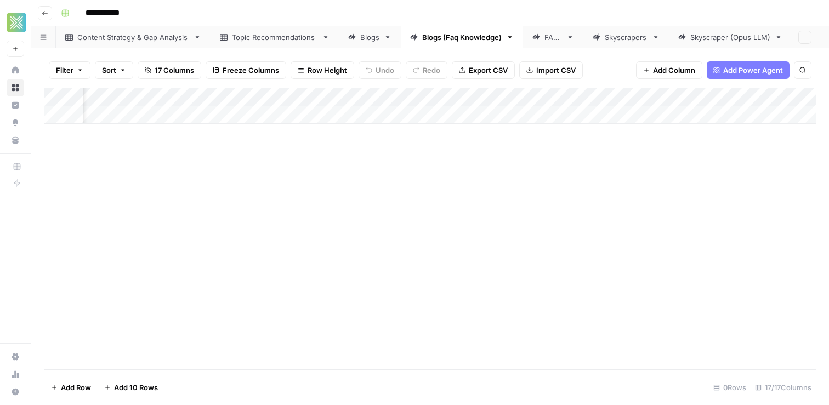
scroll to position [0, 1366]
click at [771, 92] on span "Add Column" at bounding box center [790, 97] width 38 height 10
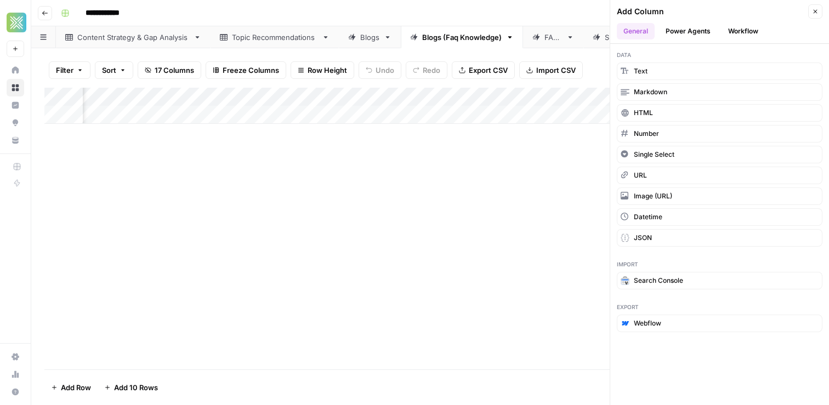
click at [733, 25] on button "Workflow" at bounding box center [742, 31] width 43 height 16
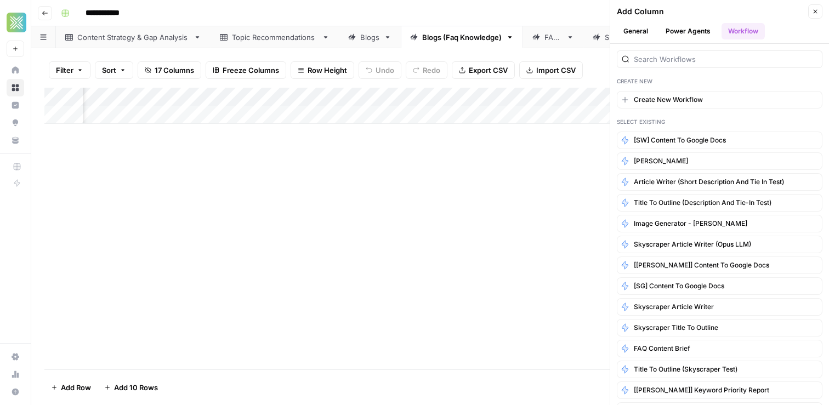
click at [667, 69] on div "Create New Create New Workflow Select Existing [SW] Content to Google Docs Nano…" at bounding box center [719, 224] width 219 height 361
click at [667, 66] on div at bounding box center [720, 59] width 206 height 18
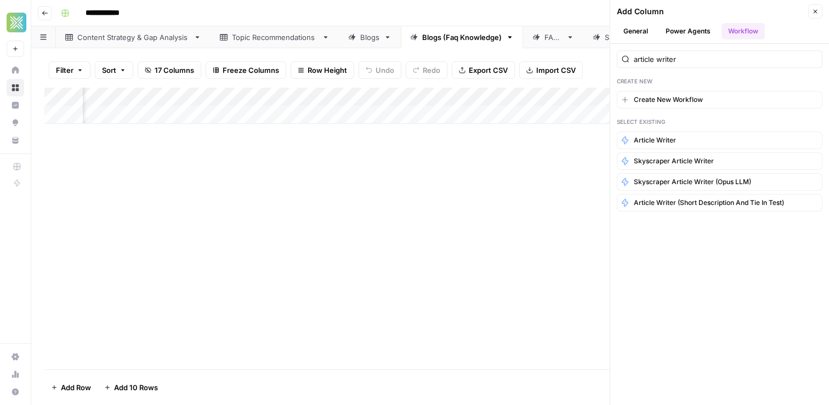
click at [684, 246] on div "article writer Create New Create New Workflow Select Existing Article Writer Sk…" at bounding box center [719, 224] width 219 height 361
drag, startPoint x: 684, startPoint y: 60, endPoint x: 618, endPoint y: 60, distance: 66.3
click at [618, 60] on div "article writer" at bounding box center [720, 59] width 206 height 18
type input "faq"
click at [811, 56] on input "faq" at bounding box center [726, 59] width 184 height 11
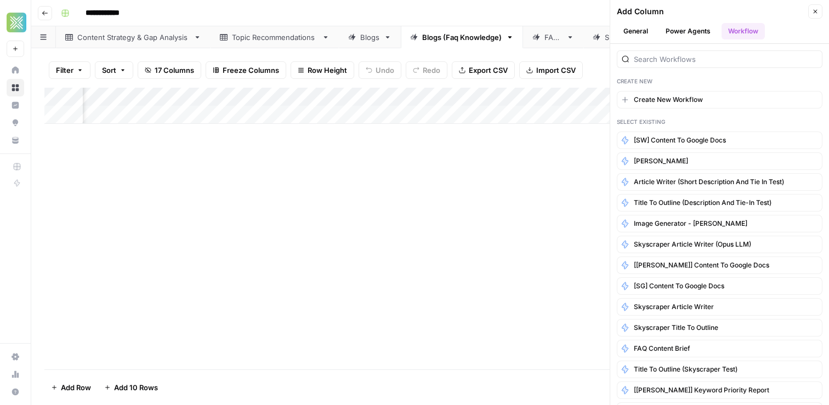
click at [432, 205] on div "Add Column" at bounding box center [429, 229] width 771 height 282
click at [814, 15] on button "Close" at bounding box center [815, 11] width 14 height 14
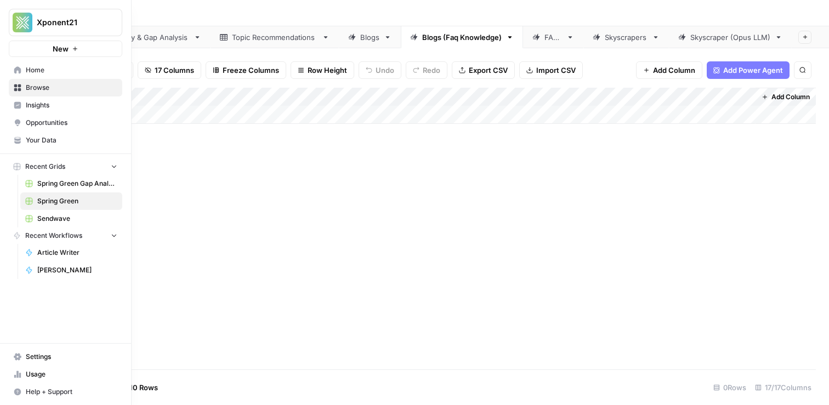
click at [47, 89] on span "Browse" at bounding box center [72, 88] width 92 height 10
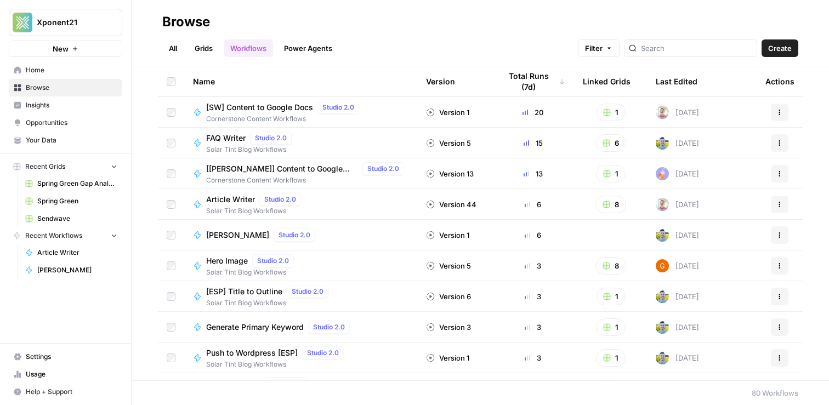
click at [251, 44] on link "Workflows" at bounding box center [248, 48] width 49 height 18
click at [707, 51] on input "search" at bounding box center [696, 48] width 111 height 11
type input "writer"
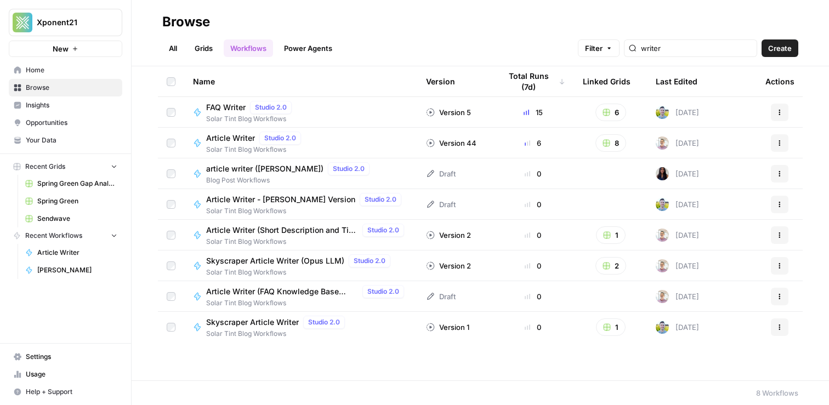
click at [444, 301] on div "Draft" at bounding box center [441, 296] width 30 height 11
click at [310, 281] on tr "Article Writer (FAQ Knowledge Base Test) Studio 2.0 Solar Tint Blog Workflows D…" at bounding box center [480, 296] width 644 height 31
click at [310, 288] on span "Article Writer (FAQ Knowledge Base Test)" at bounding box center [282, 291] width 152 height 11
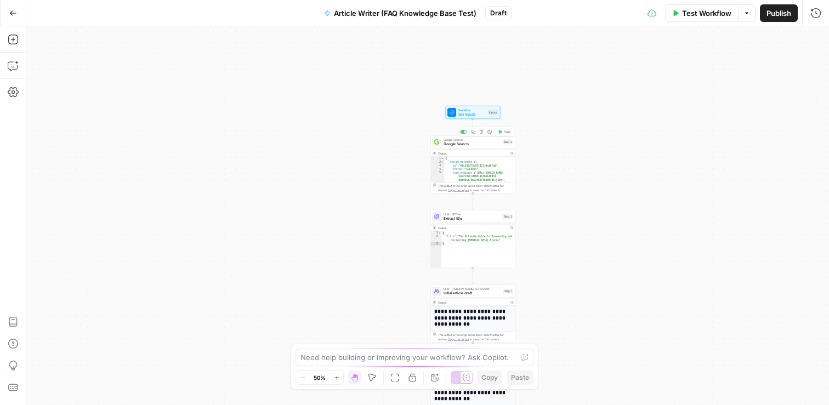
click at [478, 110] on span "Workflow" at bounding box center [471, 110] width 27 height 4
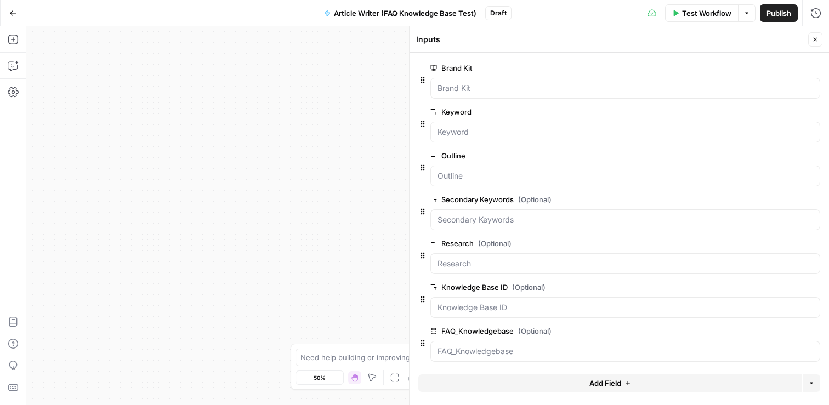
drag, startPoint x: 514, startPoint y: 333, endPoint x: 442, endPoint y: 333, distance: 72.3
click at [442, 333] on label "FAQ_Knowledgebase (Optional)" at bounding box center [594, 331] width 328 height 11
copy label "FAQ_Knowledgebase"
click at [349, 361] on textarea at bounding box center [408, 357] width 216 height 11
click at [813, 37] on icon "button" at bounding box center [815, 39] width 7 height 7
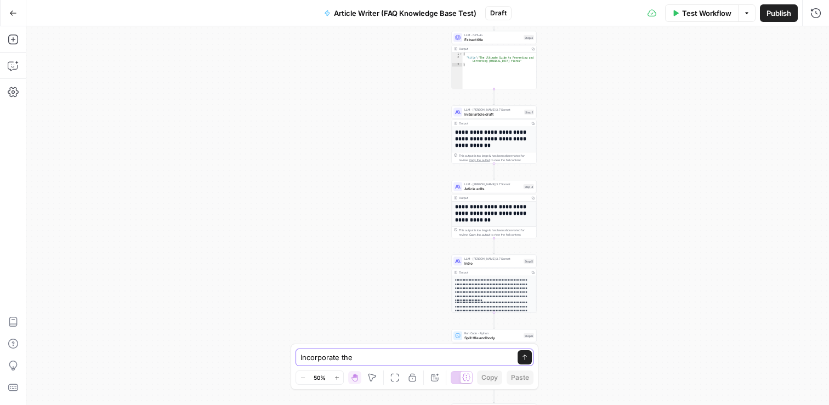
click at [375, 356] on textarea "Incorporate the" at bounding box center [403, 357] width 206 height 11
paste textarea "FAQ_Knowledgebase"
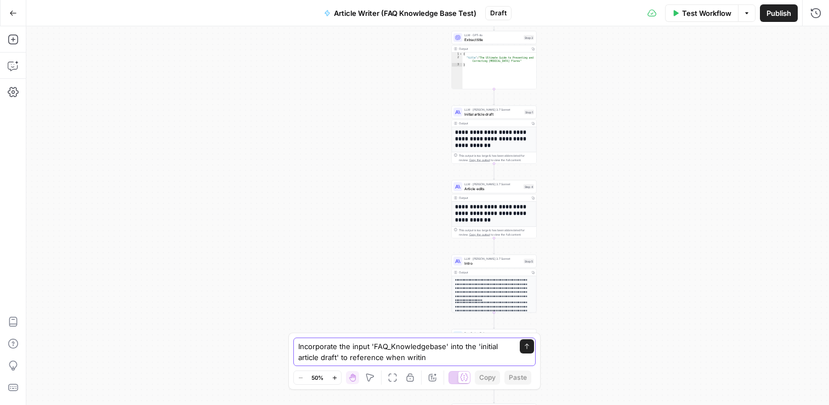
type textarea "Incorporate the input 'FAQ_Knowledgebase' into the 'initial article draft' to r…"
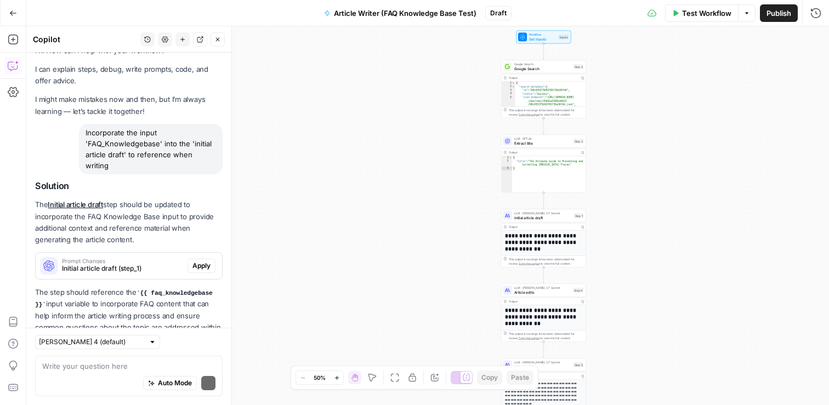
scroll to position [48, 0]
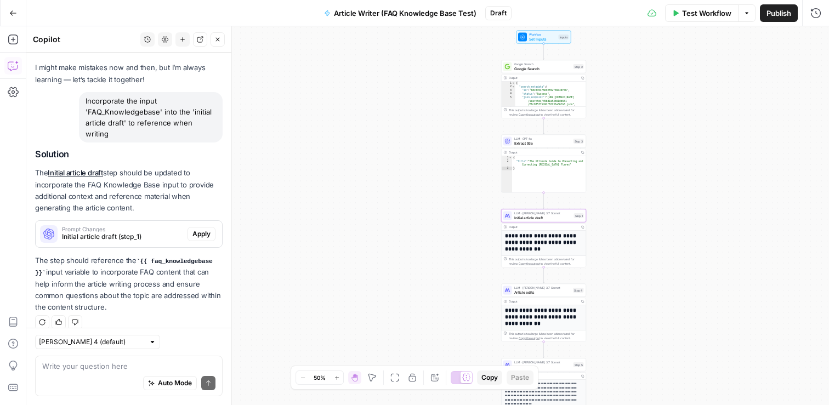
click at [197, 229] on span "Apply" at bounding box center [201, 234] width 18 height 10
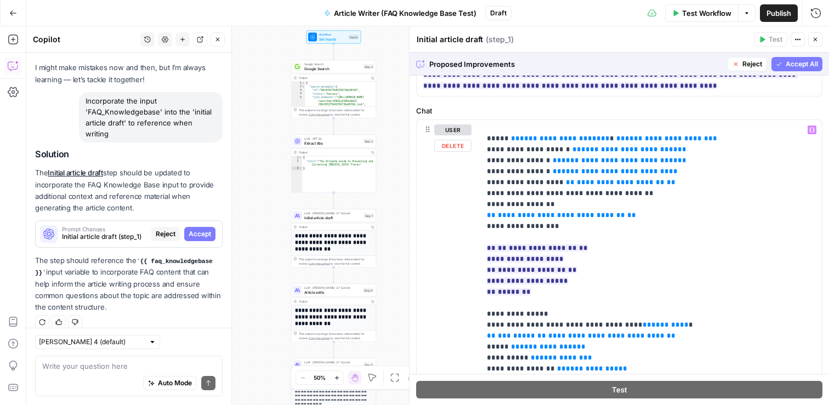
scroll to position [23, 0]
click at [209, 229] on span "Accept" at bounding box center [200, 234] width 22 height 10
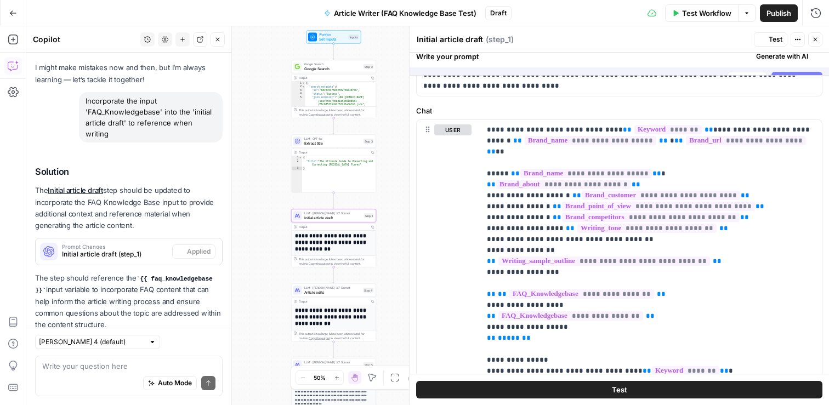
scroll to position [0, 0]
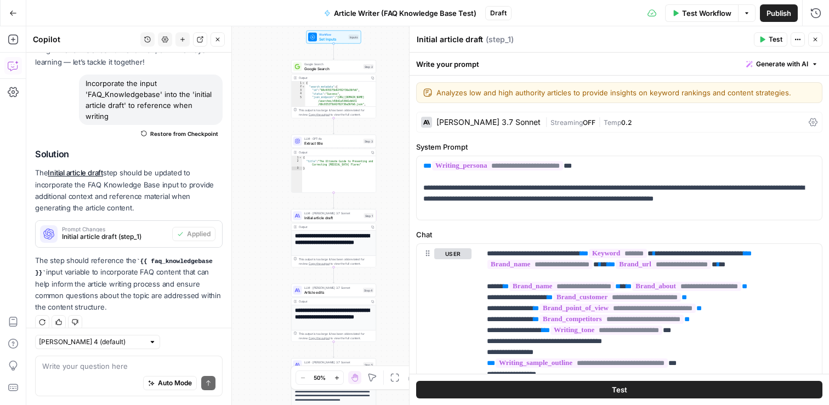
click at [774, 38] on span "Test" at bounding box center [775, 40] width 14 height 10
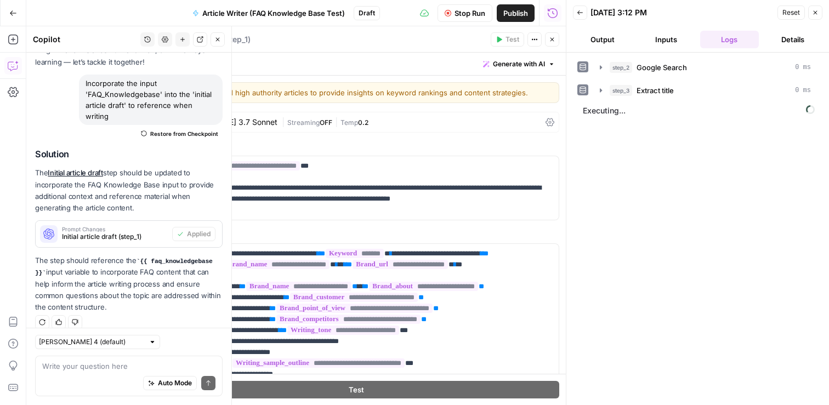
click at [12, 16] on icon "button" at bounding box center [13, 13] width 8 height 8
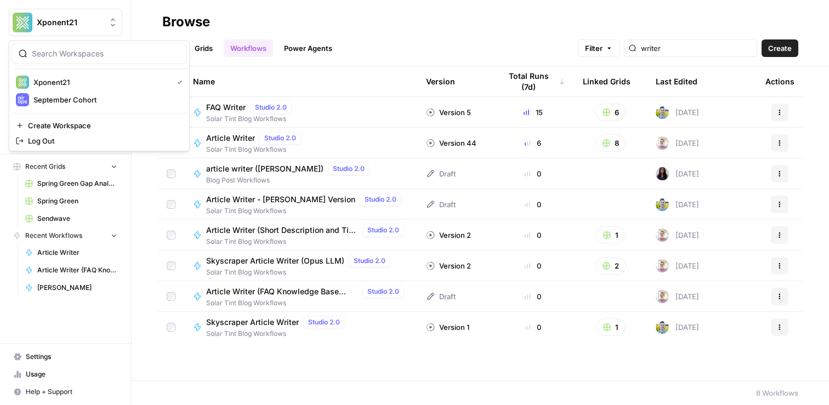
click at [12, 16] on button "Xponent21" at bounding box center [65, 22] width 113 height 27
click at [253, 28] on div "Browse" at bounding box center [480, 22] width 636 height 18
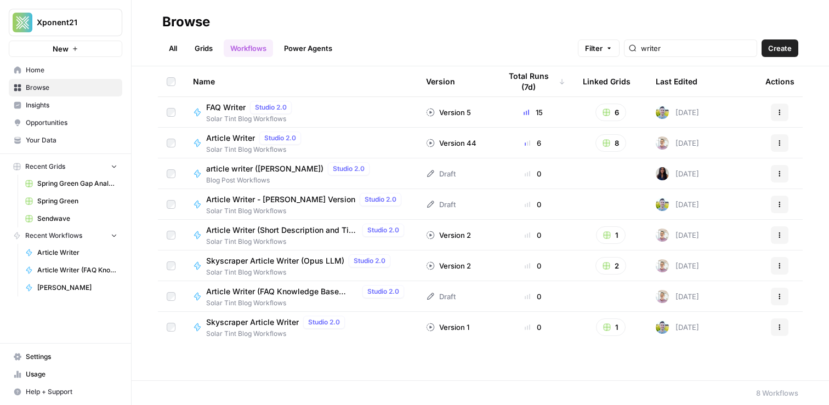
click at [57, 202] on span "Spring Green" at bounding box center [77, 201] width 80 height 10
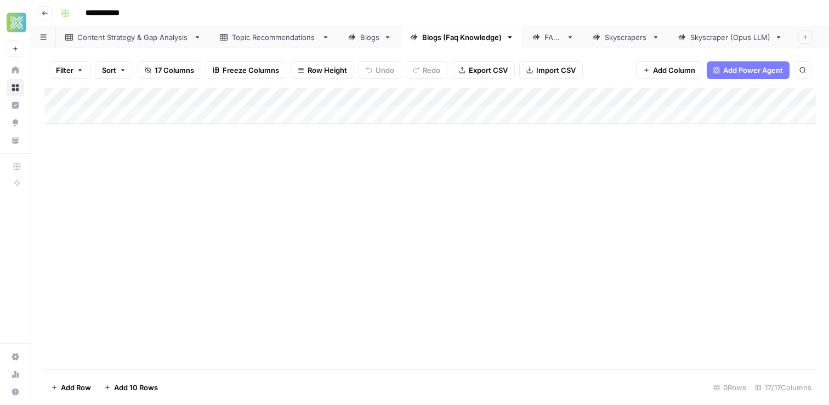
click at [367, 42] on link "Blogs" at bounding box center [370, 37] width 62 height 22
click at [450, 38] on div "Blogs (Faq Knowledge)" at bounding box center [461, 37] width 79 height 11
click at [371, 44] on link "Blogs" at bounding box center [370, 37] width 62 height 22
click at [448, 36] on div "Blogs (Faq Knowledge)" at bounding box center [461, 37] width 79 height 11
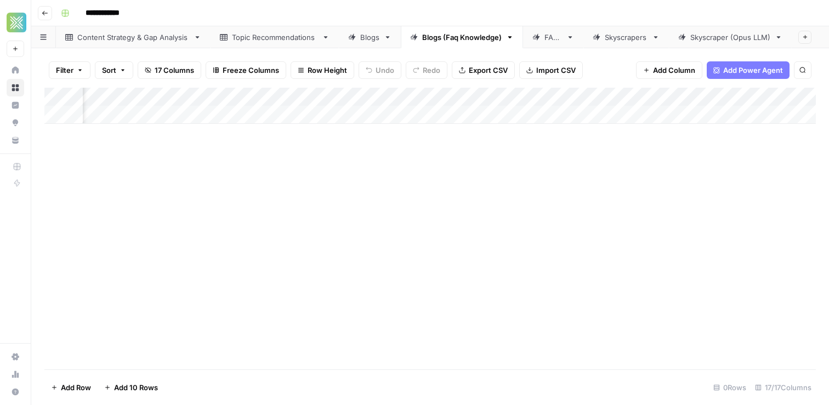
scroll to position [0, 1366]
click at [779, 93] on span "Add Column" at bounding box center [790, 97] width 38 height 10
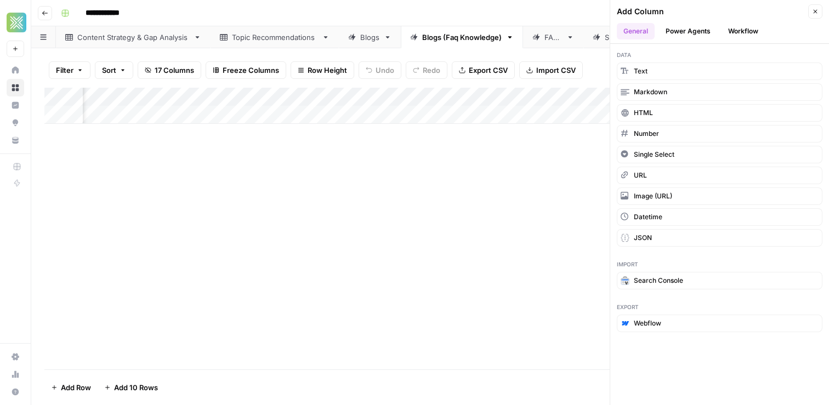
click at [740, 28] on button "Workflow" at bounding box center [742, 31] width 43 height 16
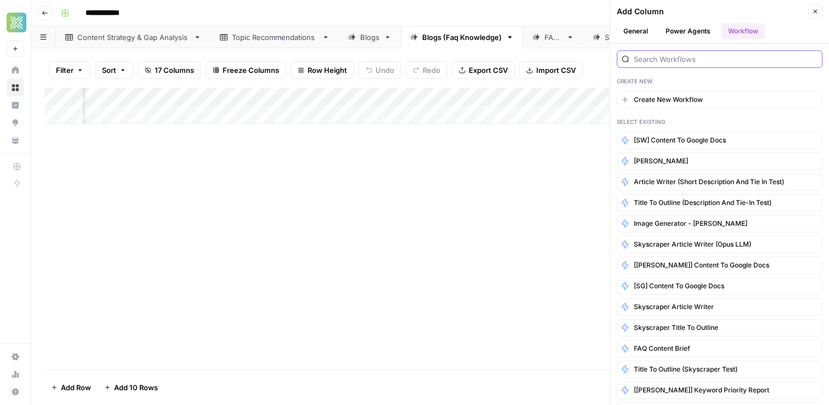
click at [671, 54] on input "search" at bounding box center [726, 59] width 184 height 11
type input "article writer"
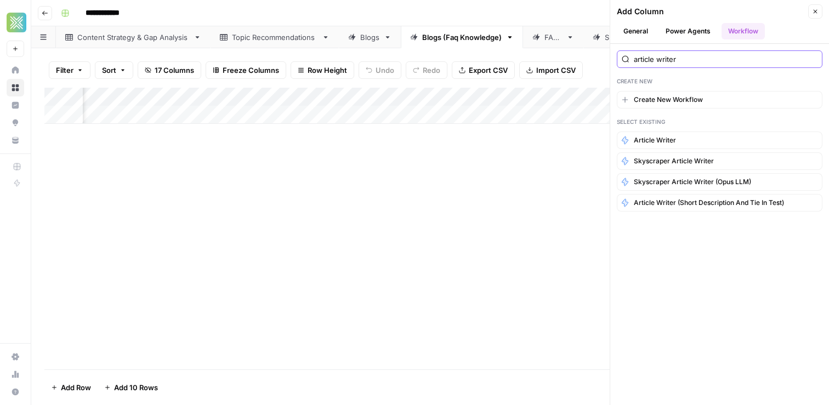
click at [809, 57] on input "article writer" at bounding box center [726, 59] width 184 height 11
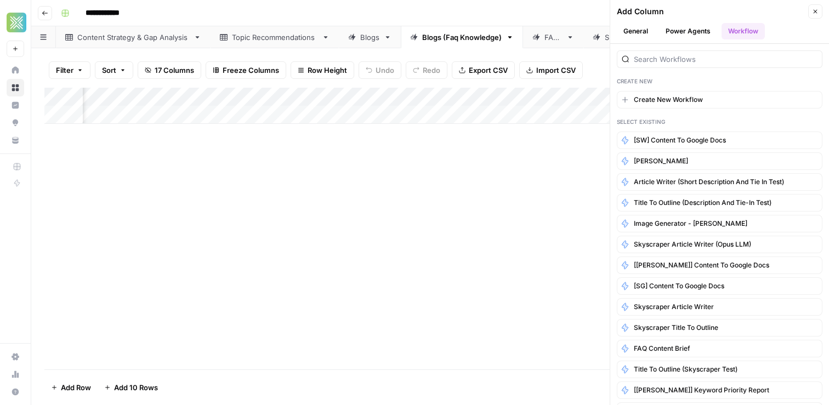
click at [817, 13] on icon "button" at bounding box center [815, 11] width 7 height 7
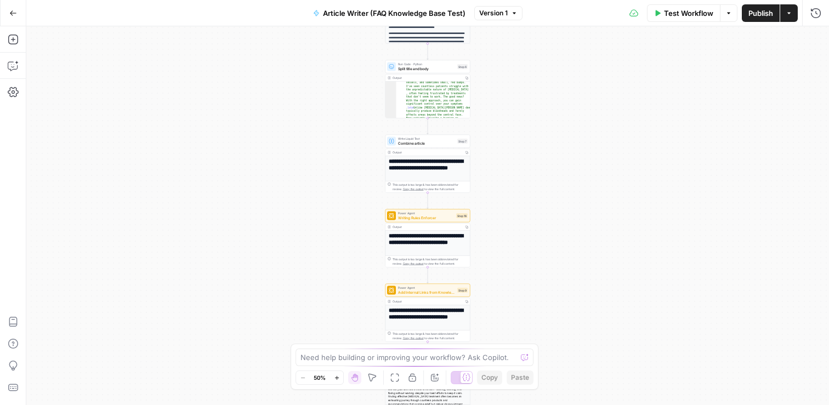
scroll to position [37, 0]
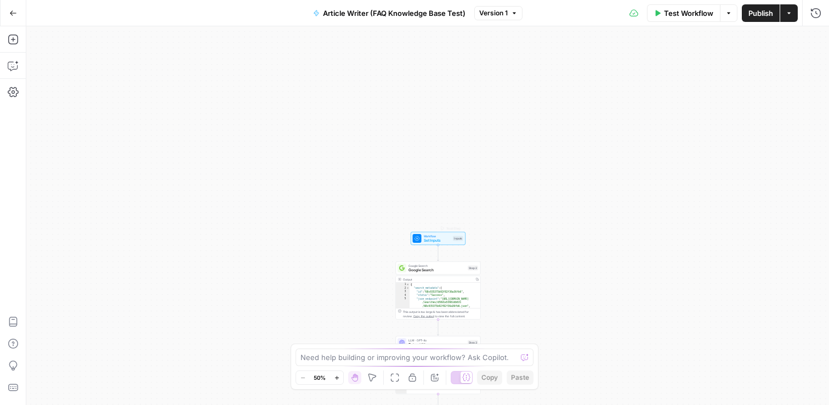
click at [441, 237] on span "Workflow" at bounding box center [437, 236] width 27 height 4
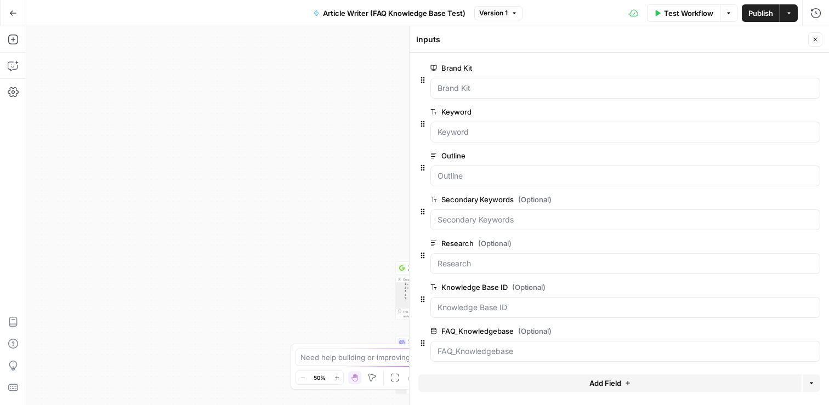
click at [783, 290] on span "edit field" at bounding box center [779, 287] width 24 height 9
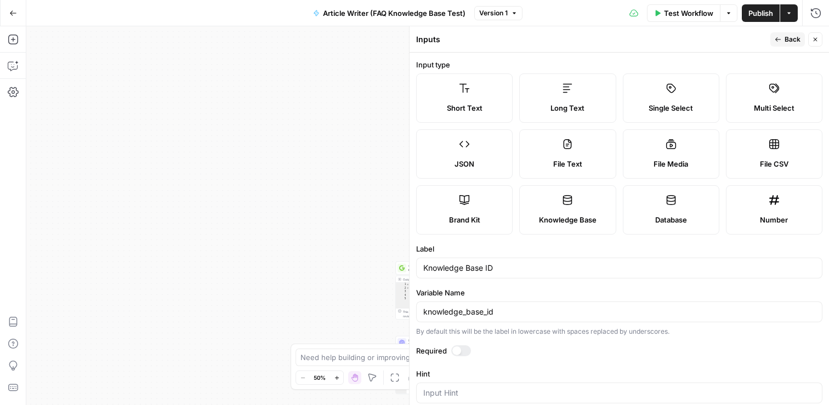
click at [421, 270] on div "Knowledge Base ID" at bounding box center [619, 268] width 406 height 21
click at [423, 266] on input "Knowledge Base ID" at bounding box center [619, 268] width 392 height 11
type input "Site Map- Knowledge Base ID"
click at [785, 36] on span "Back" at bounding box center [792, 40] width 16 height 10
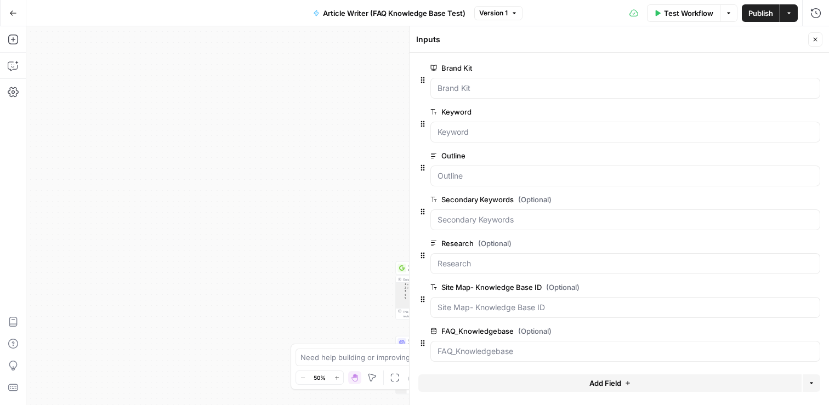
click at [772, 290] on span "edit field" at bounding box center [779, 287] width 24 height 9
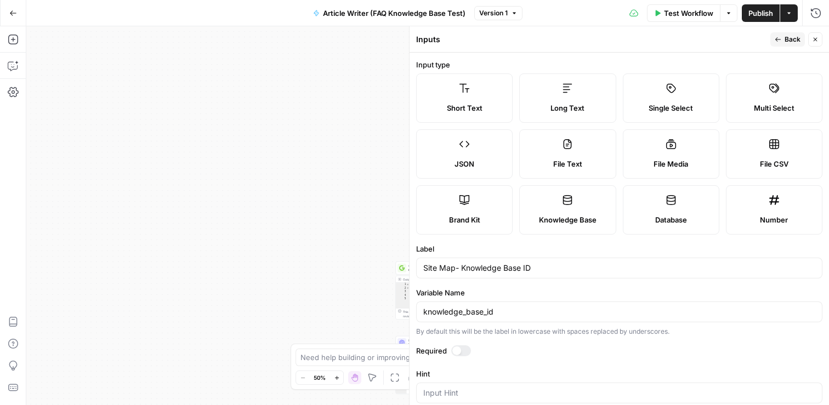
click at [796, 42] on span "Back" at bounding box center [792, 40] width 16 height 10
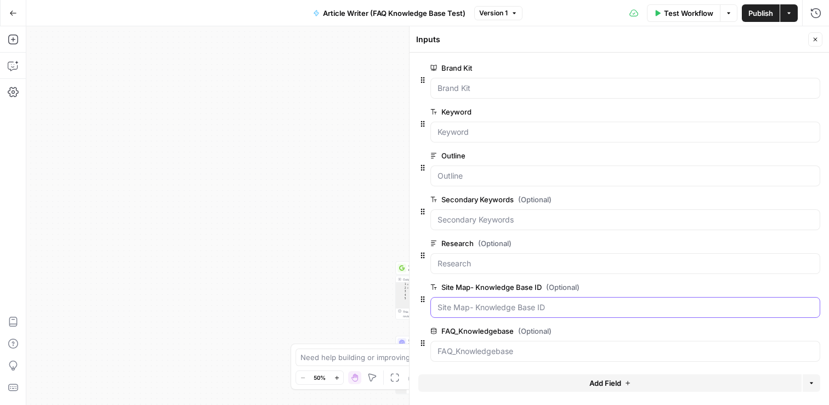
click at [757, 312] on ID "Site Map- Knowledge Base ID (Optional)" at bounding box center [624, 307] width 375 height 11
click at [332, 280] on div "**********" at bounding box center [427, 215] width 802 height 379
click at [815, 41] on icon "button" at bounding box center [815, 39] width 7 height 7
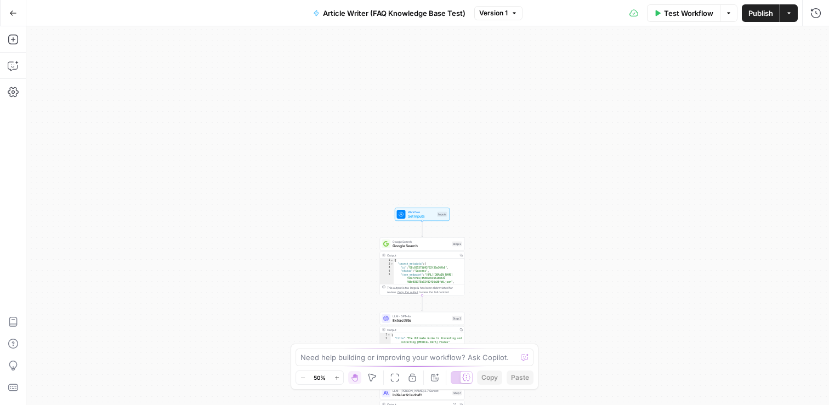
click at [423, 214] on span "Set Inputs" at bounding box center [421, 216] width 27 height 5
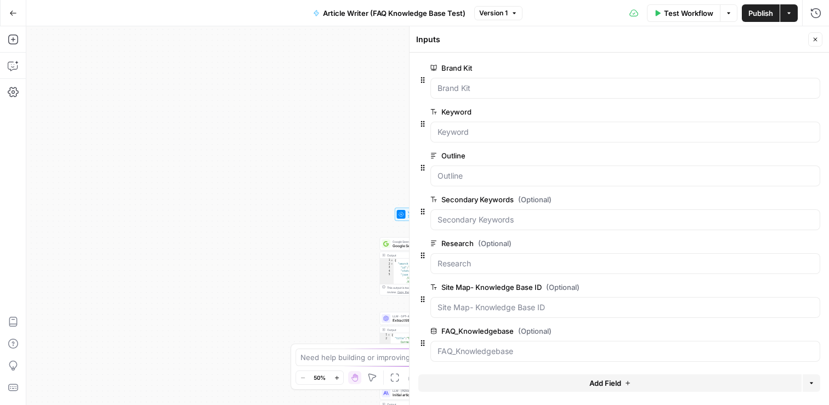
click at [812, 41] on icon "button" at bounding box center [815, 39] width 7 height 7
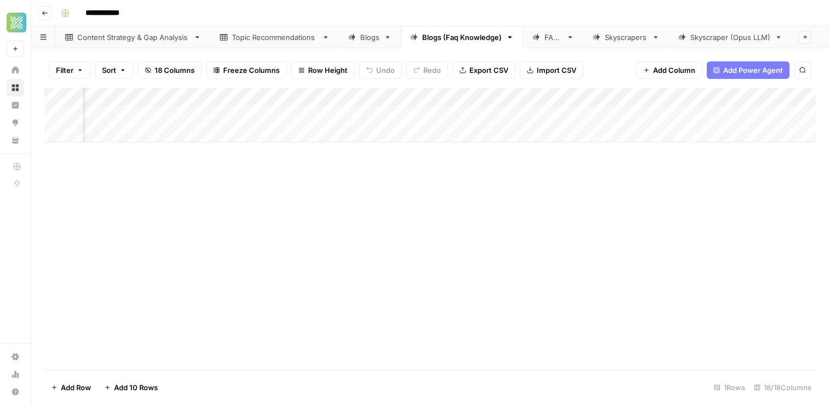
scroll to position [0, 1032]
click at [671, 95] on div "Add Column" at bounding box center [429, 115] width 771 height 55
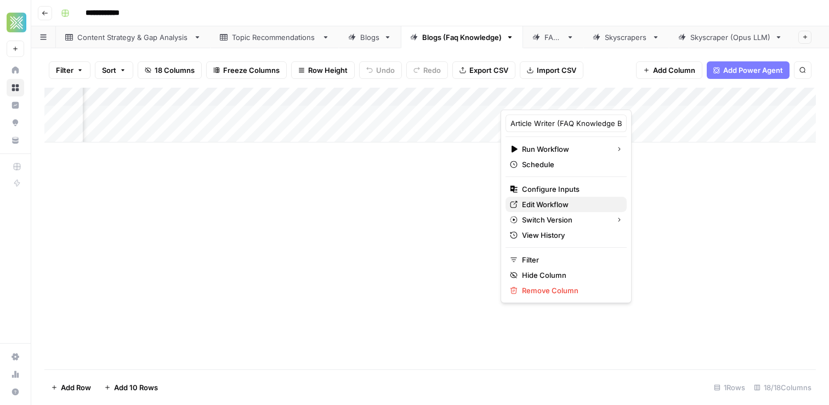
click at [545, 198] on link "Edit Workflow" at bounding box center [565, 204] width 121 height 15
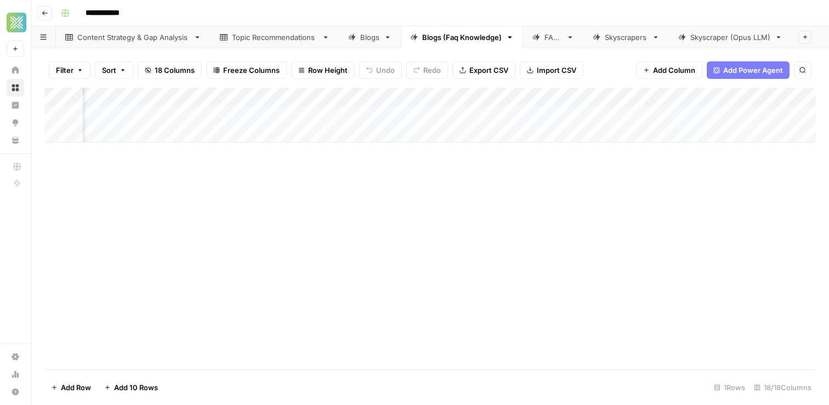
scroll to position [0, 1339]
click at [360, 96] on div "Add Column" at bounding box center [429, 115] width 771 height 55
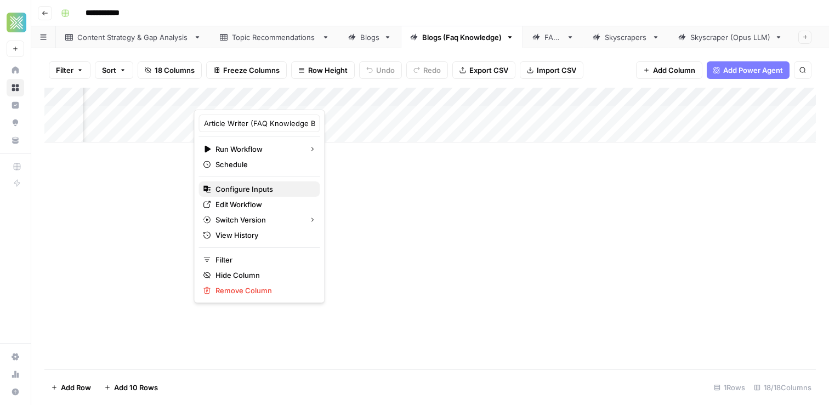
click at [252, 188] on span "Configure Inputs" at bounding box center [263, 189] width 96 height 11
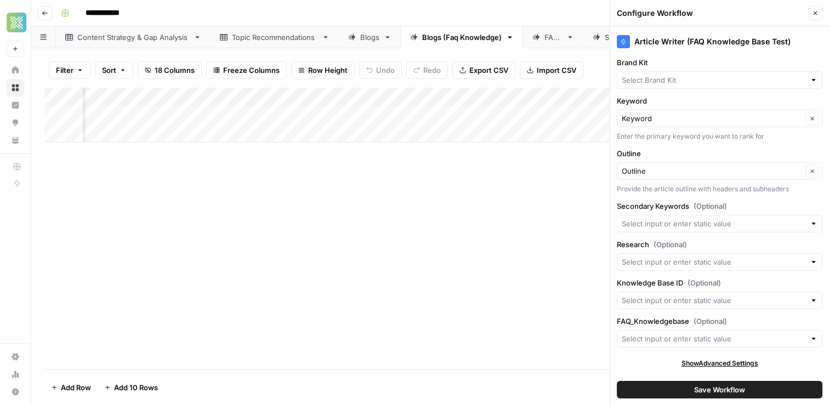
type input "SpringGreen FAQs"
type input "Spring Green"
click at [363, 42] on div "Blogs" at bounding box center [369, 37] width 19 height 11
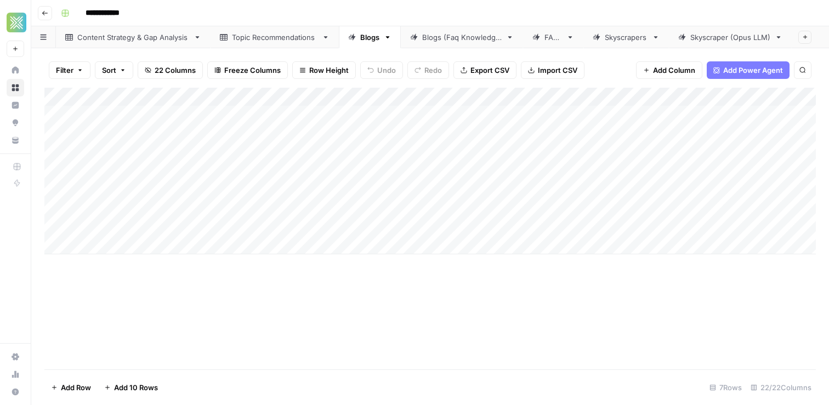
click at [514, 129] on div "Add Column" at bounding box center [429, 171] width 771 height 167
click at [521, 100] on div "Add Column" at bounding box center [429, 171] width 771 height 167
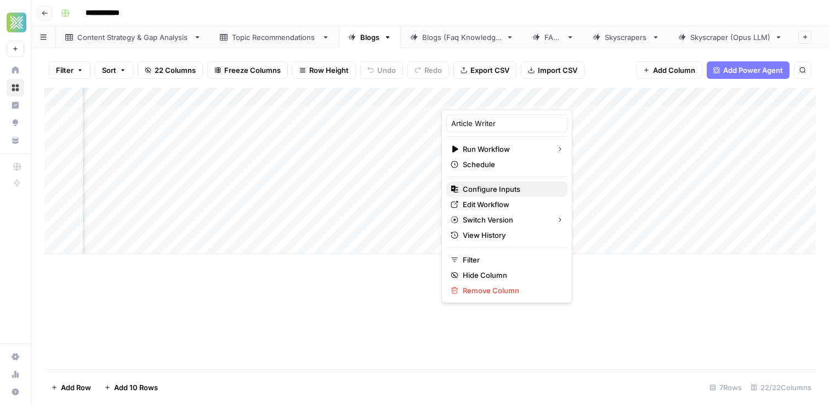
click at [494, 182] on button "Configure Inputs" at bounding box center [506, 188] width 121 height 15
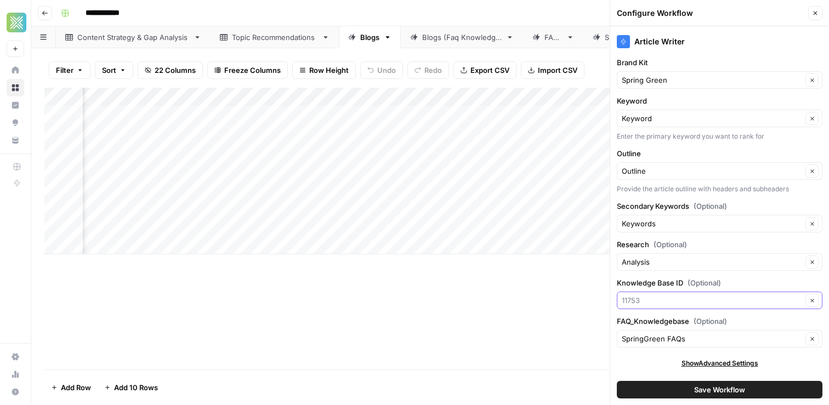
drag, startPoint x: 654, startPoint y: 299, endPoint x: 609, endPoint y: 301, distance: 45.0
click at [609, 301] on div "**********" at bounding box center [429, 202] width 797 height 405
type input "11753"
click at [649, 306] on div "11753 Clear" at bounding box center [720, 301] width 206 height 18
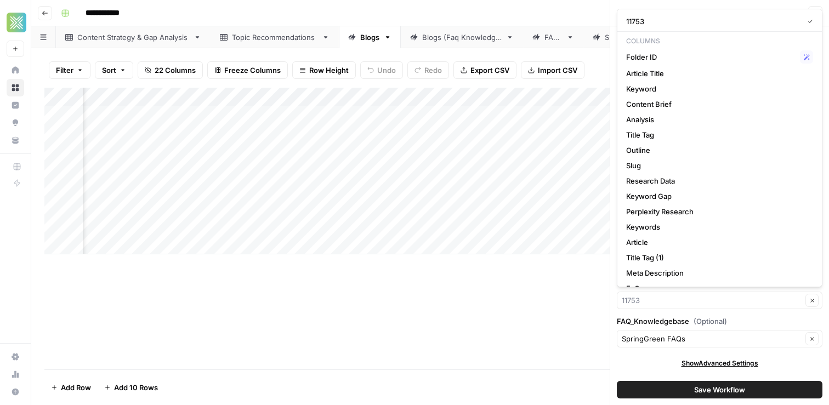
type input "11753"
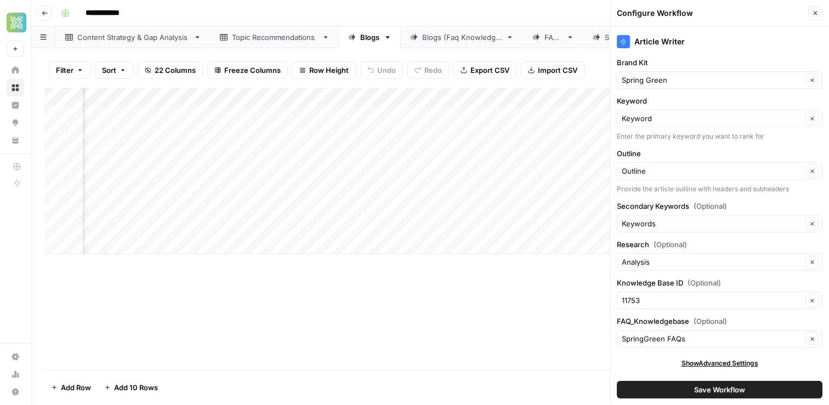
click at [528, 307] on div "Add Column" at bounding box center [429, 229] width 771 height 282
click at [819, 10] on button "Close" at bounding box center [815, 13] width 14 height 14
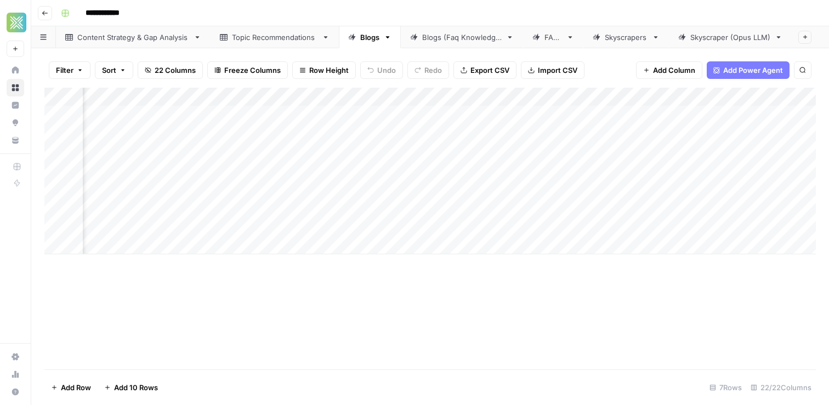
click at [448, 32] on div "Blogs (Faq Knowledge)" at bounding box center [461, 37] width 79 height 11
click at [674, 94] on div "Add Column" at bounding box center [429, 115] width 771 height 55
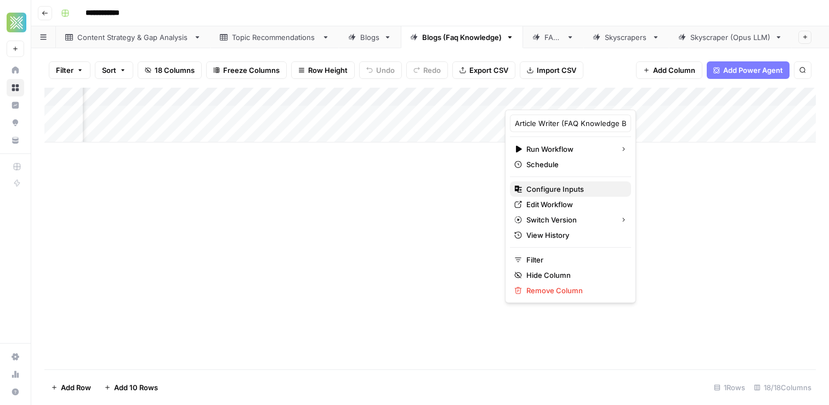
click at [568, 189] on span "Configure Inputs" at bounding box center [574, 189] width 96 height 11
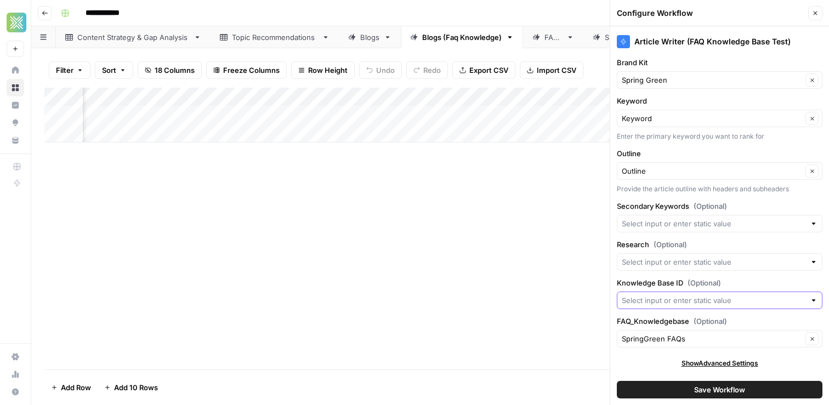
click at [641, 304] on input "Knowledge Base ID (Optional)" at bounding box center [713, 300] width 184 height 11
type input "11753"
click at [680, 393] on button "Save Workflow" at bounding box center [720, 390] width 206 height 18
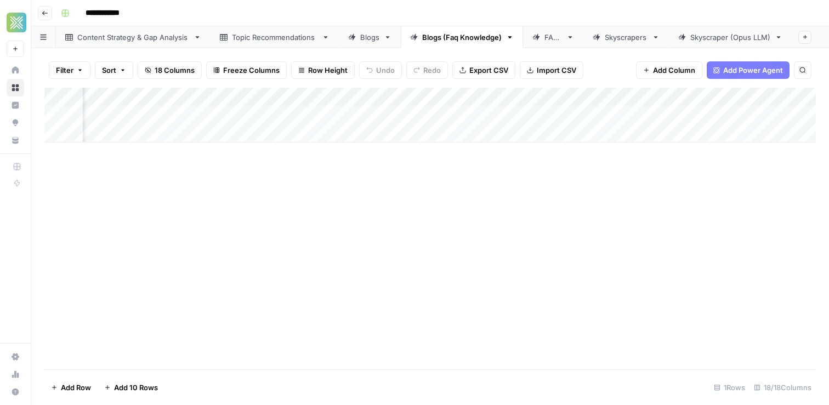
click at [674, 98] on div "Add Column" at bounding box center [429, 115] width 771 height 55
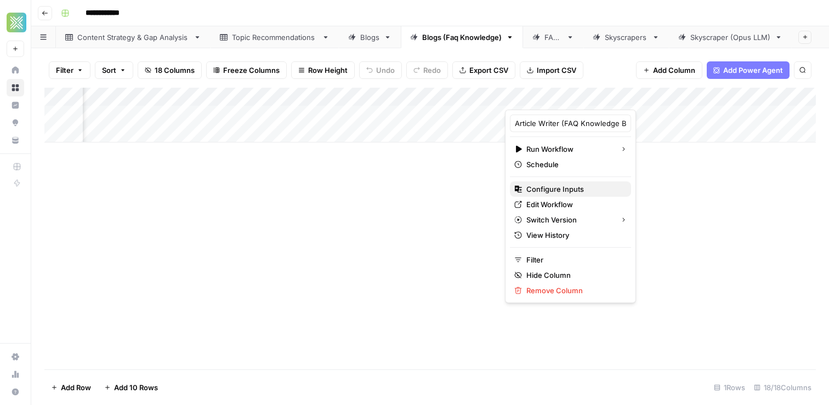
click at [566, 193] on span "Configure Inputs" at bounding box center [574, 189] width 96 height 11
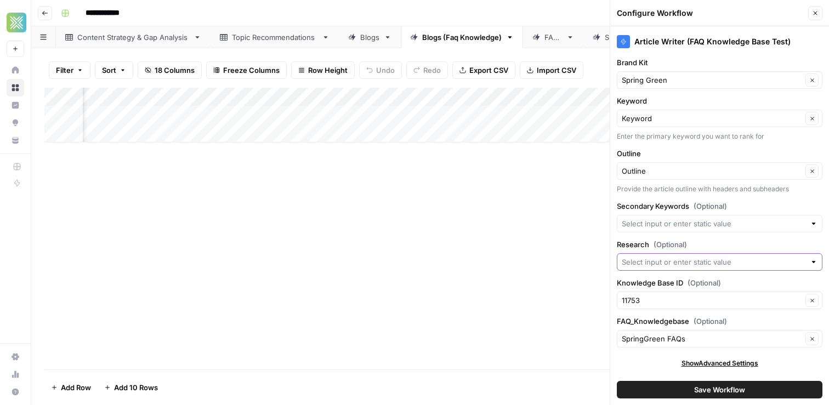
click at [680, 261] on input "Research (Optional)" at bounding box center [713, 261] width 184 height 11
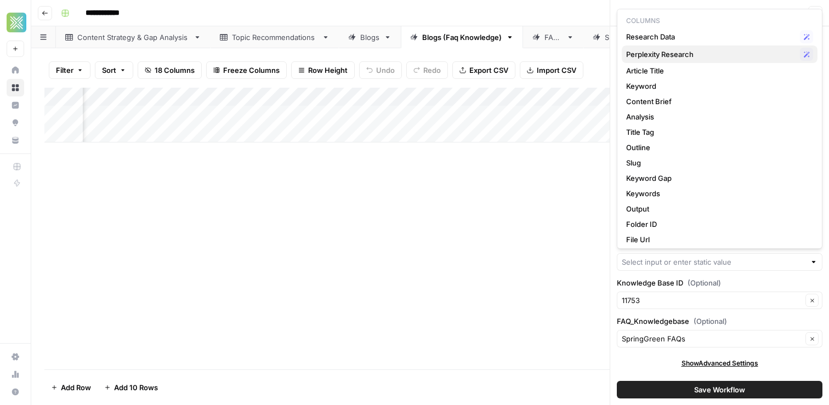
click at [670, 50] on span "Perplexity Research" at bounding box center [710, 54] width 169 height 11
type input "Perplexity Research"
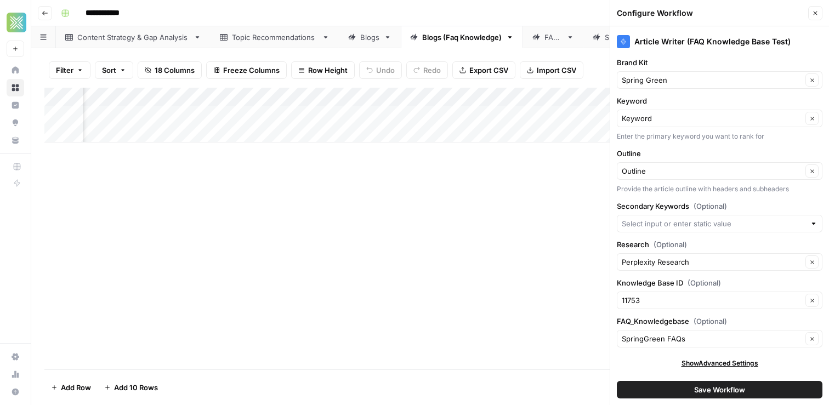
click at [678, 216] on div at bounding box center [720, 224] width 206 height 18
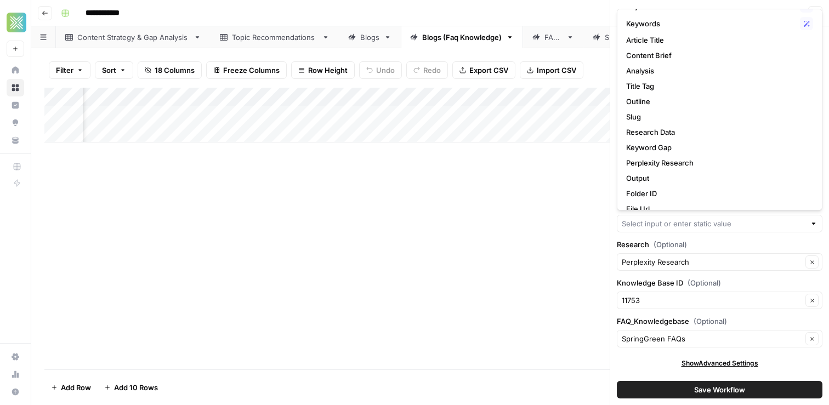
scroll to position [0, 0]
click at [525, 215] on div "Add Column" at bounding box center [429, 229] width 771 height 282
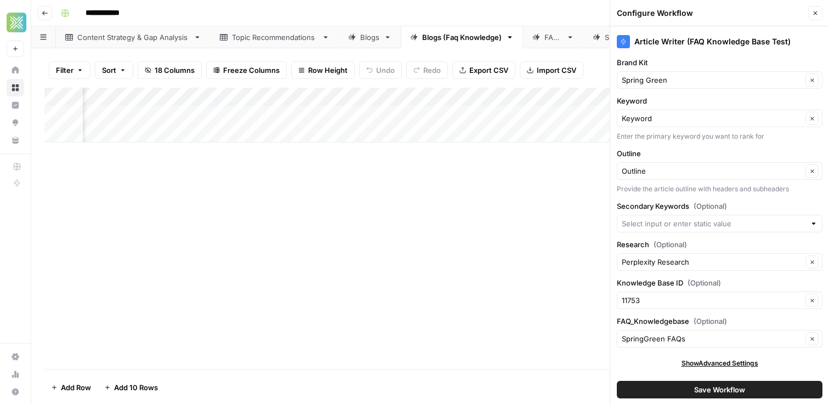
click at [744, 390] on span "Save Workflow" at bounding box center [719, 389] width 51 height 11
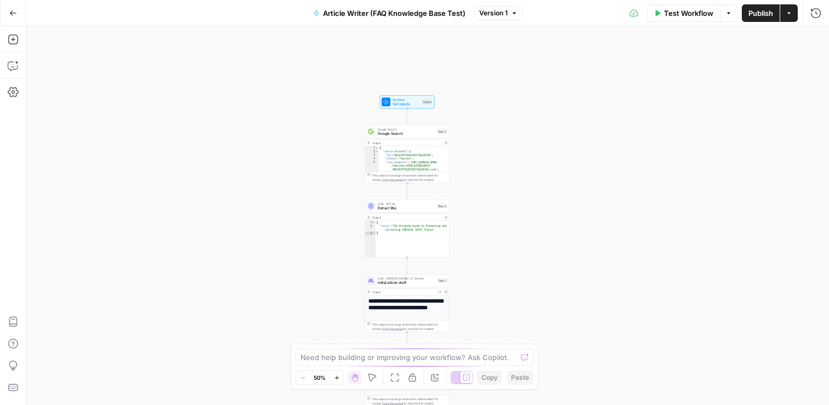
click at [411, 102] on span "Set Inputs" at bounding box center [405, 103] width 27 height 5
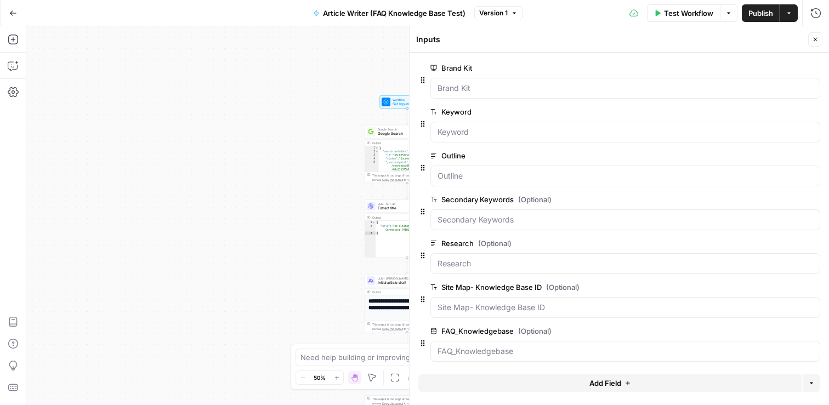
click at [817, 42] on icon "button" at bounding box center [815, 39] width 7 height 7
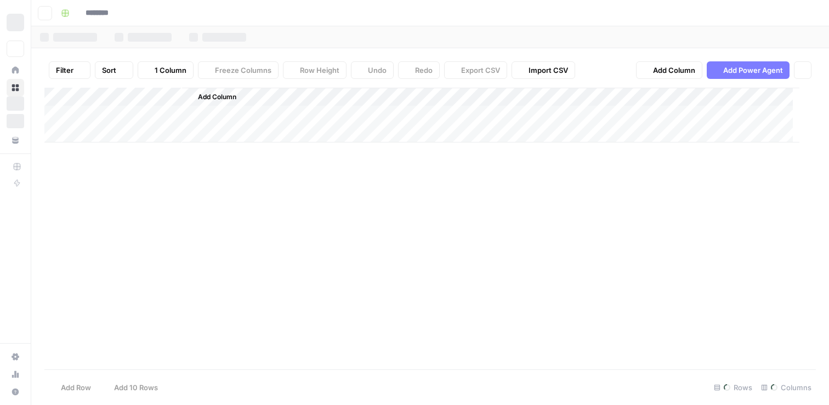
type input "**********"
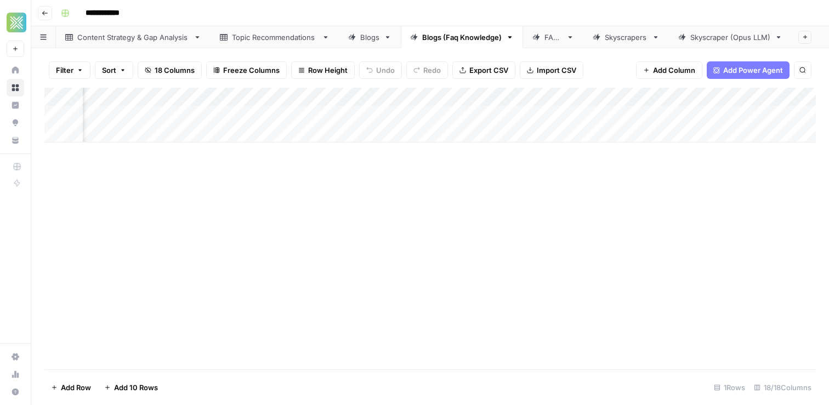
scroll to position [0, 1209]
click at [553, 98] on div "Add Column" at bounding box center [429, 115] width 771 height 55
click at [653, 121] on div "Add Column" at bounding box center [429, 115] width 771 height 55
click at [591, 100] on div "Add Column" at bounding box center [429, 115] width 771 height 55
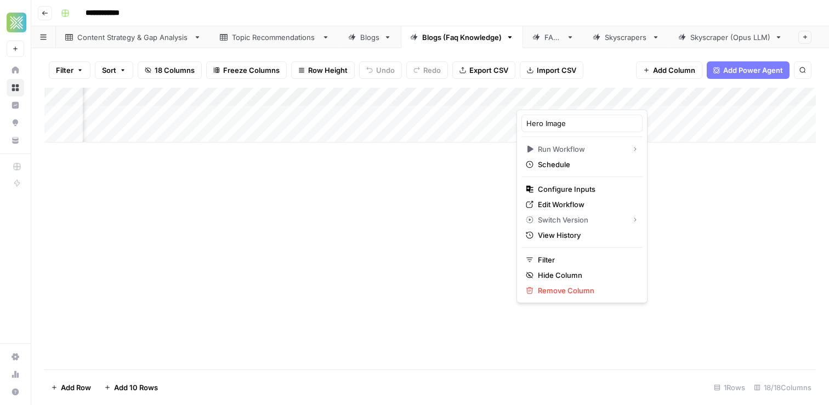
click at [466, 158] on div "Add Column" at bounding box center [429, 229] width 771 height 282
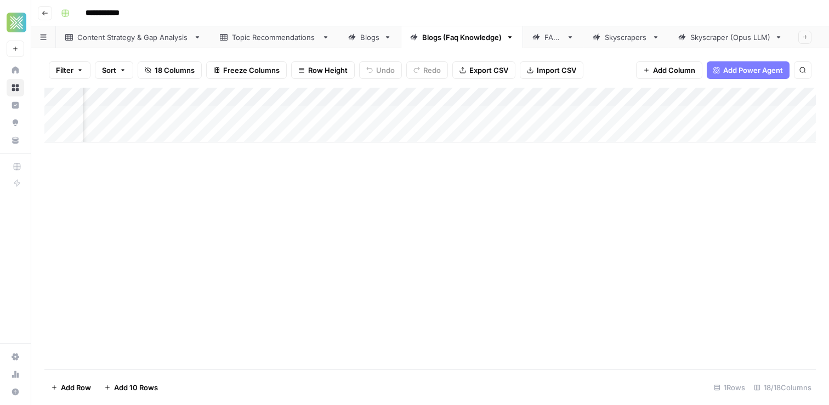
click at [594, 95] on div "Add Column" at bounding box center [429, 115] width 771 height 55
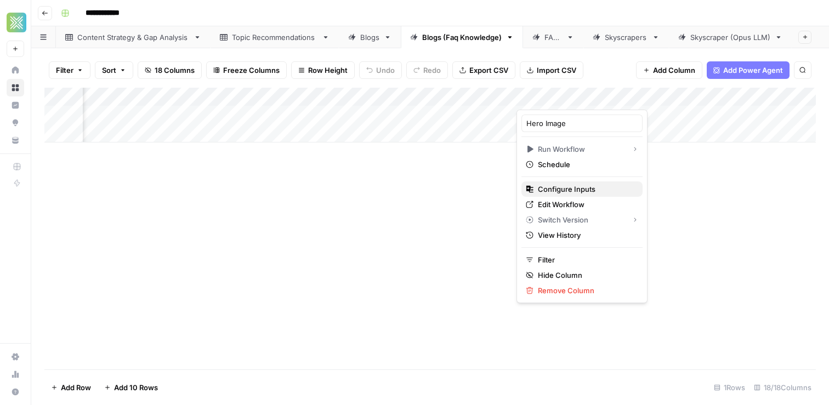
click at [567, 187] on span "Configure Inputs" at bounding box center [586, 189] width 96 height 11
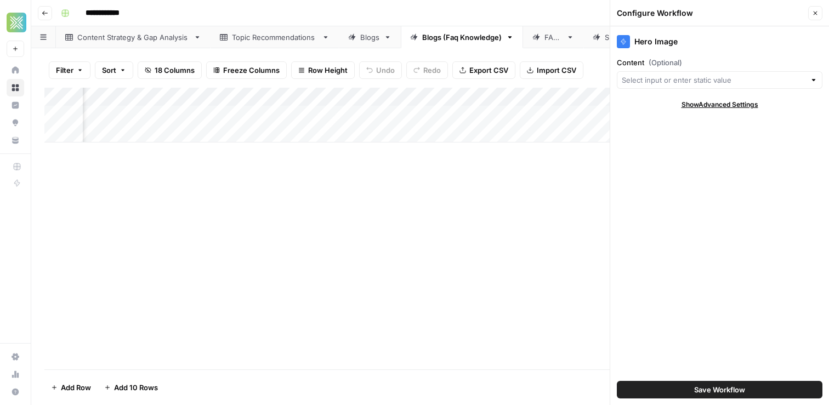
click at [818, 9] on button "Close" at bounding box center [815, 13] width 14 height 14
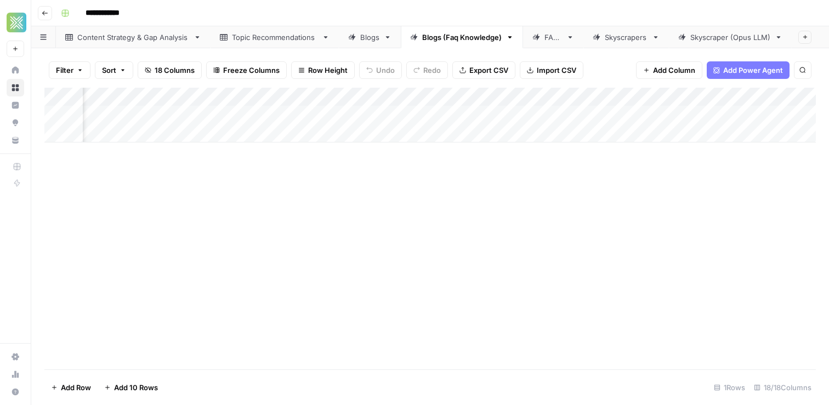
click at [372, 40] on div "Blogs" at bounding box center [369, 37] width 19 height 11
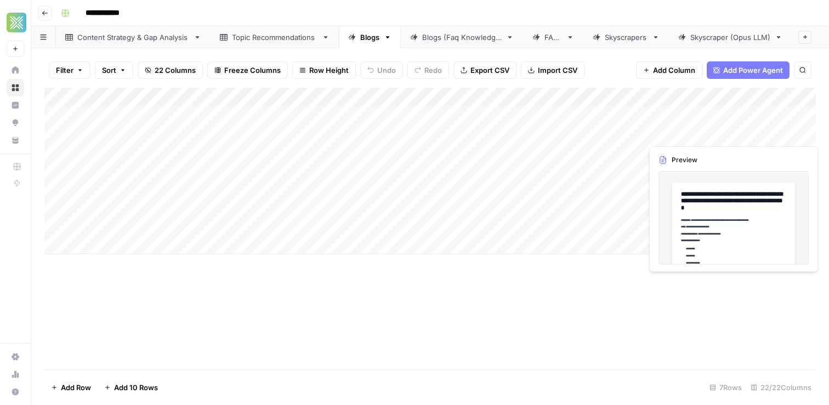
click at [662, 136] on div "Add Column" at bounding box center [429, 171] width 771 height 167
click at [626, 96] on div "Add Column" at bounding box center [429, 171] width 771 height 167
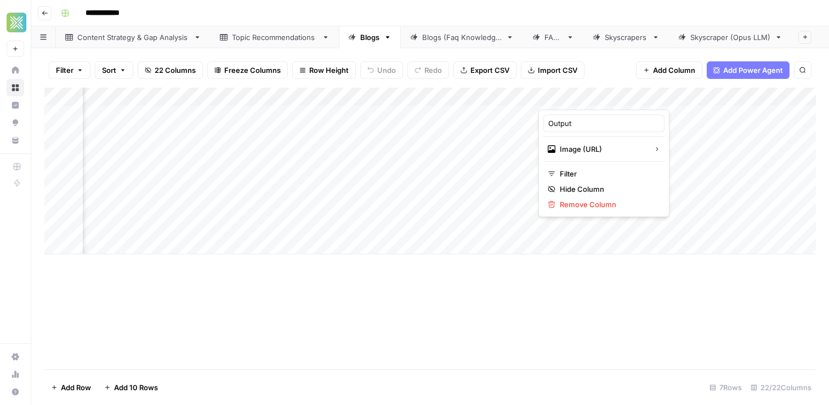
click at [517, 96] on div "Add Column" at bounding box center [429, 171] width 771 height 167
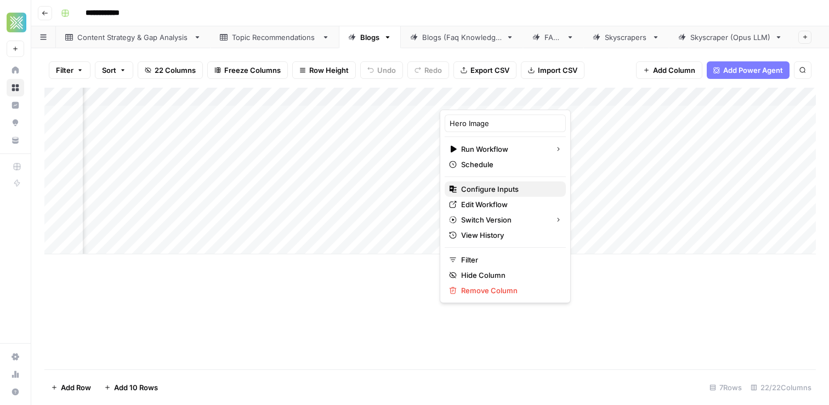
click at [478, 196] on button "Configure Inputs" at bounding box center [504, 188] width 121 height 15
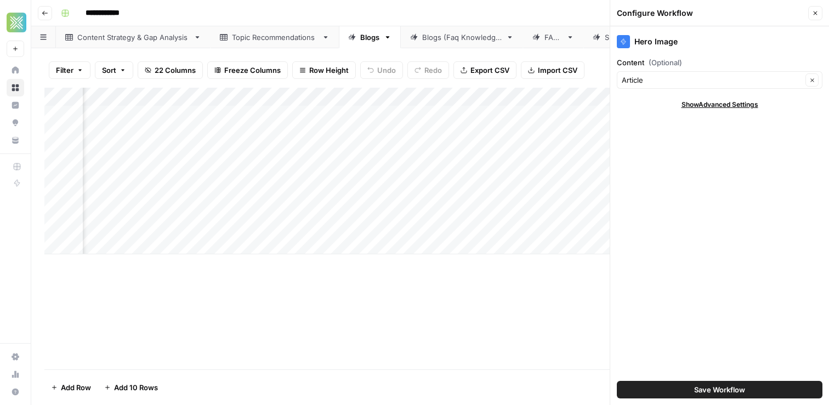
click at [817, 9] on button "Close" at bounding box center [815, 13] width 14 height 14
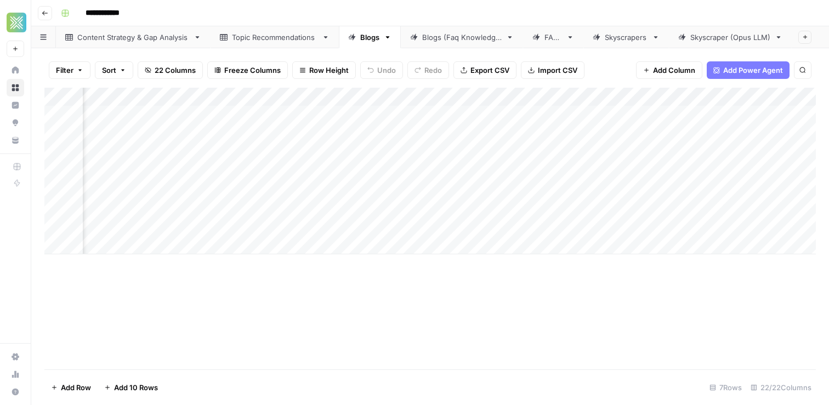
click at [425, 40] on div "Blogs (Faq Knowledge)" at bounding box center [461, 37] width 79 height 11
click at [660, 96] on div "Add Column" at bounding box center [429, 115] width 771 height 55
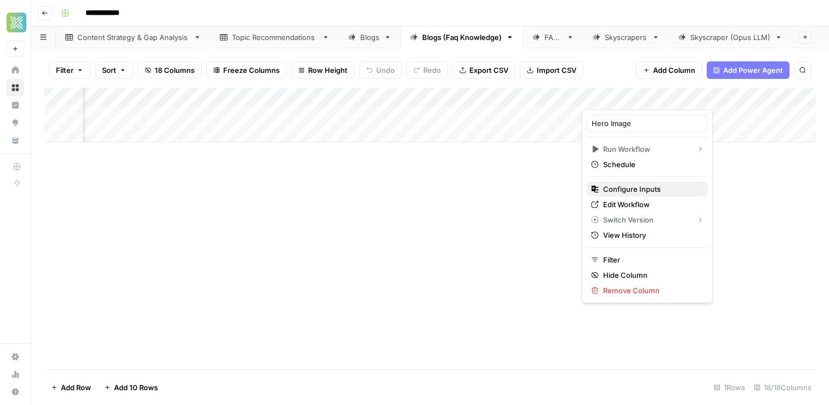
click at [627, 189] on span "Configure Inputs" at bounding box center [651, 189] width 96 height 11
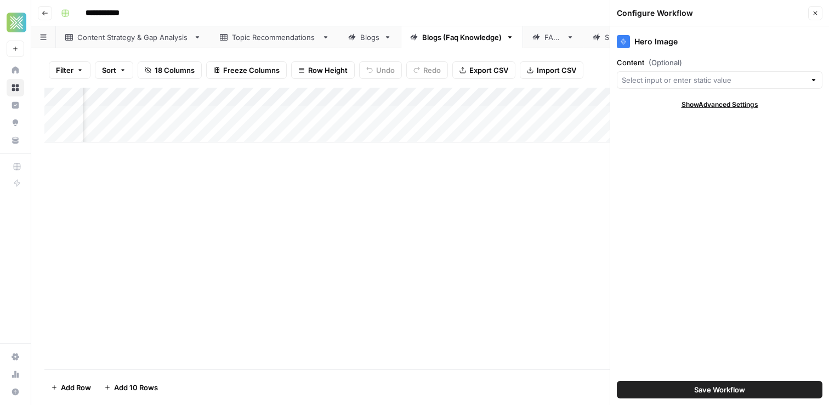
click at [700, 72] on div at bounding box center [720, 80] width 206 height 18
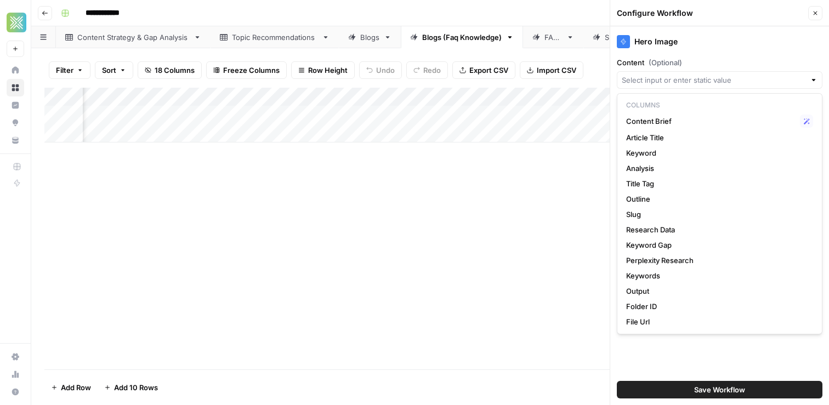
click at [815, 17] on button "Close" at bounding box center [815, 13] width 14 height 14
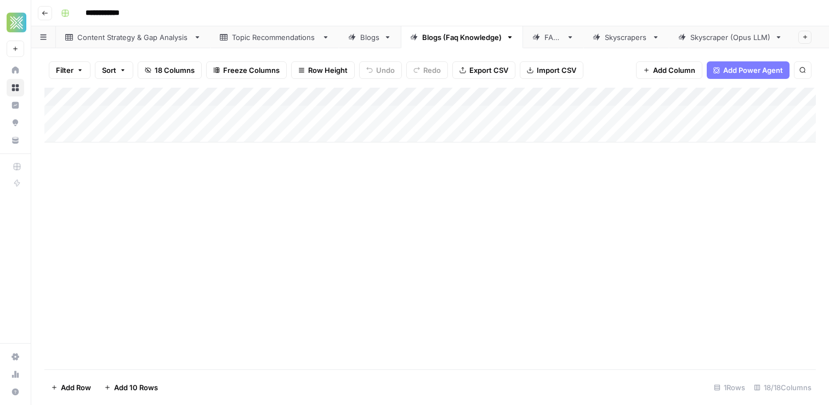
drag, startPoint x: 363, startPoint y: 243, endPoint x: 363, endPoint y: 250, distance: 7.1
click at [363, 246] on div "Add Column" at bounding box center [429, 229] width 771 height 282
